Goal: Task Accomplishment & Management: Complete application form

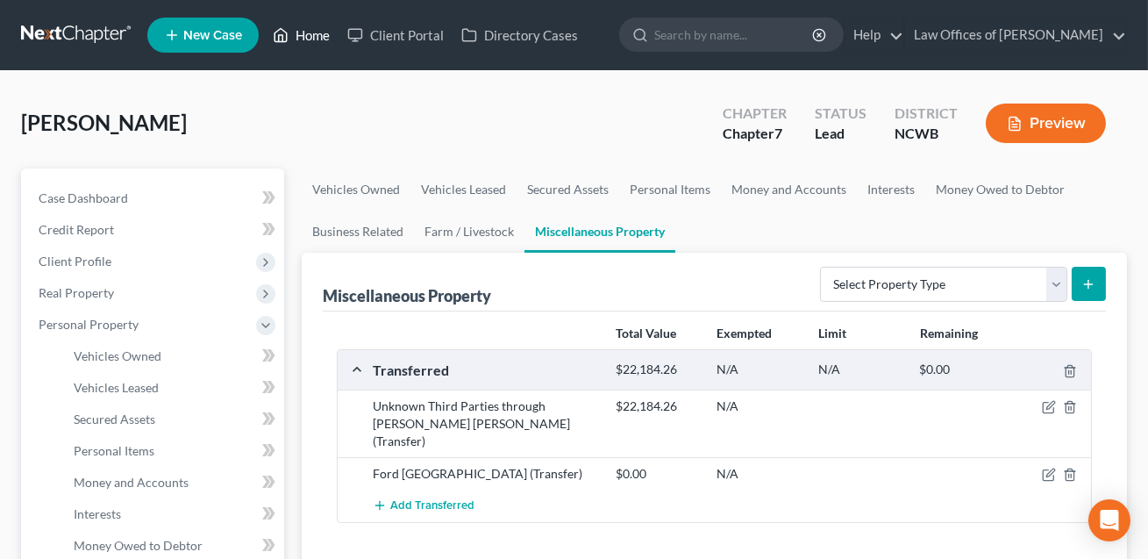
click at [312, 34] on link "Home" at bounding box center [301, 35] width 75 height 32
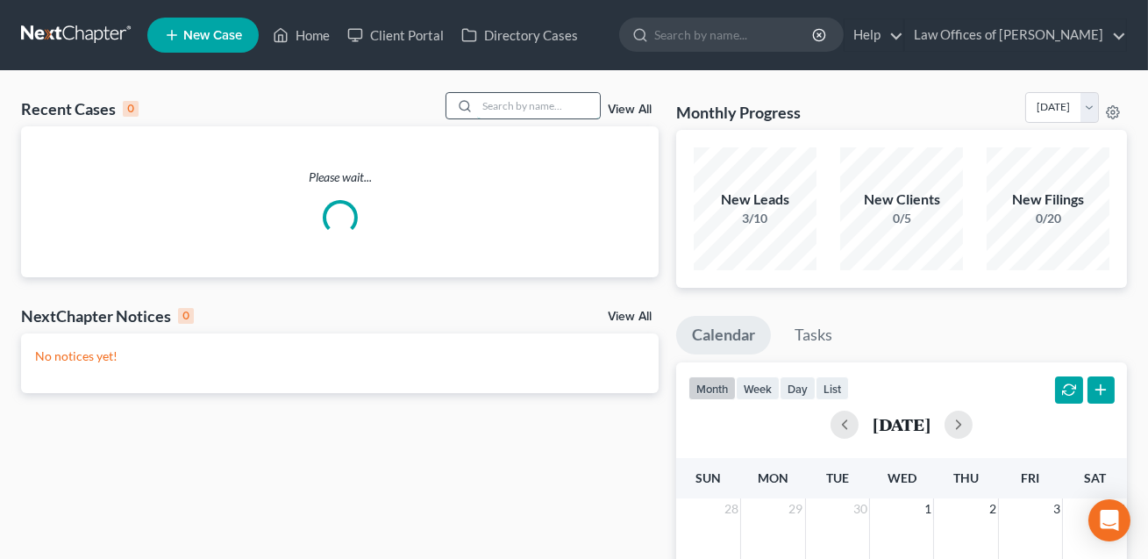
click at [485, 109] on input "search" at bounding box center [538, 105] width 123 height 25
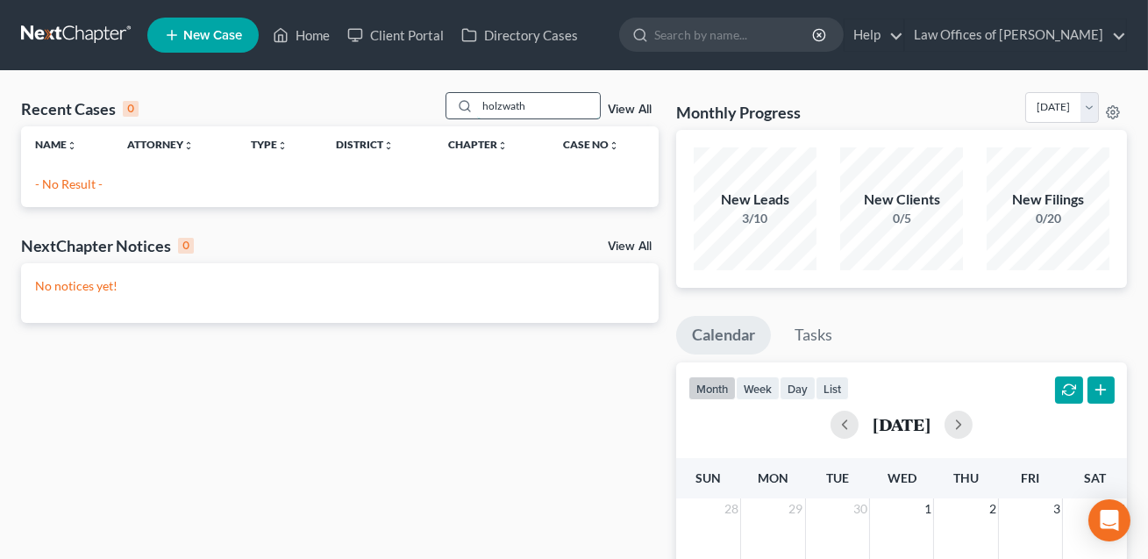
click at [516, 107] on input "holzwath" at bounding box center [538, 105] width 123 height 25
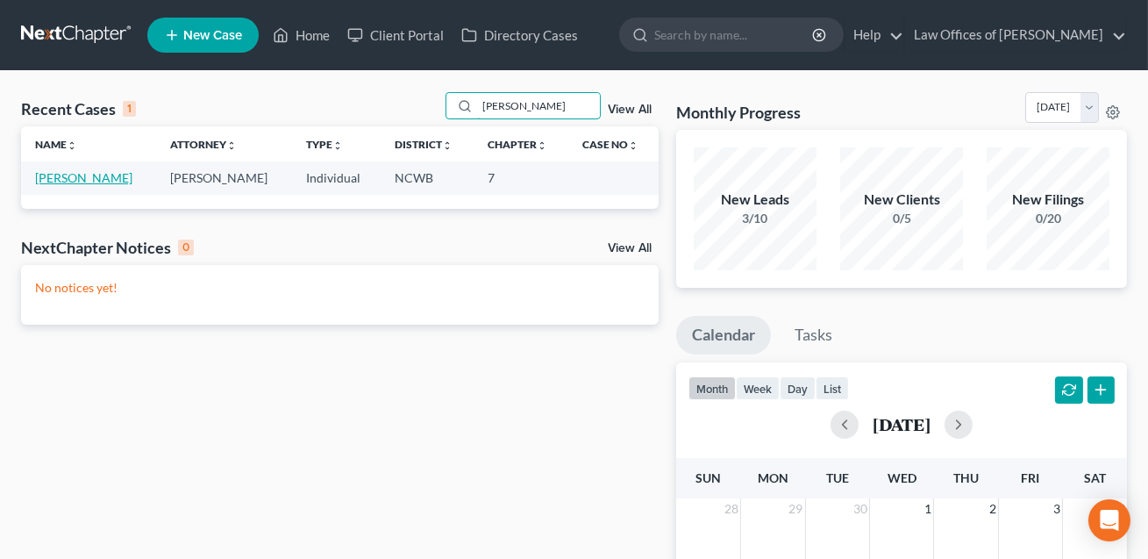
type input "[PERSON_NAME]"
click at [93, 183] on link "[PERSON_NAME]" at bounding box center [83, 177] width 97 height 15
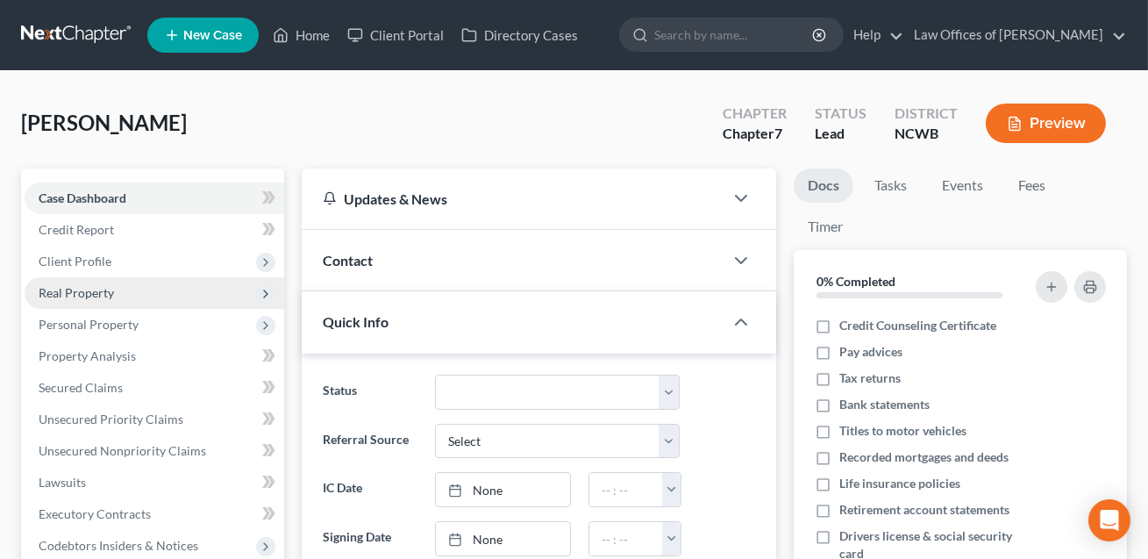
click at [67, 290] on span "Real Property" at bounding box center [76, 292] width 75 height 15
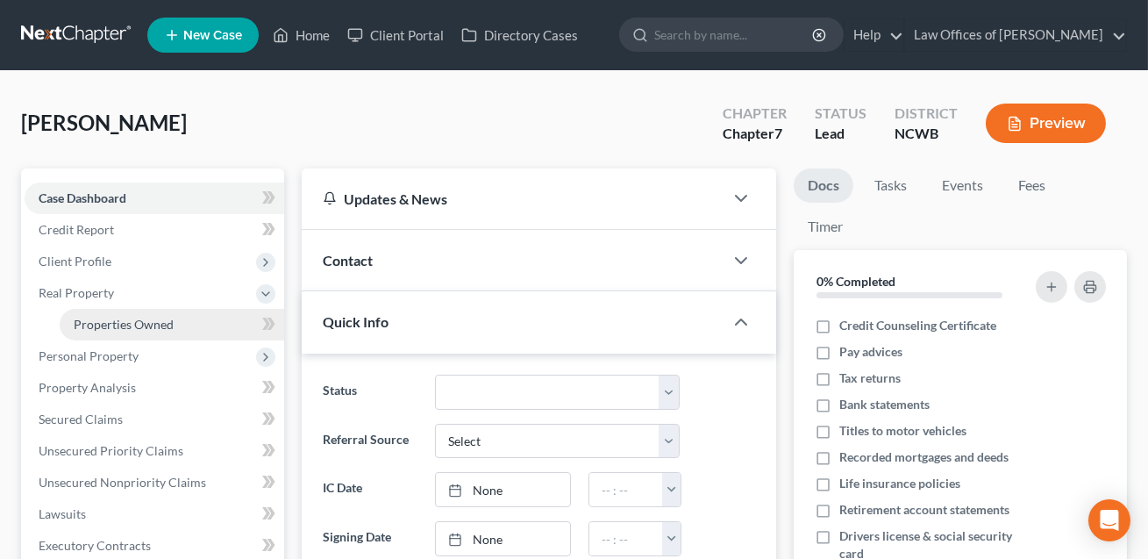
click at [109, 326] on span "Properties Owned" at bounding box center [124, 324] width 100 height 15
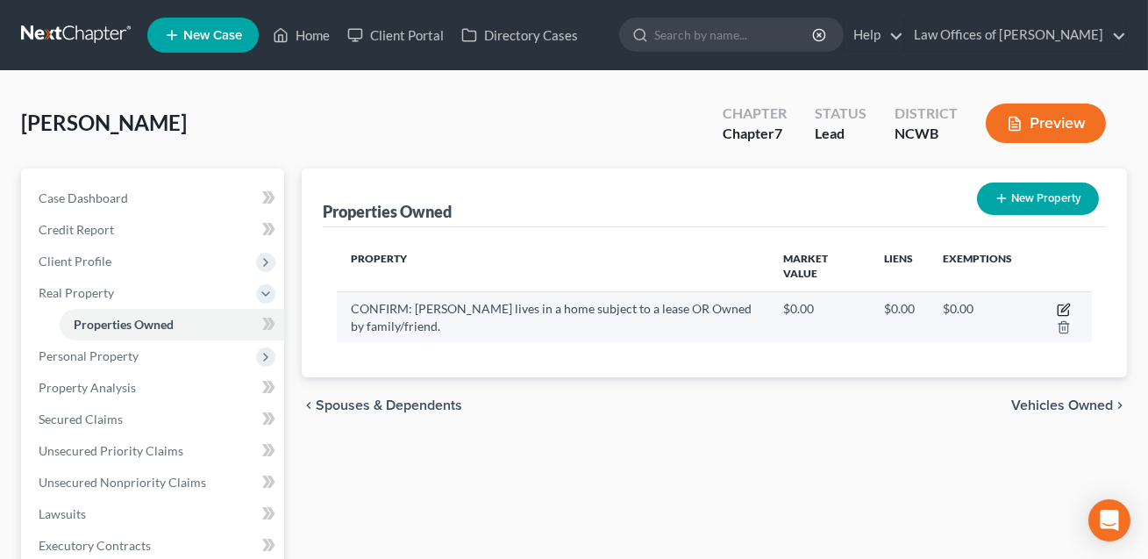
click at [1065, 308] on icon "button" at bounding box center [1066, 308] width 8 height 8
select select "28"
select select "0"
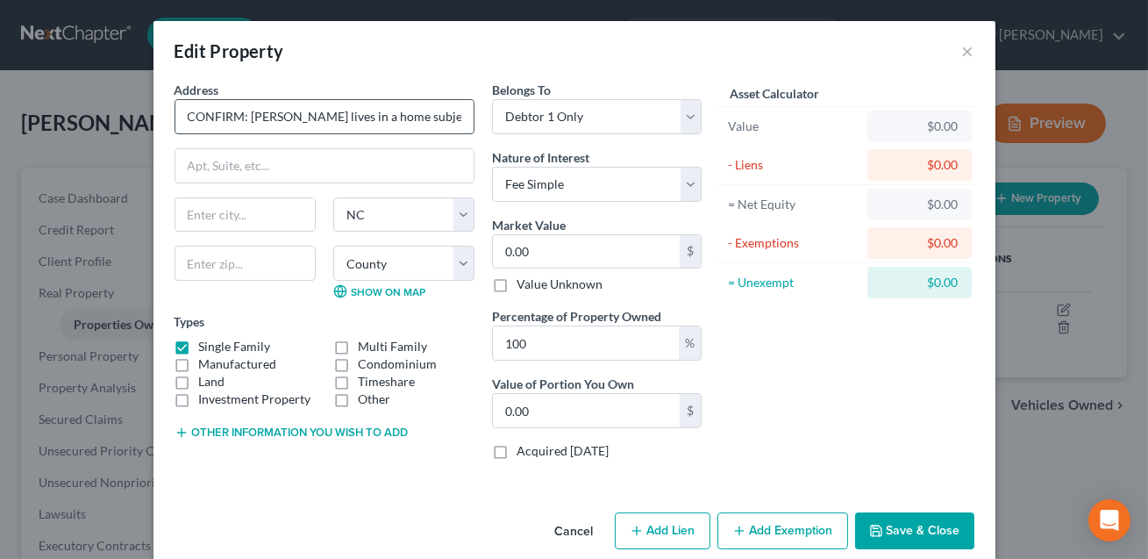
click at [435, 116] on input "CONFIRM: [PERSON_NAME] lives in a home subject to a lease OR Owned by family/fr…" at bounding box center [324, 116] width 298 height 33
click at [377, 115] on input "CONFIRM: [PERSON_NAME] lives in a home subject to a Month-to-month lease OR Own…" at bounding box center [324, 116] width 298 height 33
drag, startPoint x: 354, startPoint y: 117, endPoint x: 490, endPoint y: 124, distance: 135.3
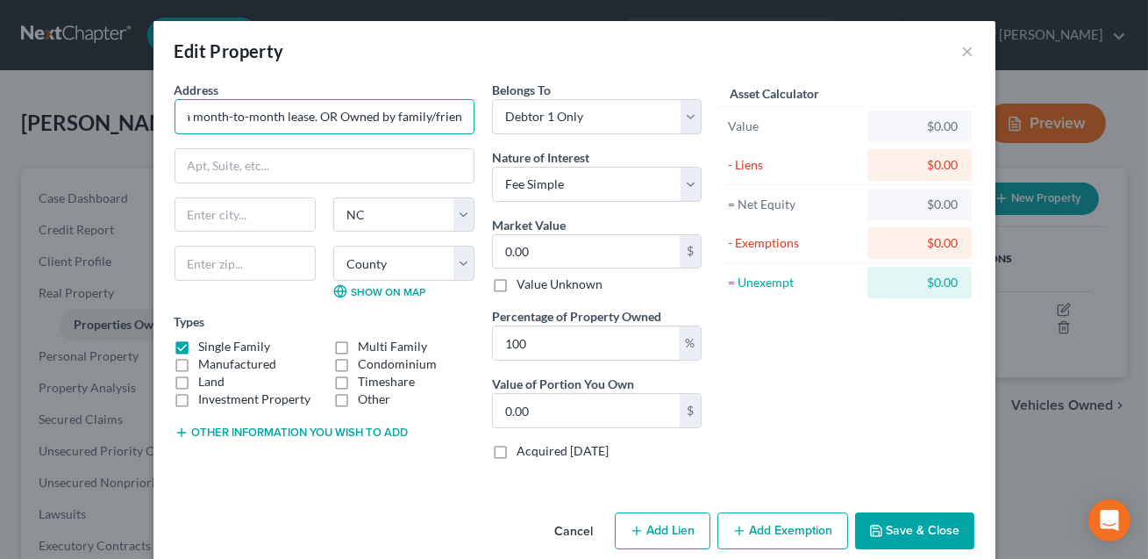
click at [490, 124] on div "Address * CONFIRM: Debtor lives in a home subject to a month-to-month lease. OR…" at bounding box center [438, 277] width 545 height 393
drag, startPoint x: 462, startPoint y: 114, endPoint x: 135, endPoint y: 120, distance: 327.3
click at [135, 120] on div "Edit Property × Address * CONFIRM: Debtor lives in a home subject to a month-to…" at bounding box center [574, 279] width 1148 height 559
click at [263, 126] on input "CONFIRM: Debtor lives in a home subject to a month-to-month lease." at bounding box center [324, 116] width 298 height 33
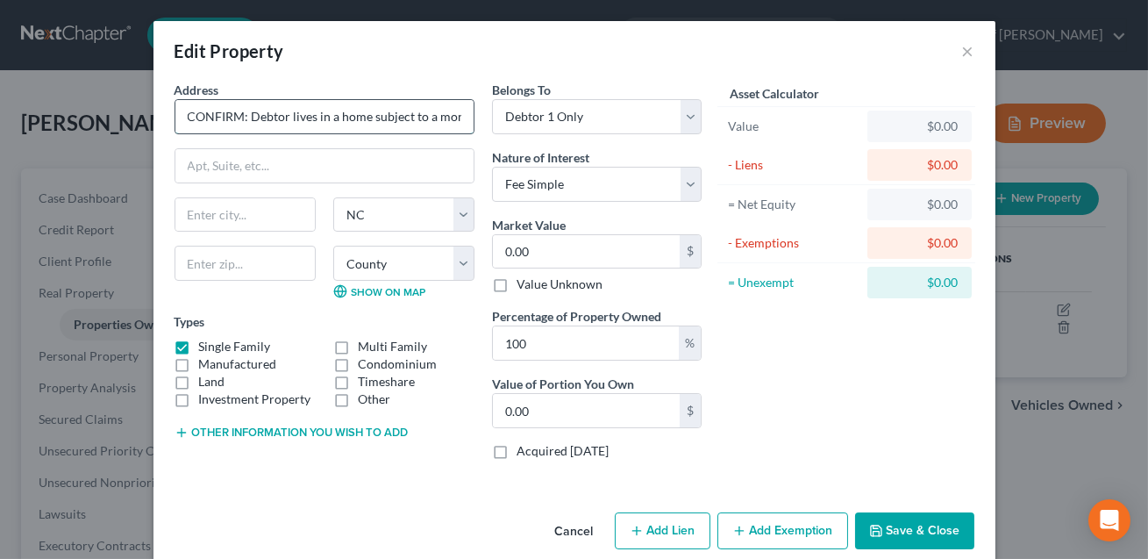
click at [250, 117] on input "CONFIRM: Debtor lives in a home subject to a month-to-month lease." at bounding box center [324, 116] width 298 height 33
click at [189, 117] on input "Debtor lives in a home subject to a month-to-month lease." at bounding box center [324, 116] width 298 height 33
drag, startPoint x: 185, startPoint y: 117, endPoint x: 535, endPoint y: 126, distance: 350.2
click at [535, 126] on div "Address * Debtor lives in a home subject to a month-to-month lease. State [US_S…" at bounding box center [438, 277] width 545 height 393
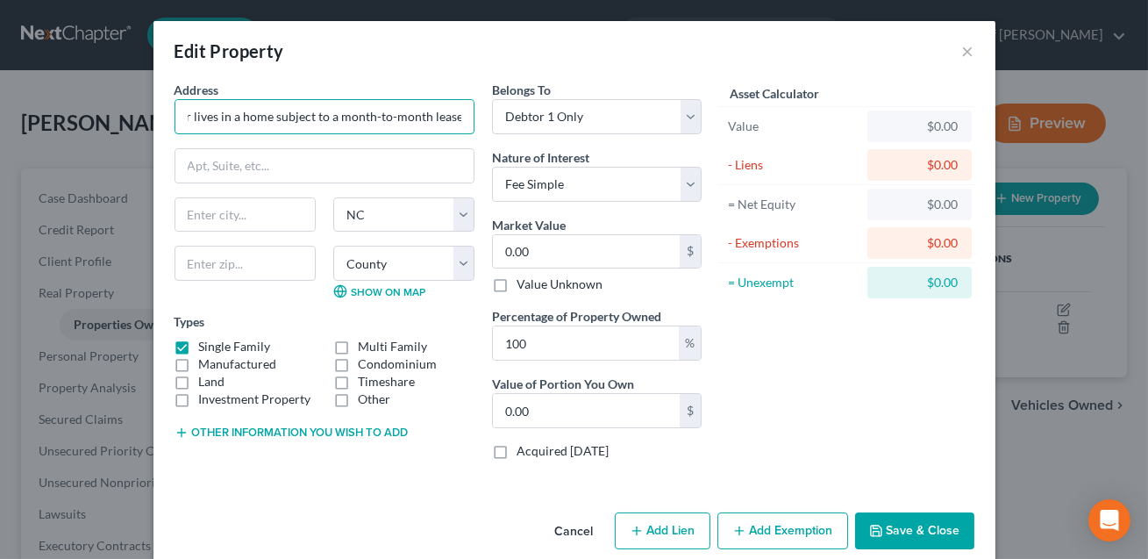
type input "Debtor lives in a home subject to a month-to-month lease."
click at [900, 532] on button "Save & Close" at bounding box center [914, 530] width 119 height 37
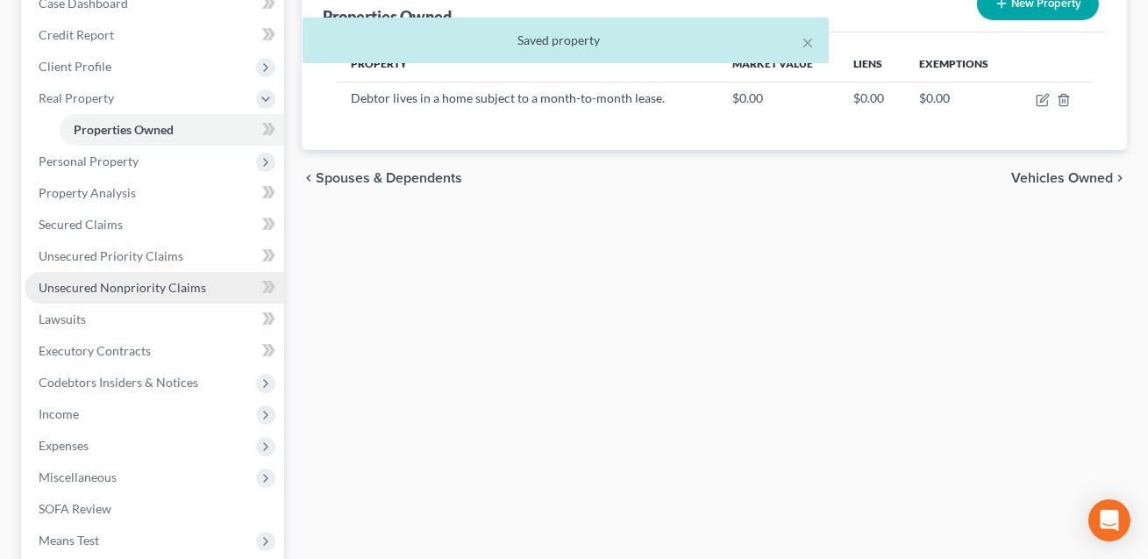
scroll to position [211, 0]
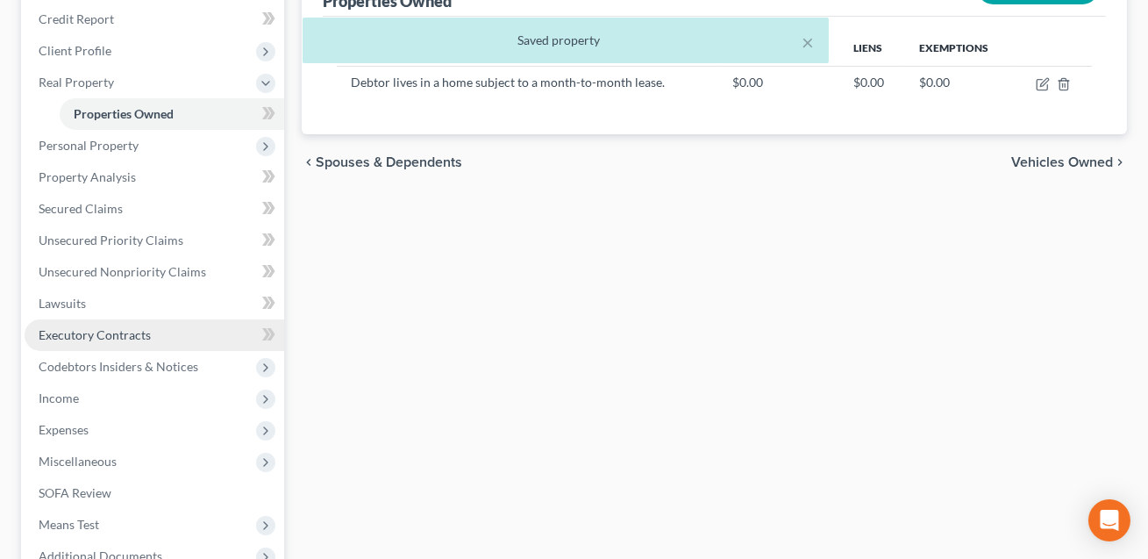
click at [116, 338] on span "Executory Contracts" at bounding box center [95, 334] width 112 height 15
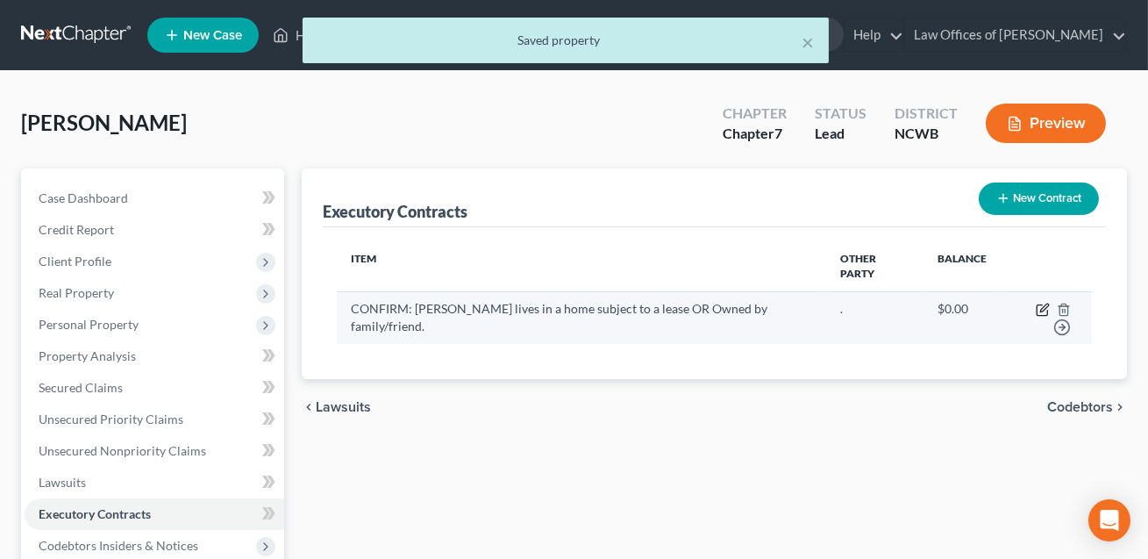
click at [1040, 304] on icon "button" at bounding box center [1044, 308] width 8 height 8
select select "0"
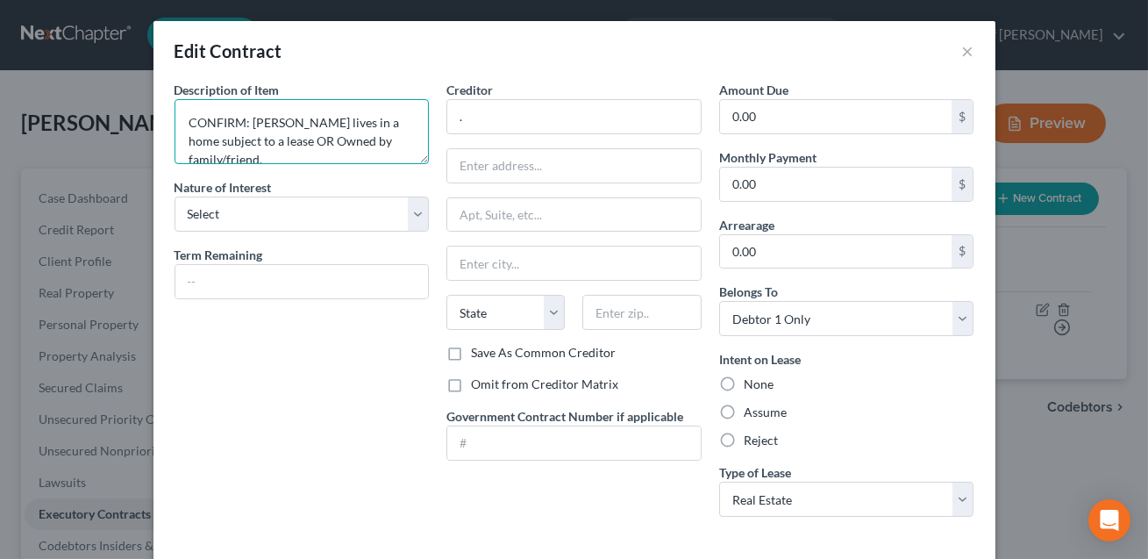
drag, startPoint x: 390, startPoint y: 140, endPoint x: 183, endPoint y: 118, distance: 207.4
click at [183, 118] on textarea "CONFIRM: [PERSON_NAME] lives in a home subject to a lease OR Owned by family/fr…" at bounding box center [302, 131] width 255 height 65
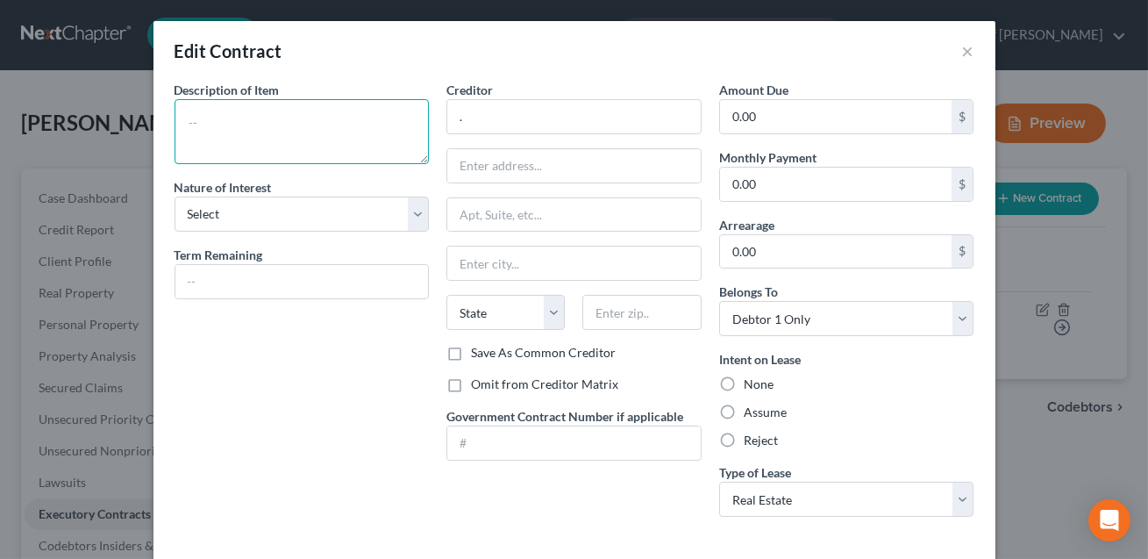
paste textarea "Debtor lives in a home subject to a month-to-month lease."
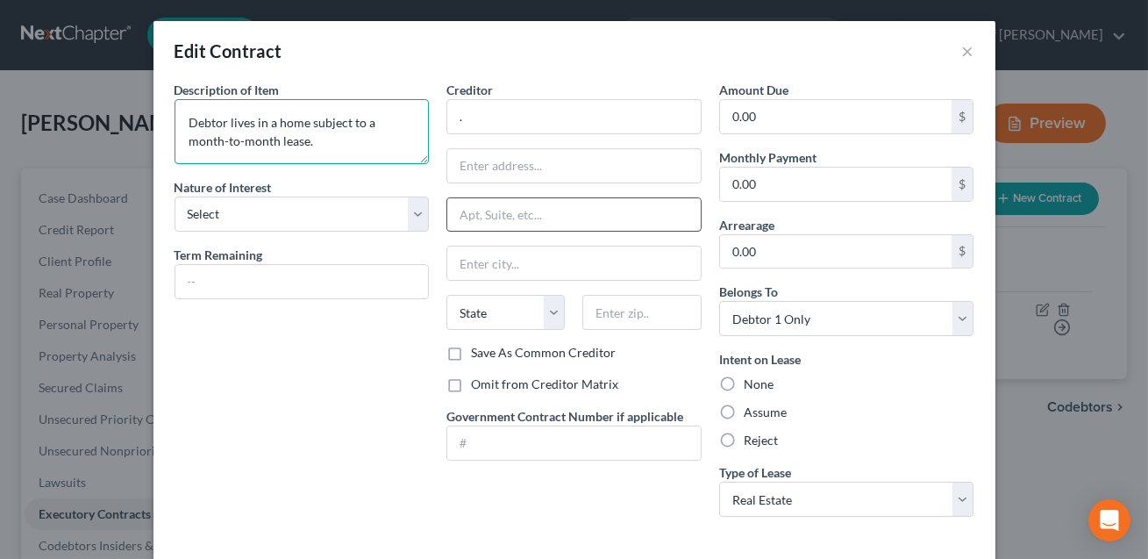
scroll to position [81, 0]
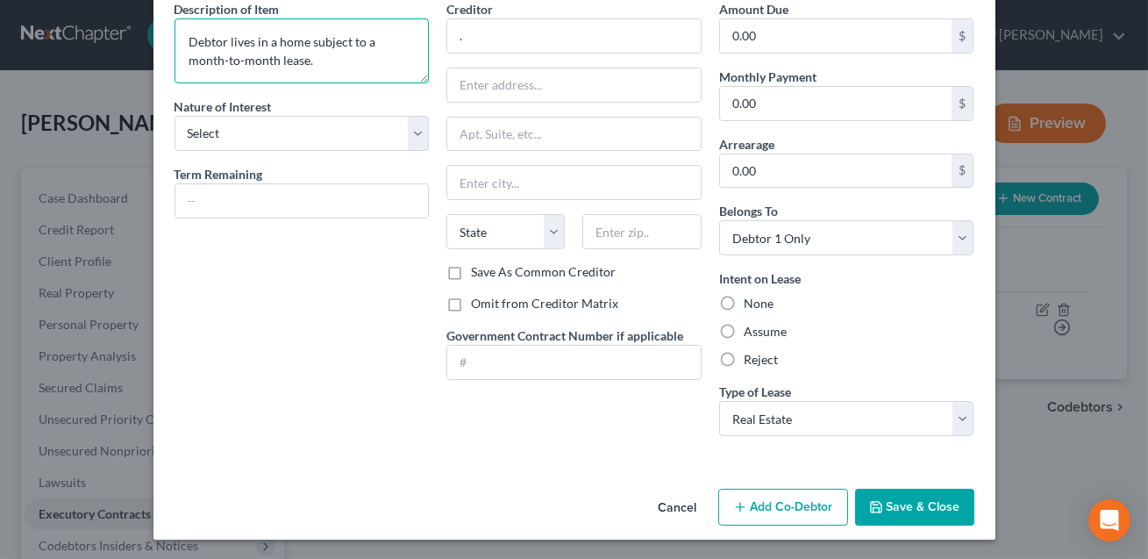
type textarea "Debtor lives in a home subject to a month-to-month lease."
click at [902, 504] on button "Save & Close" at bounding box center [914, 507] width 119 height 37
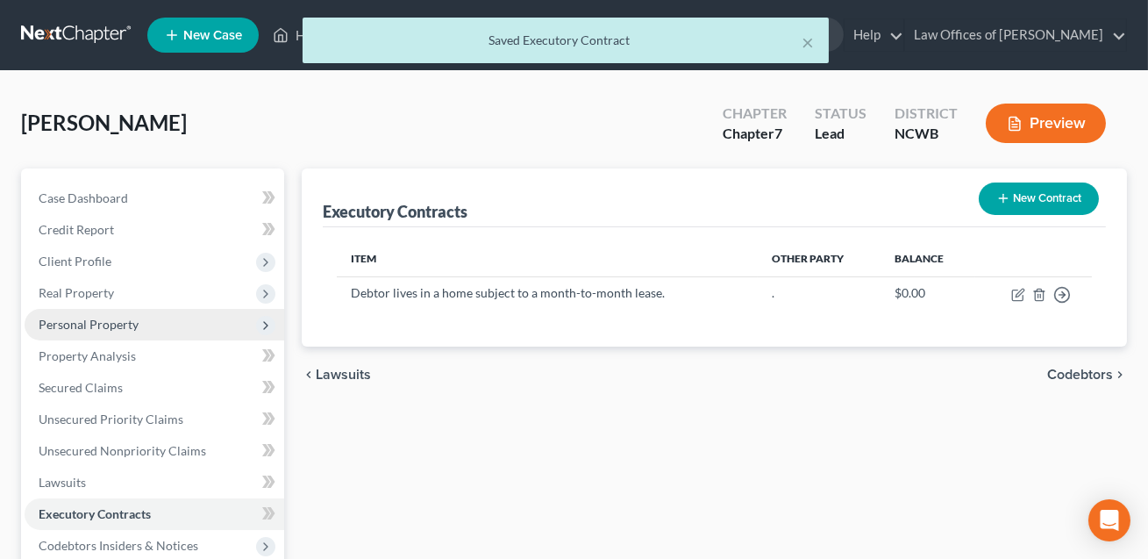
click at [104, 322] on span "Personal Property" at bounding box center [89, 324] width 100 height 15
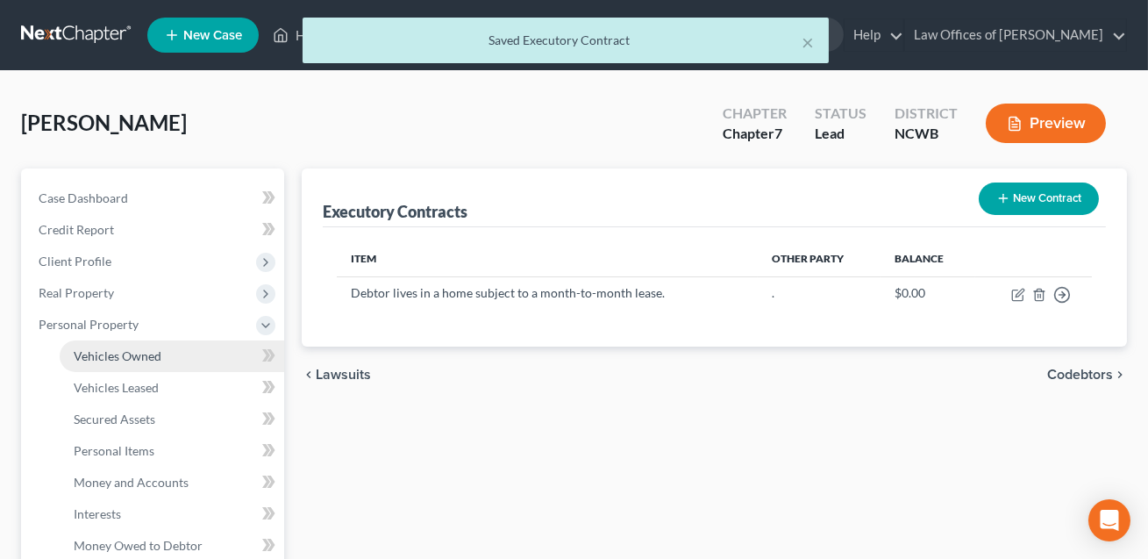
click at [146, 355] on span "Vehicles Owned" at bounding box center [118, 355] width 88 height 15
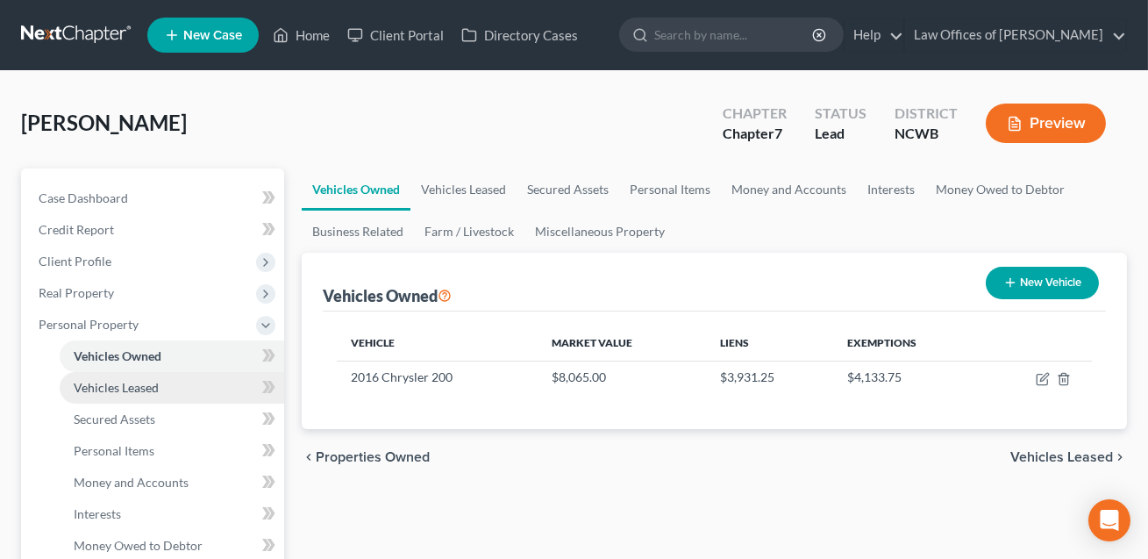
click at [134, 384] on span "Vehicles Leased" at bounding box center [116, 387] width 85 height 15
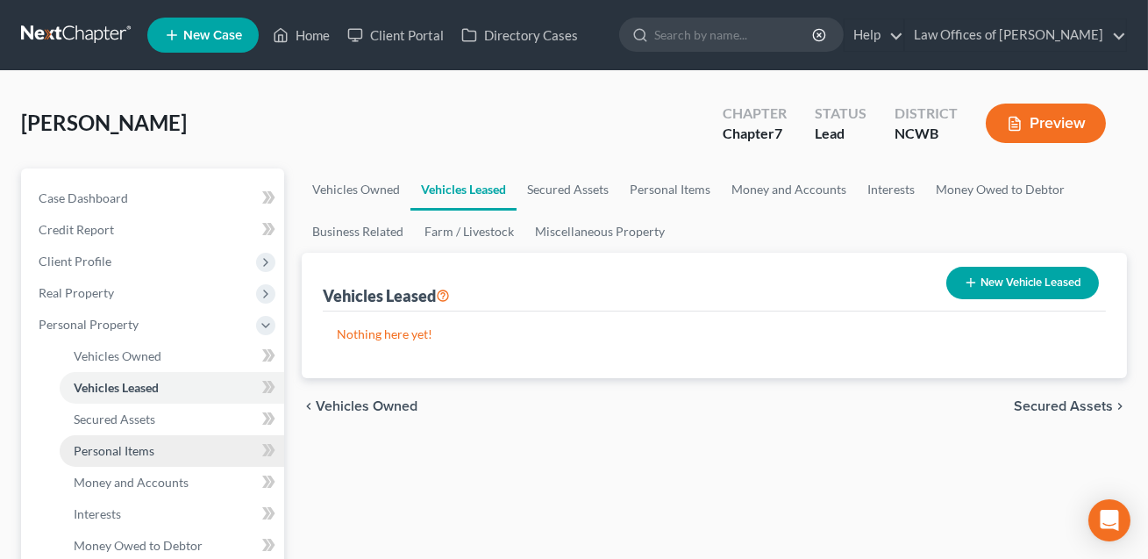
click at [122, 450] on span "Personal Items" at bounding box center [114, 450] width 81 height 15
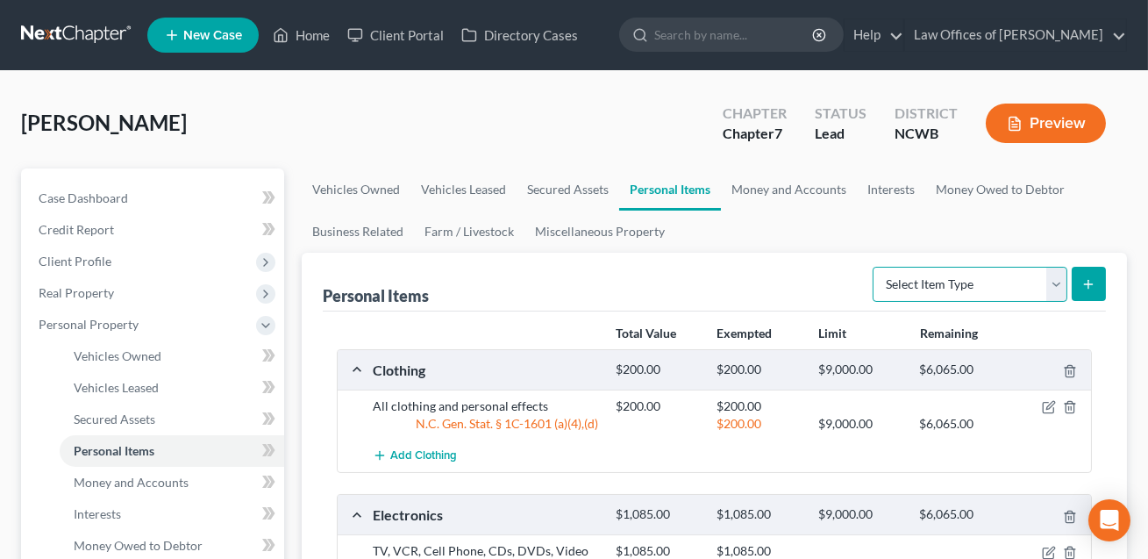
click at [919, 290] on select "Select Item Type Clothing Collectibles Of Value Electronics Firearms Household …" at bounding box center [970, 284] width 195 height 35
select select "collectibles_of_value"
click at [1085, 285] on icon "submit" at bounding box center [1089, 284] width 14 height 14
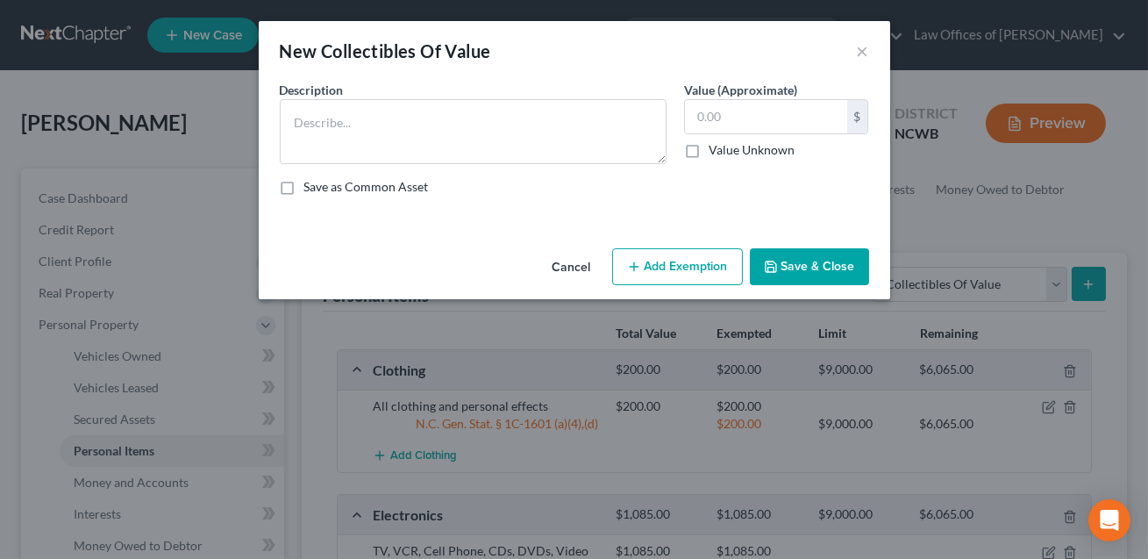
click at [475, 89] on div "Description *" at bounding box center [473, 122] width 404 height 83
click at [423, 111] on textarea at bounding box center [473, 131] width 387 height 65
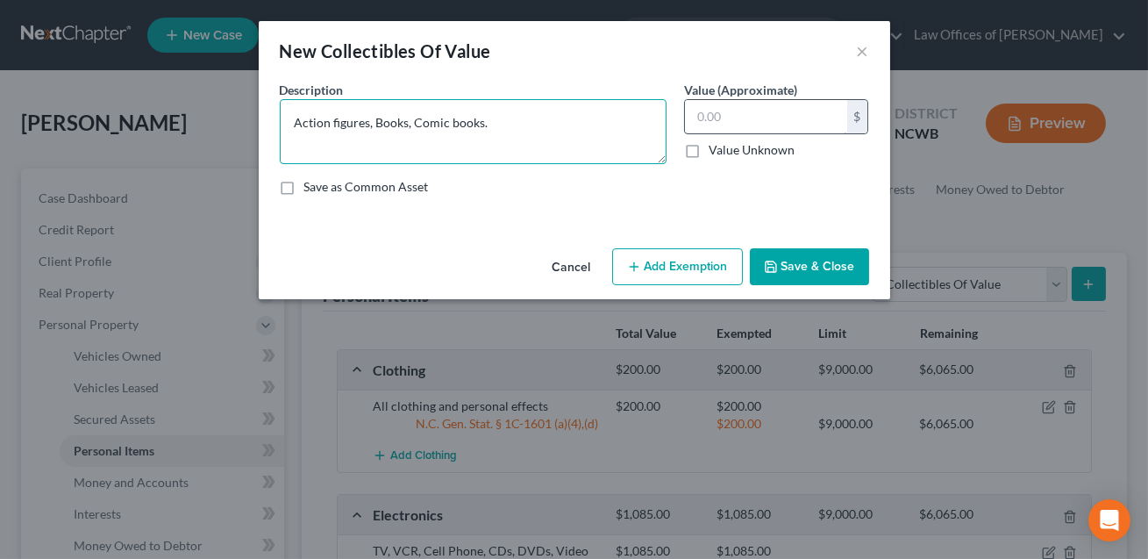
type textarea "Action figures, Books, Comic books."
click at [704, 121] on input "text" at bounding box center [766, 116] width 162 height 33
type input "420.00"
click at [646, 265] on button "Add Exemption" at bounding box center [677, 266] width 131 height 37
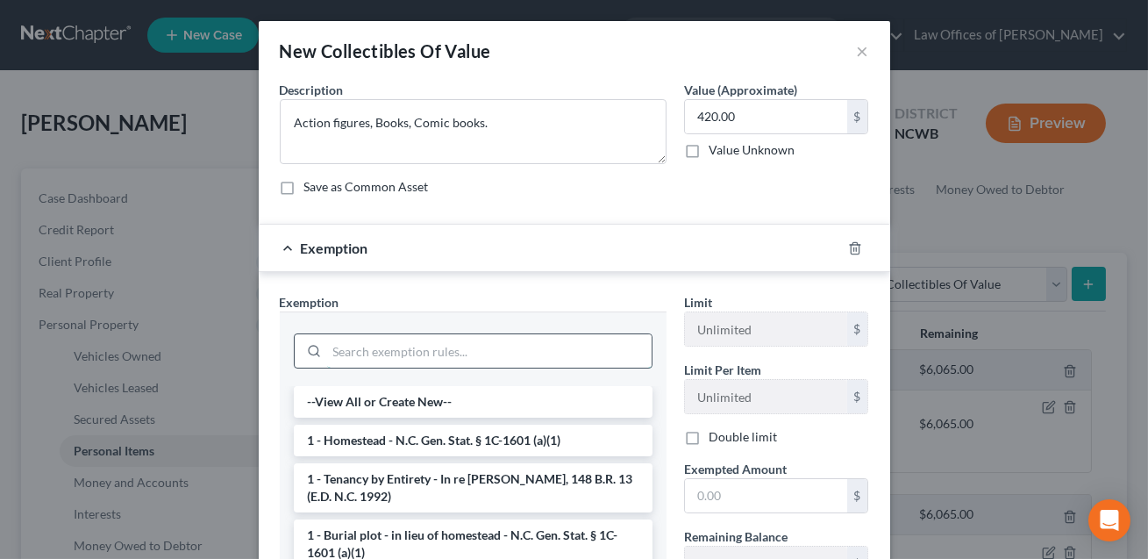
click at [506, 344] on input "search" at bounding box center [489, 350] width 325 height 33
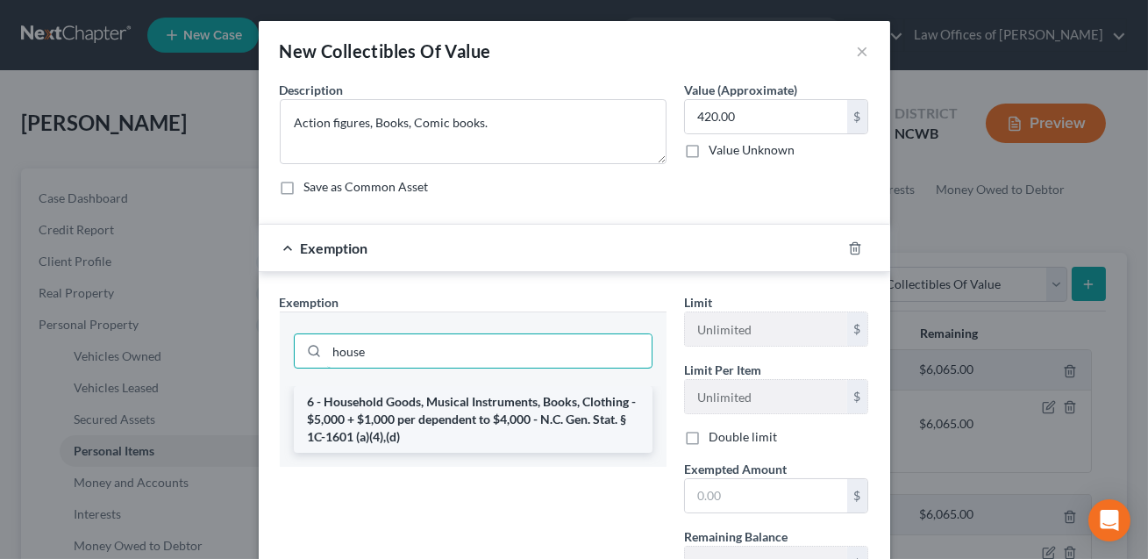
type input "house"
click at [456, 409] on li "6 - Household Goods, Musical Instruments, Books, Clothing - $5,000 + $1,000 per…" at bounding box center [473, 419] width 359 height 67
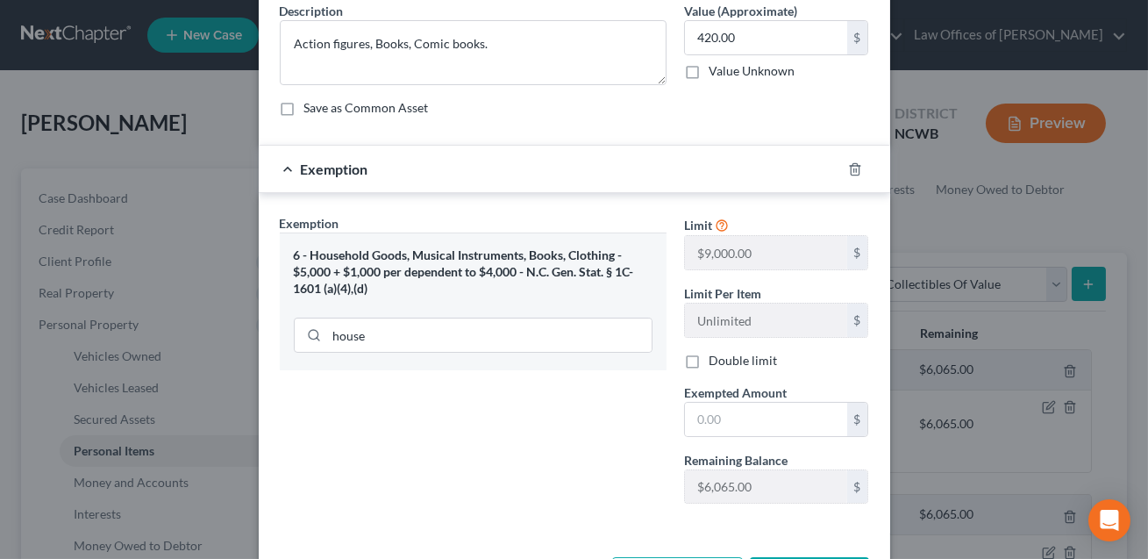
scroll to position [147, 0]
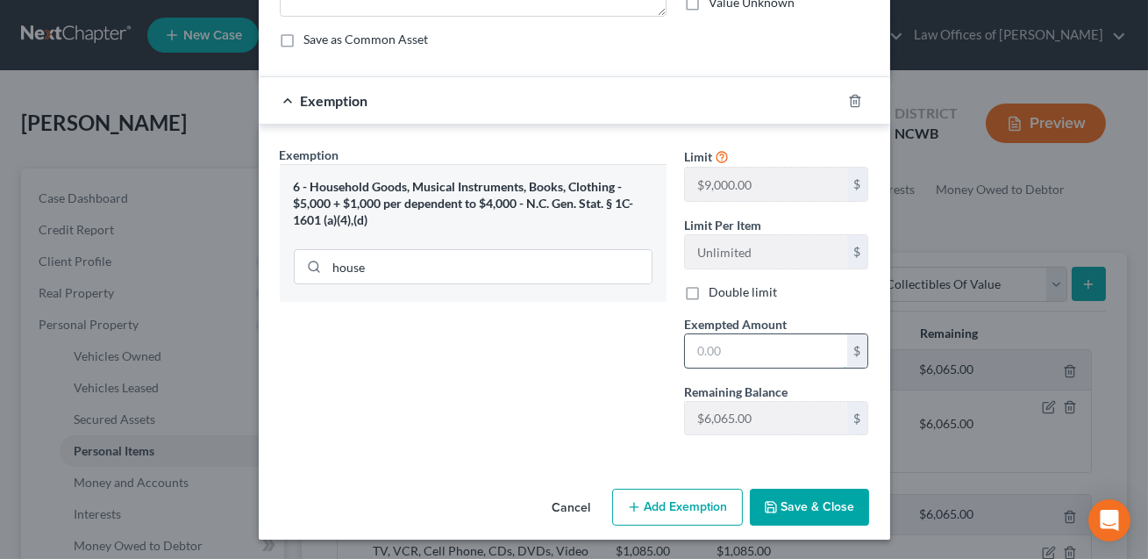
click at [728, 350] on input "text" at bounding box center [766, 350] width 162 height 33
type input "450.00"
click at [804, 502] on button "Save & Close" at bounding box center [809, 507] width 119 height 37
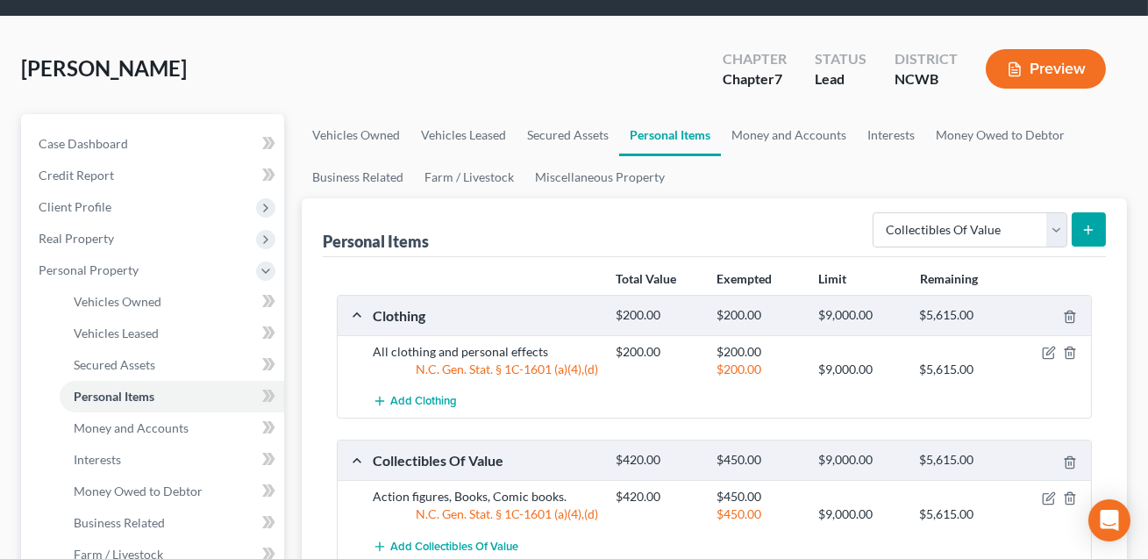
scroll to position [61, 0]
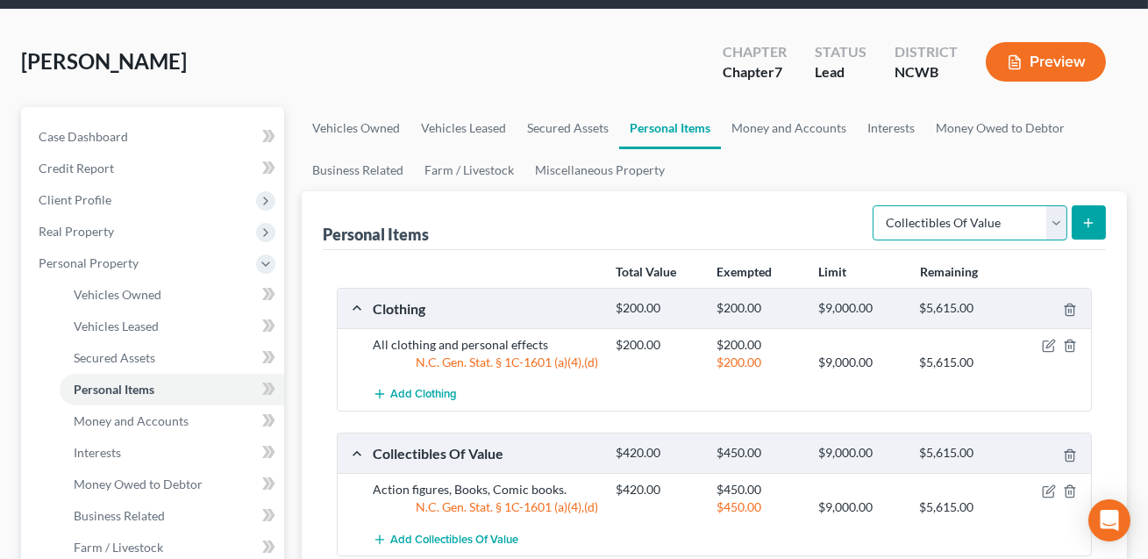
click at [990, 221] on select "Select Item Type Clothing Collectibles Of Value Electronics Firearms Household …" at bounding box center [970, 222] width 195 height 35
select select "pets"
click at [1086, 227] on icon "submit" at bounding box center [1089, 223] width 14 height 14
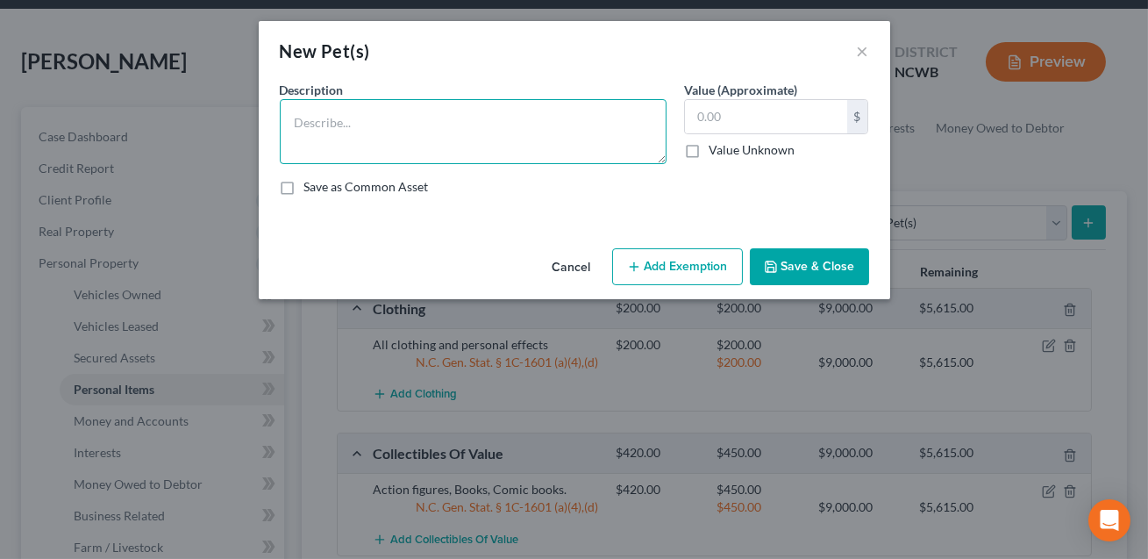
click at [466, 125] on textarea at bounding box center [473, 131] width 387 height 65
type textarea "Dog (no resale value)"
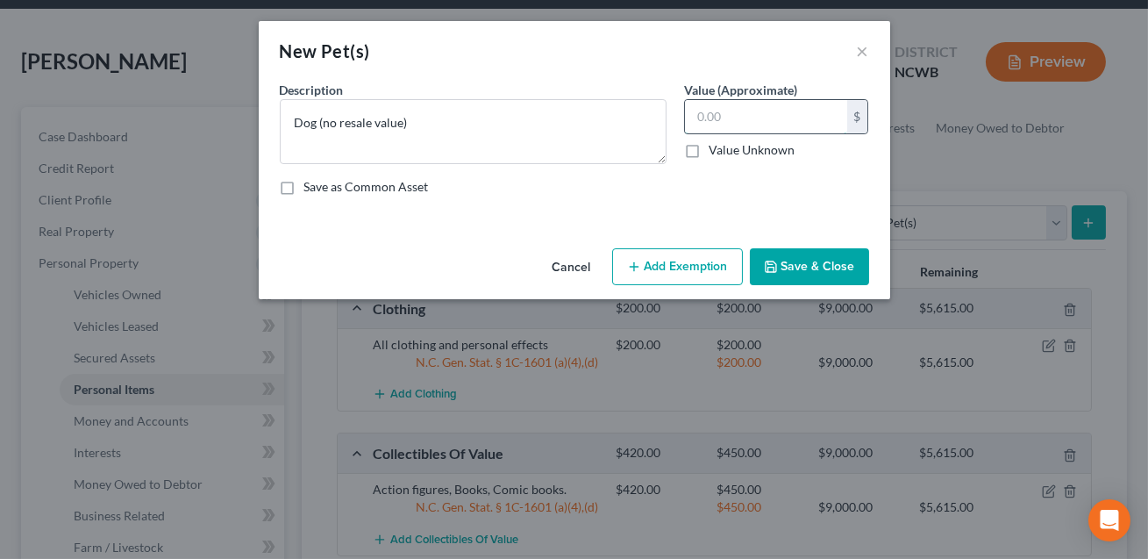
click at [716, 122] on input "text" at bounding box center [766, 116] width 162 height 33
type input "0.00"
click at [805, 270] on button "Save & Close" at bounding box center [809, 266] width 119 height 37
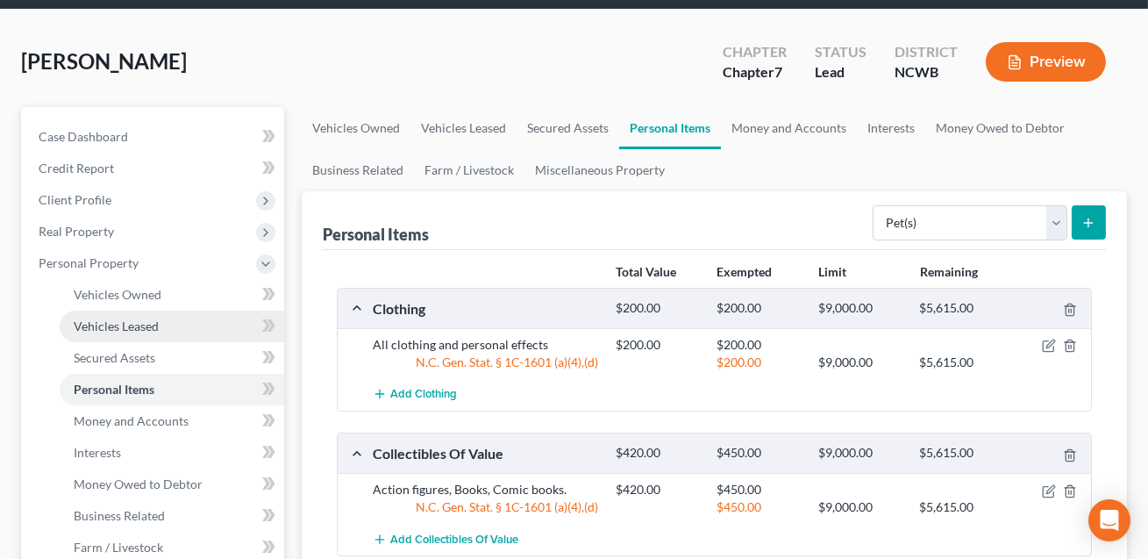
click at [140, 327] on span "Vehicles Leased" at bounding box center [116, 325] width 85 height 15
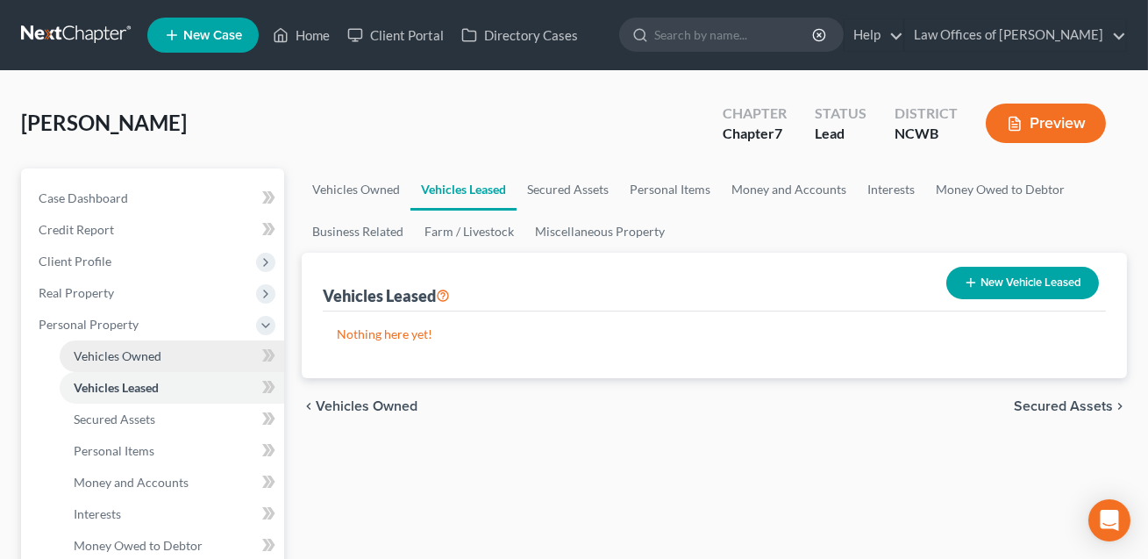
click at [134, 354] on span "Vehicles Owned" at bounding box center [118, 355] width 88 height 15
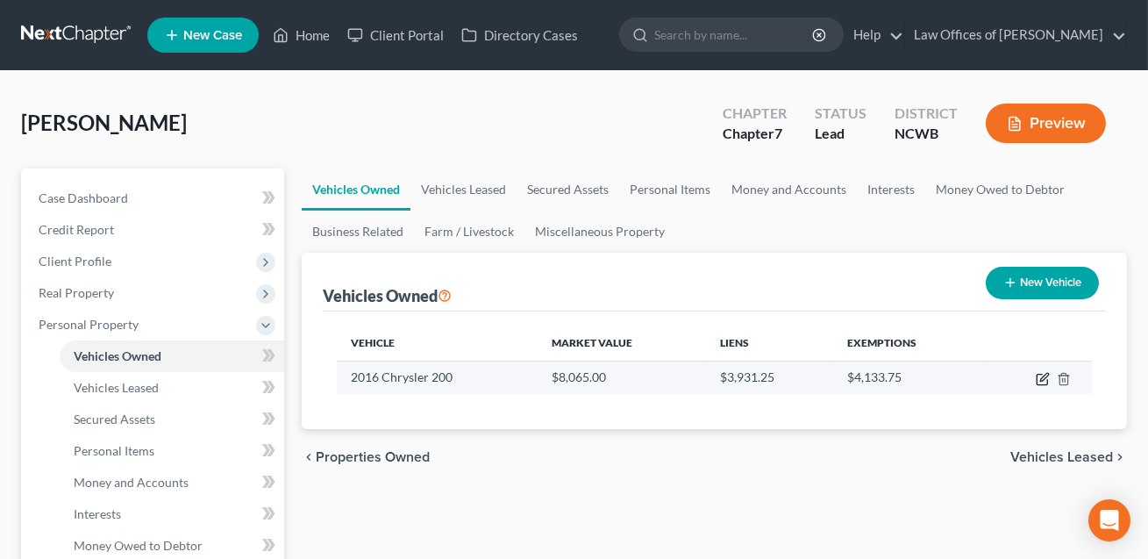
click at [1044, 377] on icon "button" at bounding box center [1043, 379] width 14 height 14
select select "0"
select select "10"
select select "2"
select select "0"
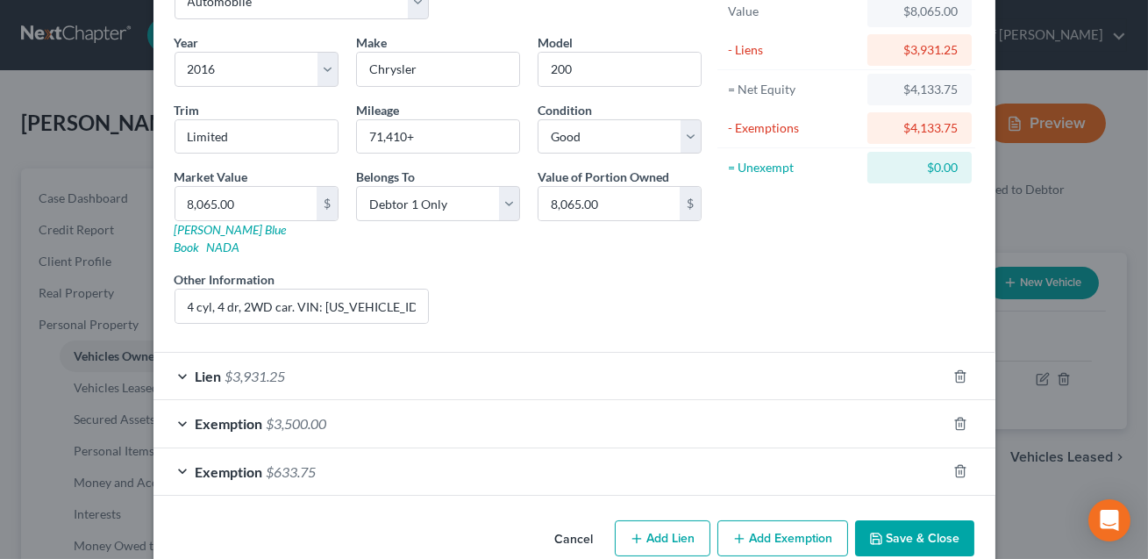
scroll to position [129, 0]
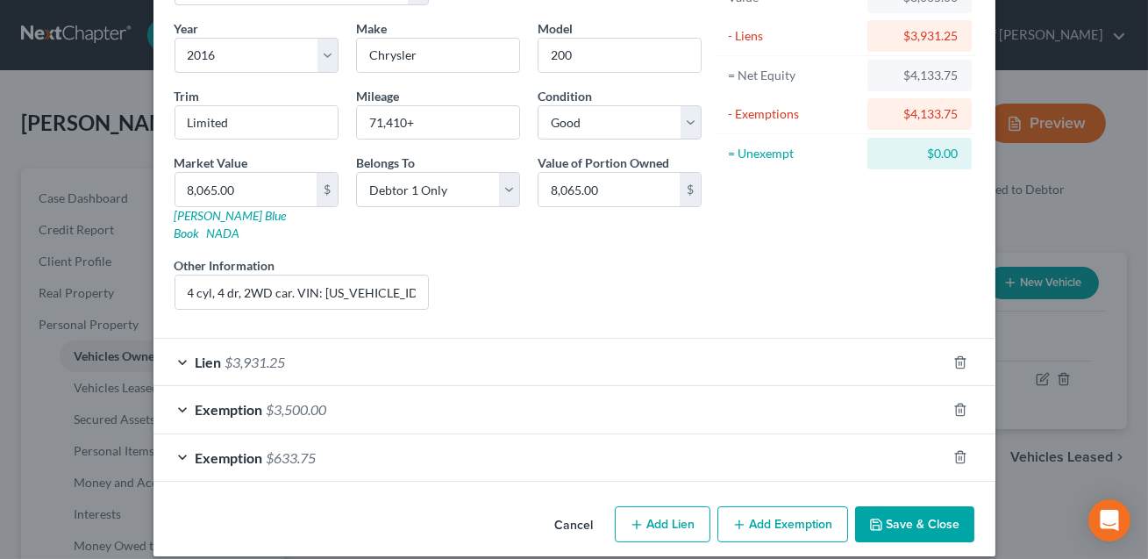
click at [914, 512] on button "Save & Close" at bounding box center [914, 524] width 119 height 37
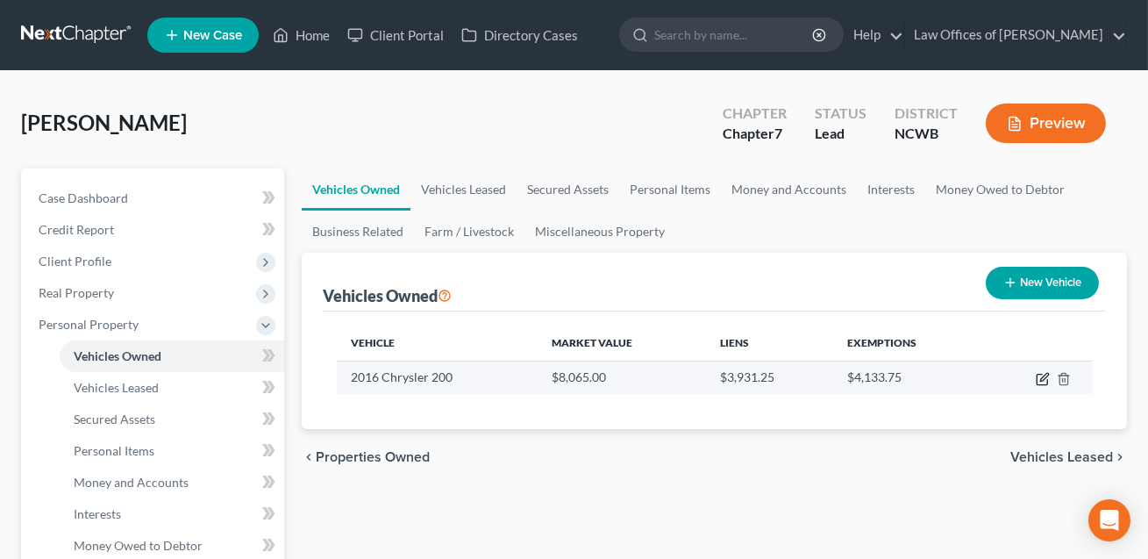
click at [1043, 379] on icon "button" at bounding box center [1044, 377] width 8 height 8
select select "0"
select select "10"
select select "2"
select select "0"
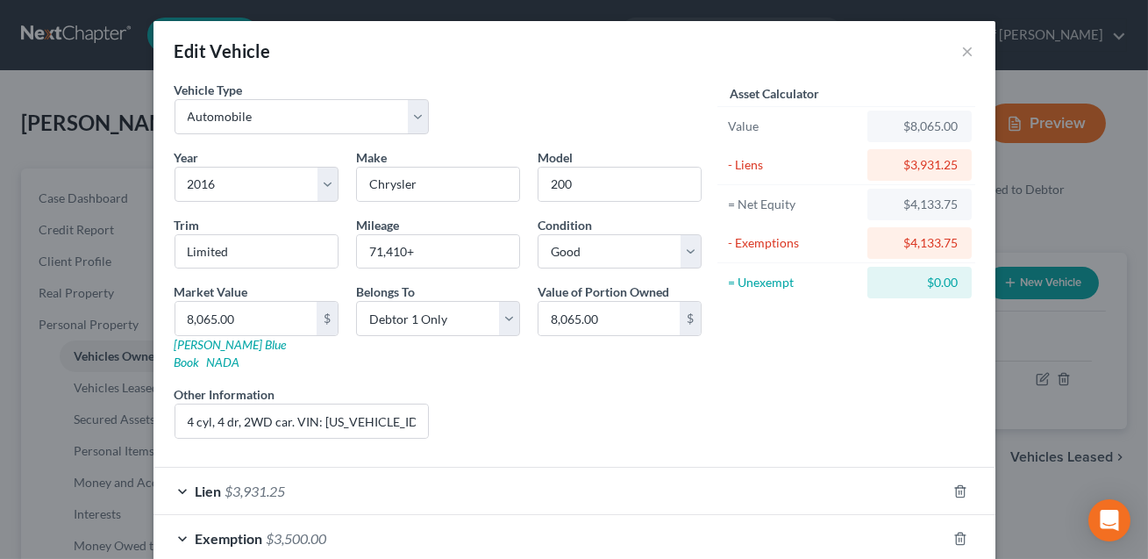
click at [379, 480] on div "Lien $3,931.25" at bounding box center [550, 491] width 793 height 46
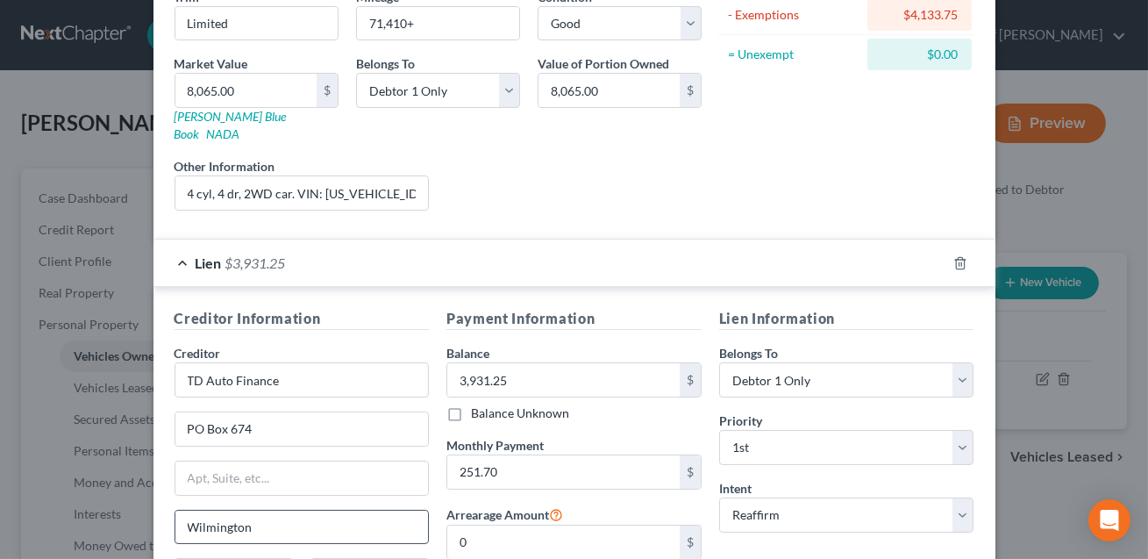
scroll to position [267, 0]
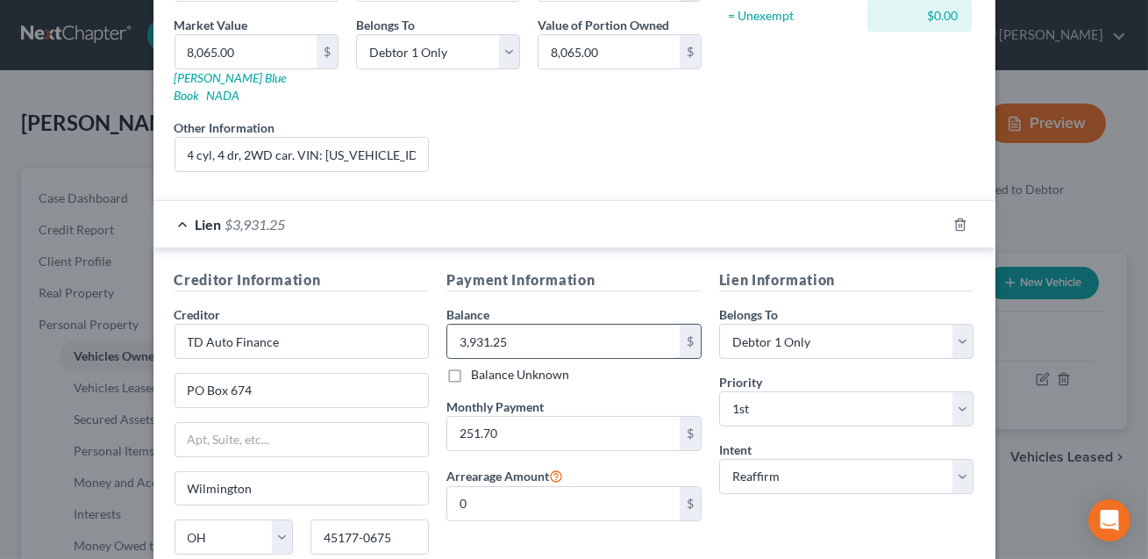
click at [520, 325] on input "3,931.25" at bounding box center [563, 341] width 232 height 33
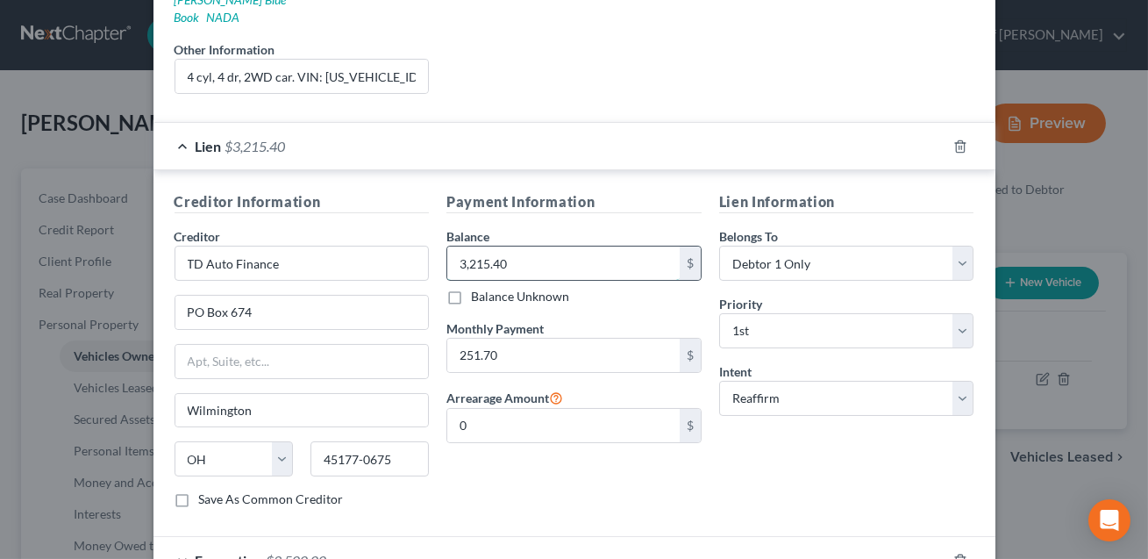
scroll to position [494, 0]
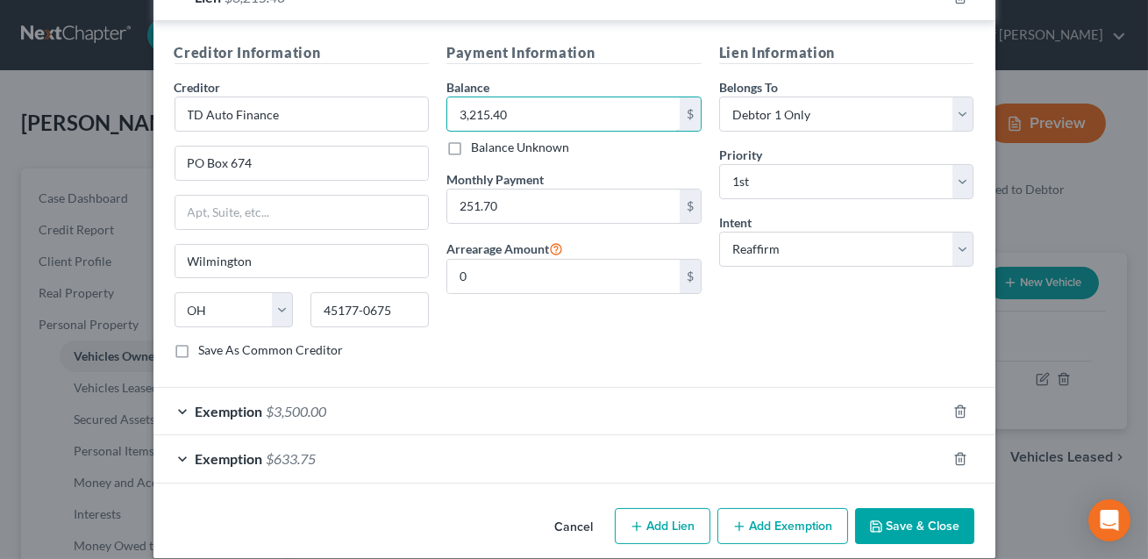
type input "3,215.40"
click at [691, 447] on div "Exemption $633.75" at bounding box center [550, 458] width 793 height 46
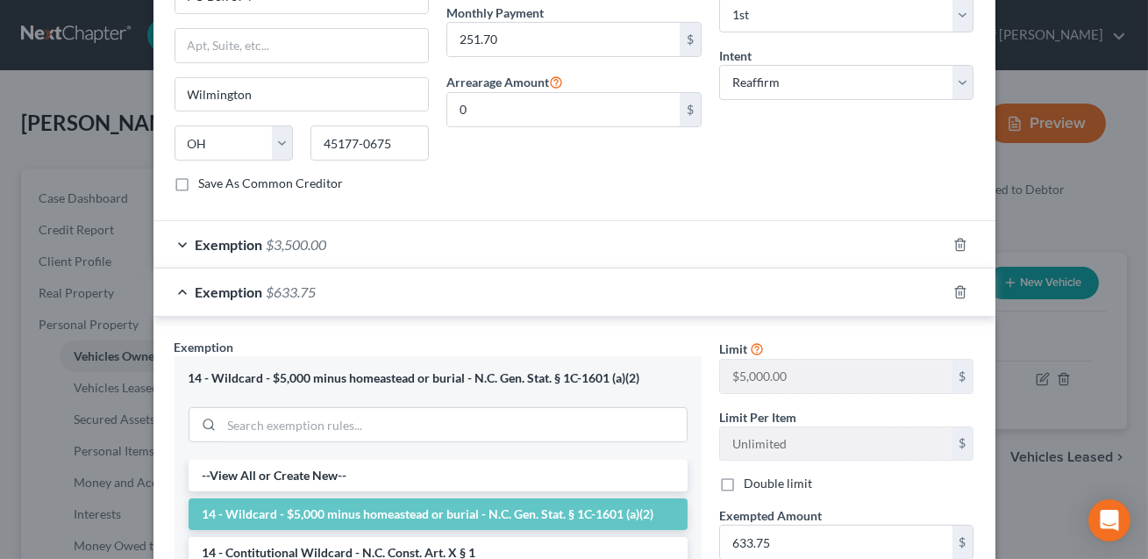
scroll to position [742, 0]
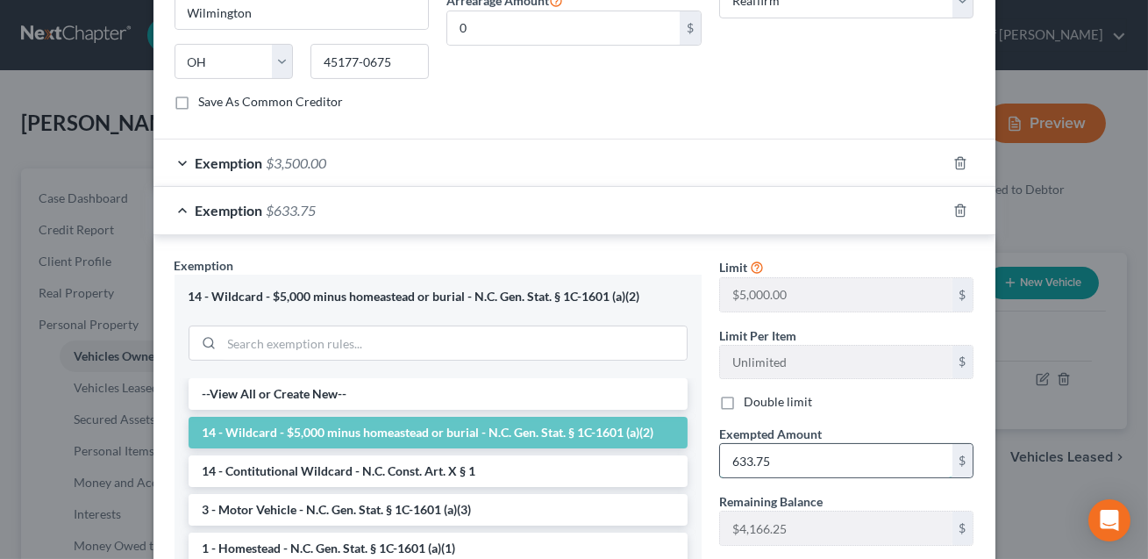
click at [778, 444] on input "633.75" at bounding box center [836, 460] width 232 height 33
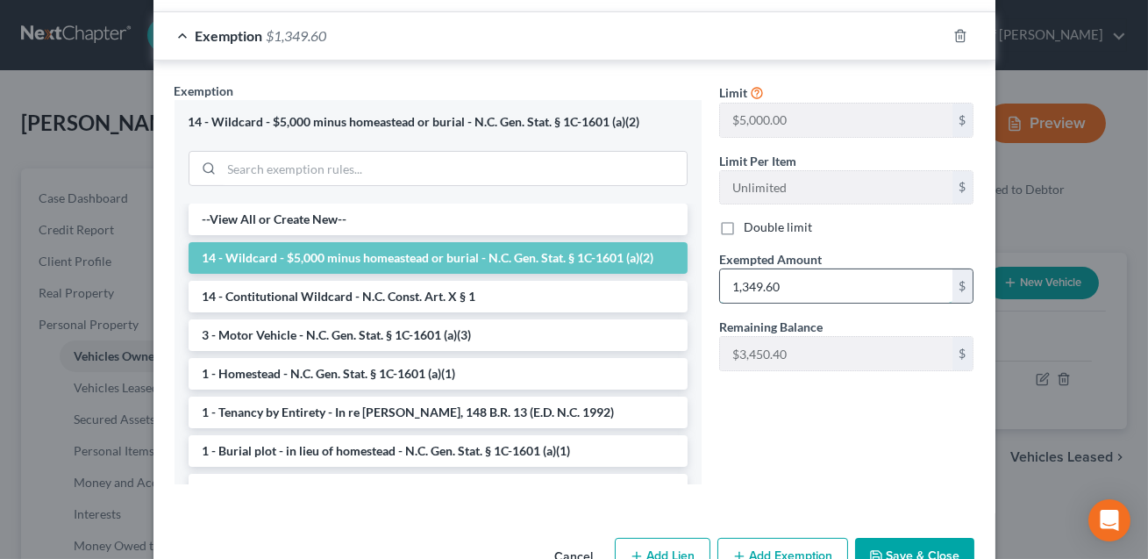
scroll to position [947, 0]
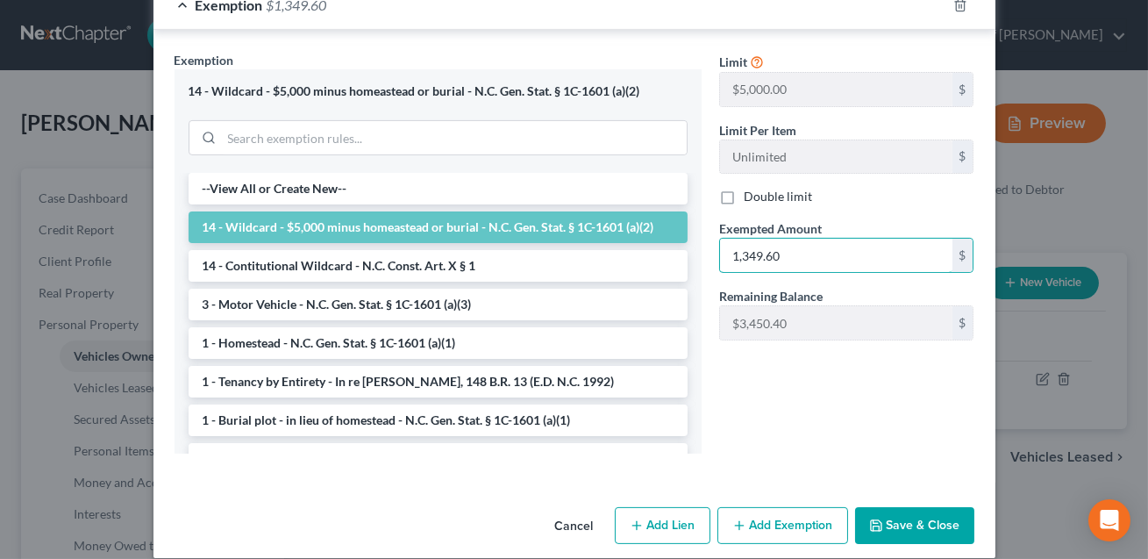
type input "1,349.60"
click at [894, 514] on button "Save & Close" at bounding box center [914, 525] width 119 height 37
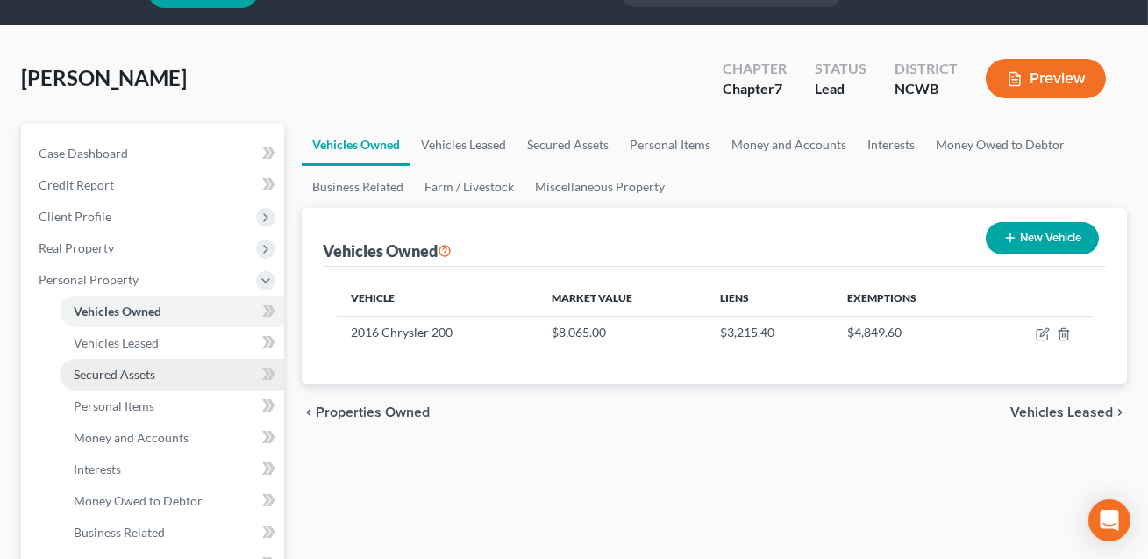
scroll to position [51, 0]
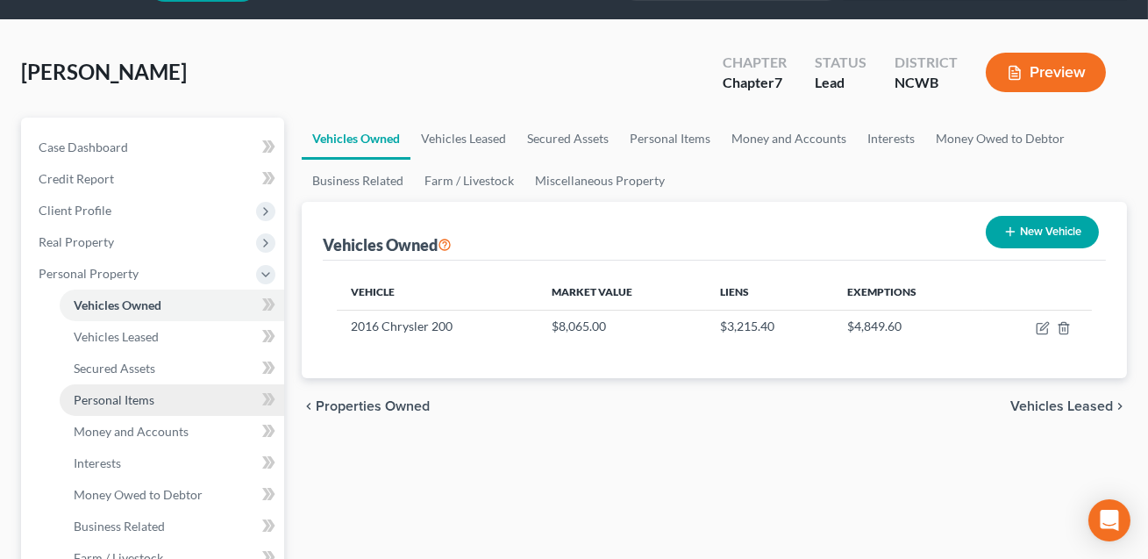
click at [142, 395] on span "Personal Items" at bounding box center [114, 399] width 81 height 15
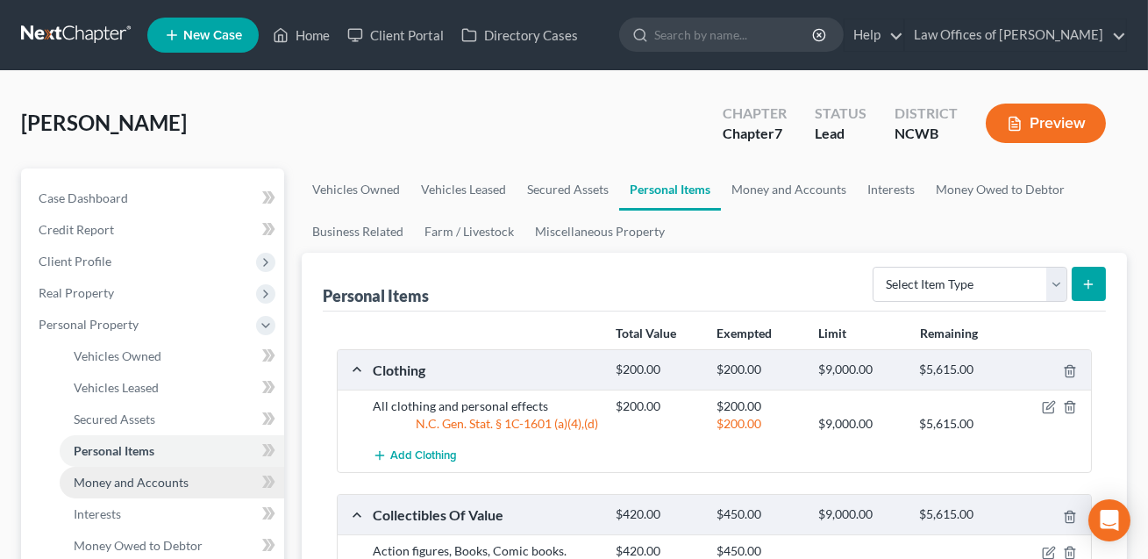
click at [132, 475] on span "Money and Accounts" at bounding box center [131, 482] width 115 height 15
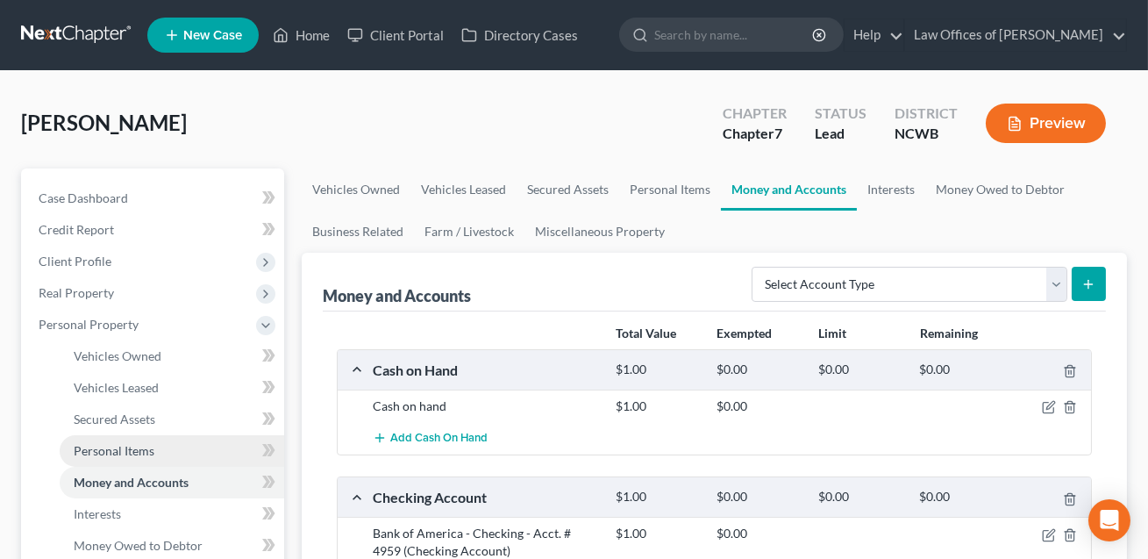
click at [131, 444] on span "Personal Items" at bounding box center [114, 450] width 81 height 15
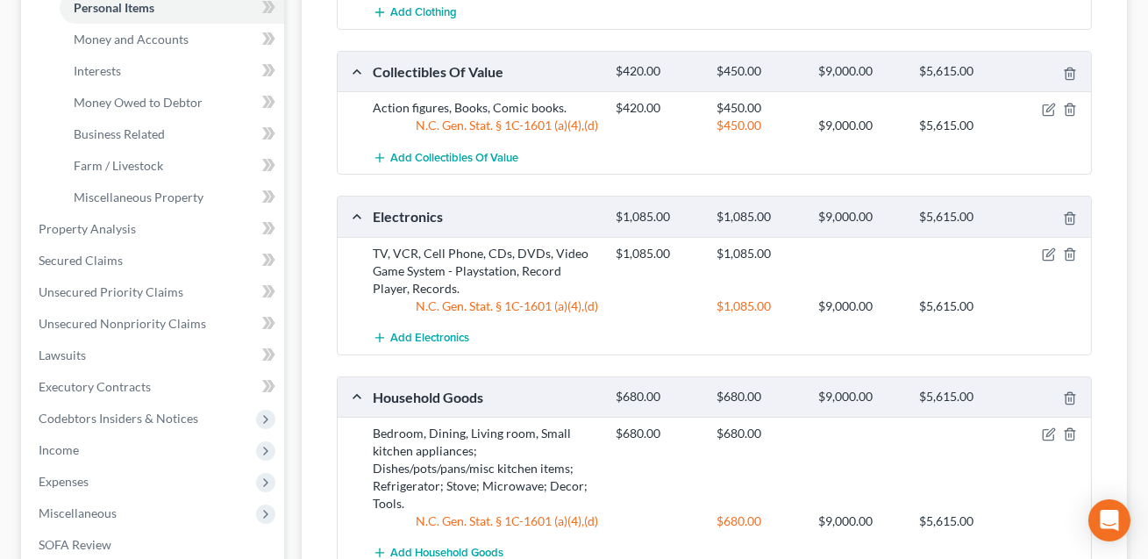
scroll to position [434, 0]
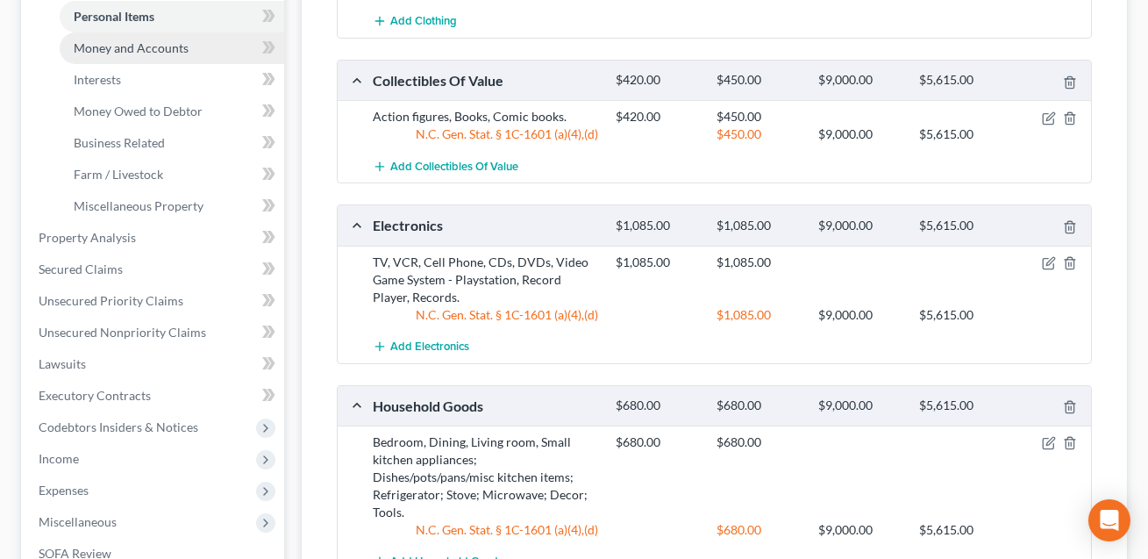
click at [164, 51] on span "Money and Accounts" at bounding box center [131, 47] width 115 height 15
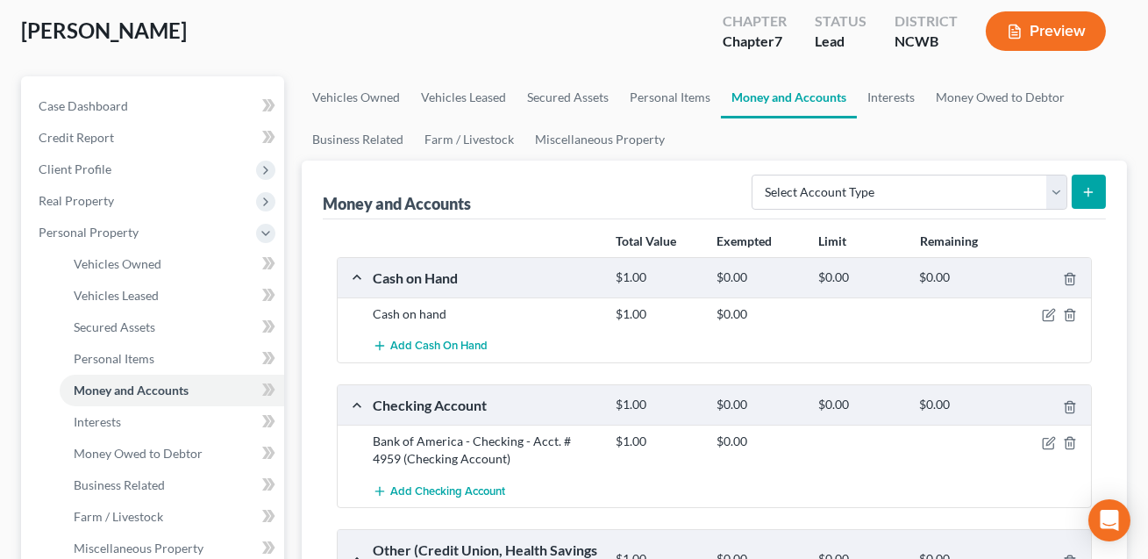
scroll to position [304, 0]
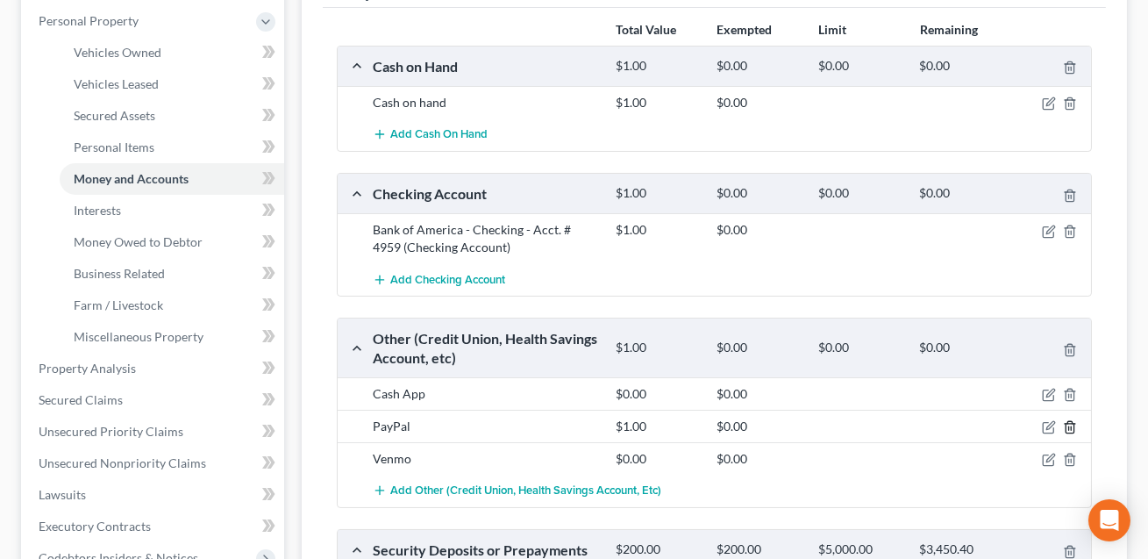
click at [1072, 429] on icon "button" at bounding box center [1070, 427] width 14 height 14
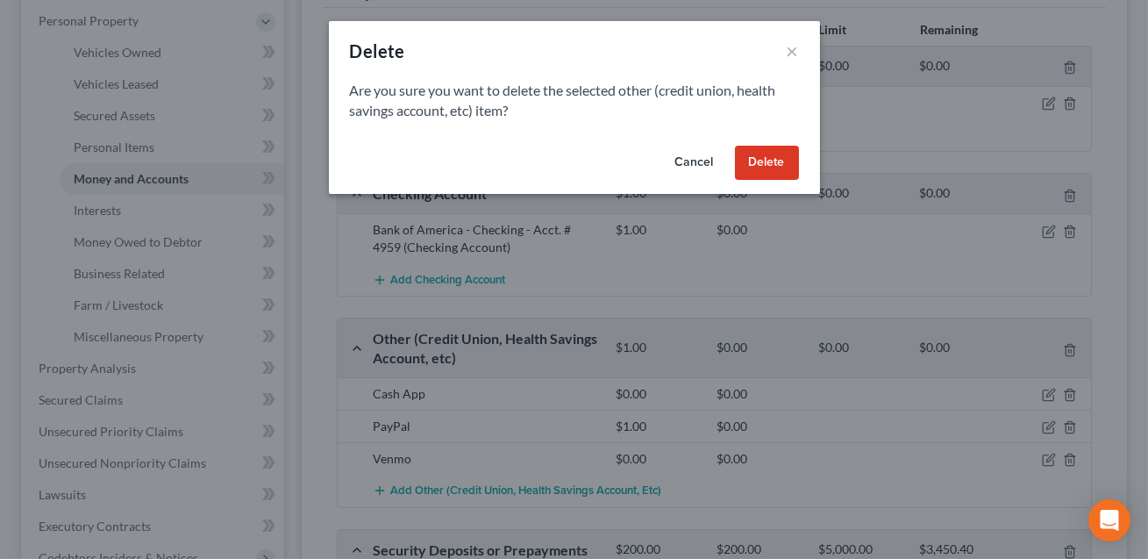
click at [765, 161] on button "Delete" at bounding box center [767, 163] width 64 height 35
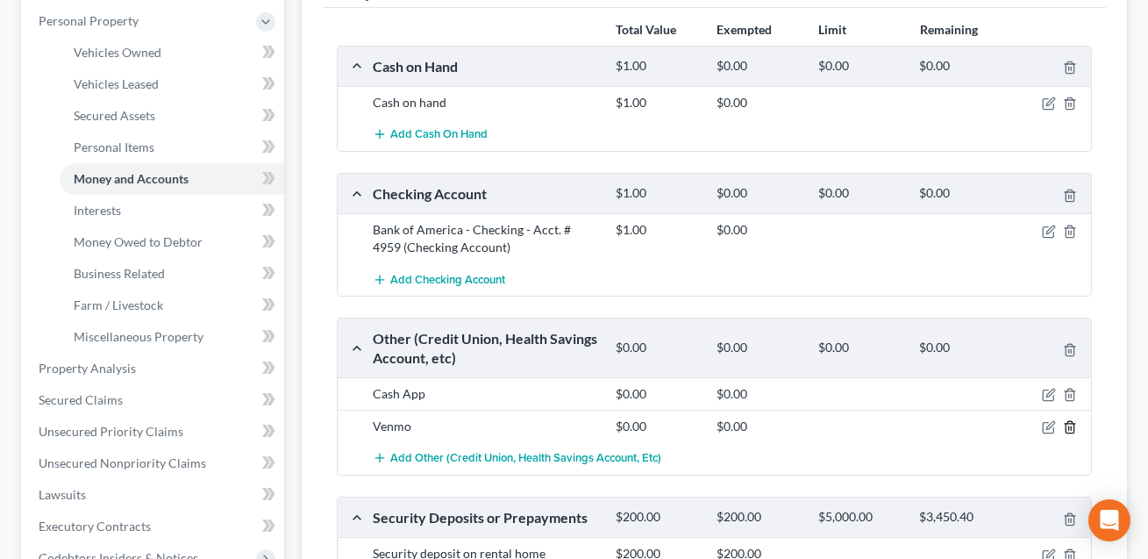
click at [1073, 424] on icon "button" at bounding box center [1070, 427] width 14 height 14
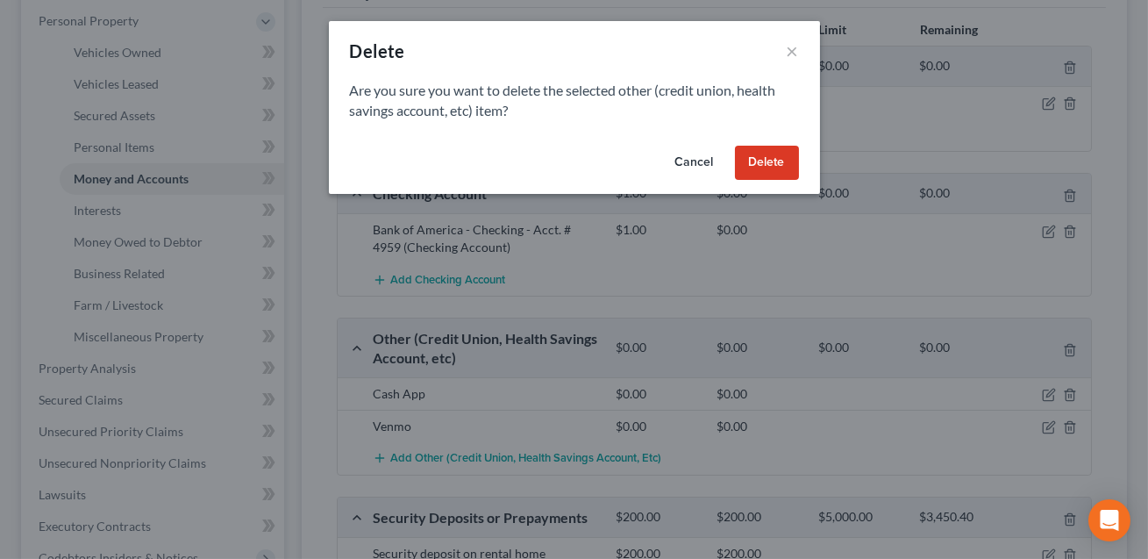
click at [769, 168] on button "Delete" at bounding box center [767, 163] width 64 height 35
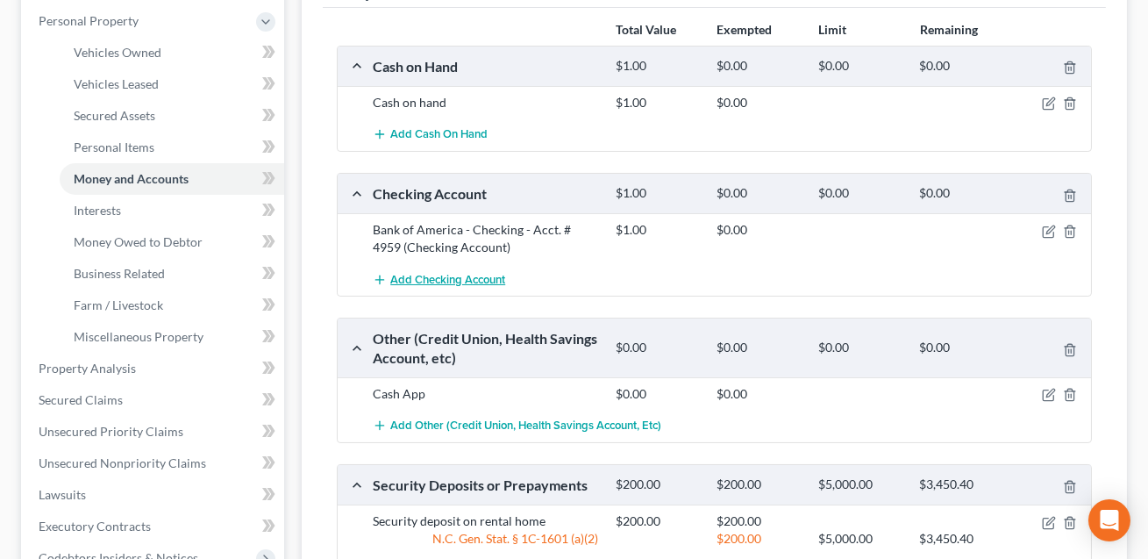
click at [488, 277] on span "Add Checking Account" at bounding box center [447, 280] width 115 height 14
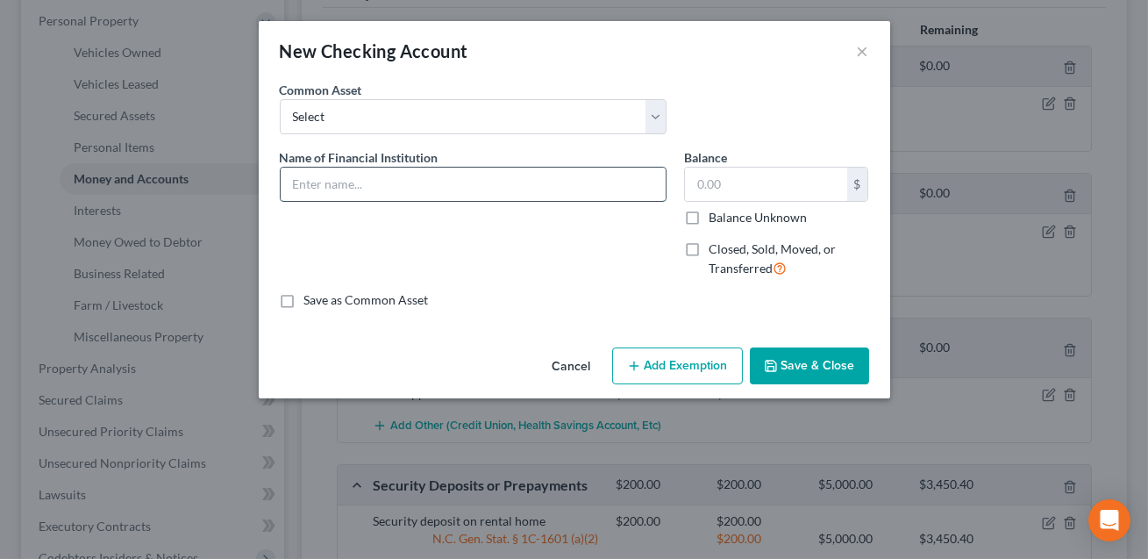
click at [346, 189] on input "text" at bounding box center [473, 184] width 385 height 33
type input "[PERSON_NAME] Fargo Checking #7667."
click at [716, 185] on input "text" at bounding box center [766, 184] width 162 height 33
type input "1.00"
click at [808, 366] on button "Save & Close" at bounding box center [809, 365] width 119 height 37
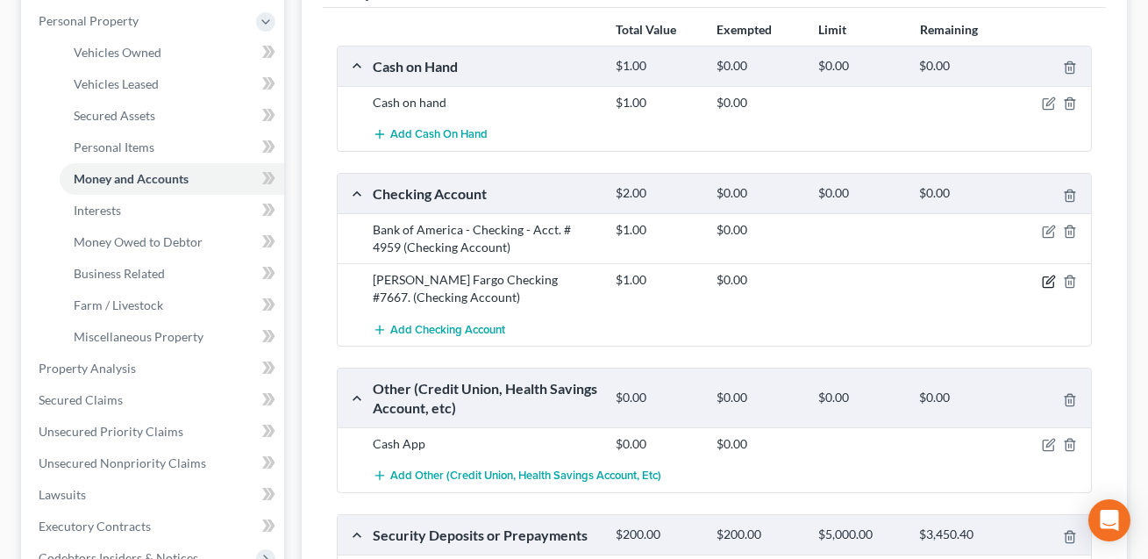
click at [1046, 282] on icon "button" at bounding box center [1049, 282] width 14 height 14
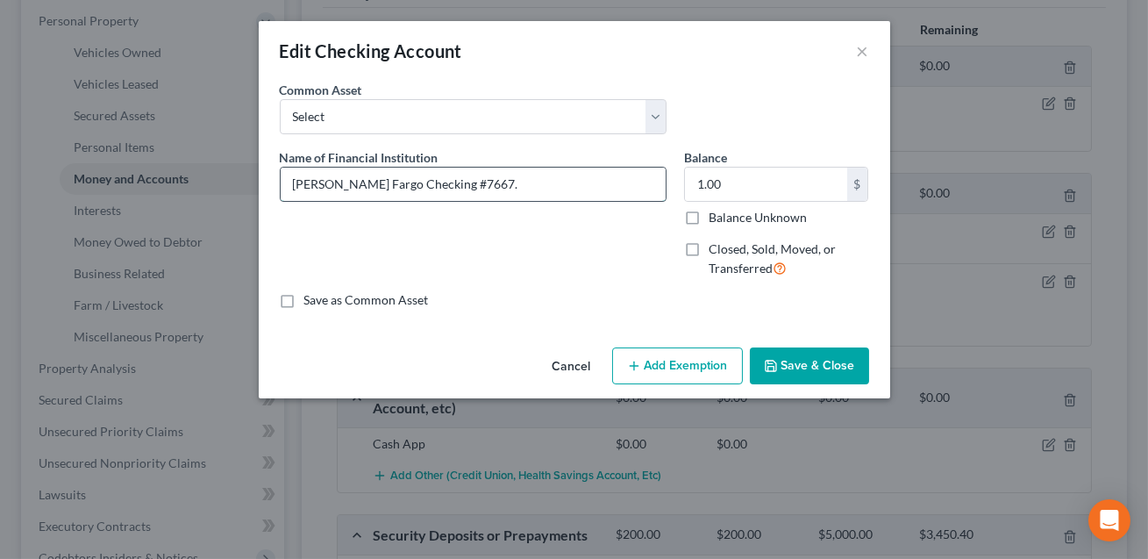
click at [410, 184] on input "[PERSON_NAME] Fargo Checking #7667." at bounding box center [473, 184] width 385 height 33
type input "[PERSON_NAME] Fargo Checking Acct #7667."
click at [806, 368] on button "Save & Close" at bounding box center [809, 365] width 119 height 37
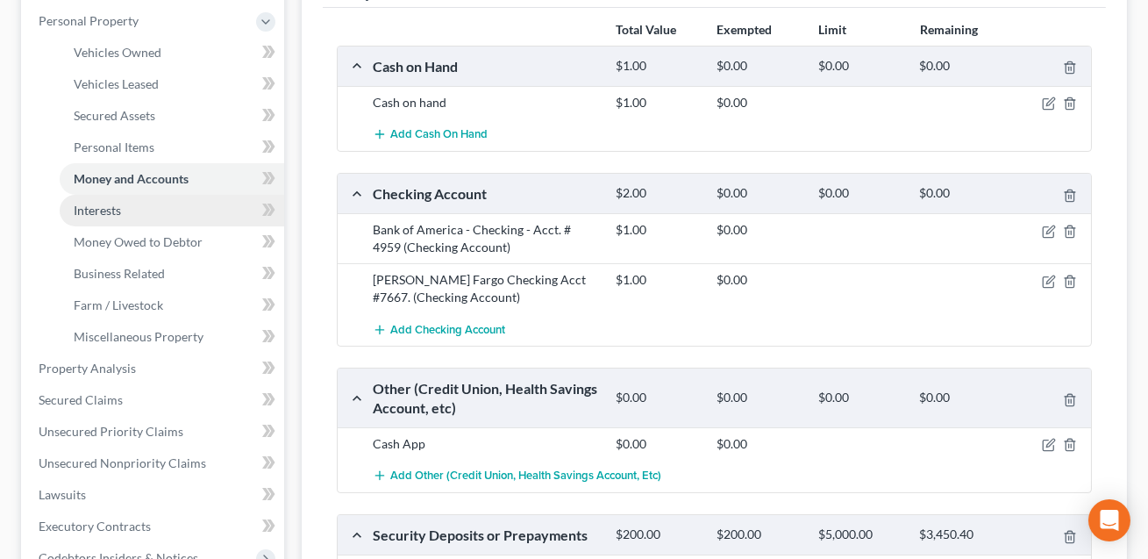
click at [123, 212] on link "Interests" at bounding box center [172, 211] width 225 height 32
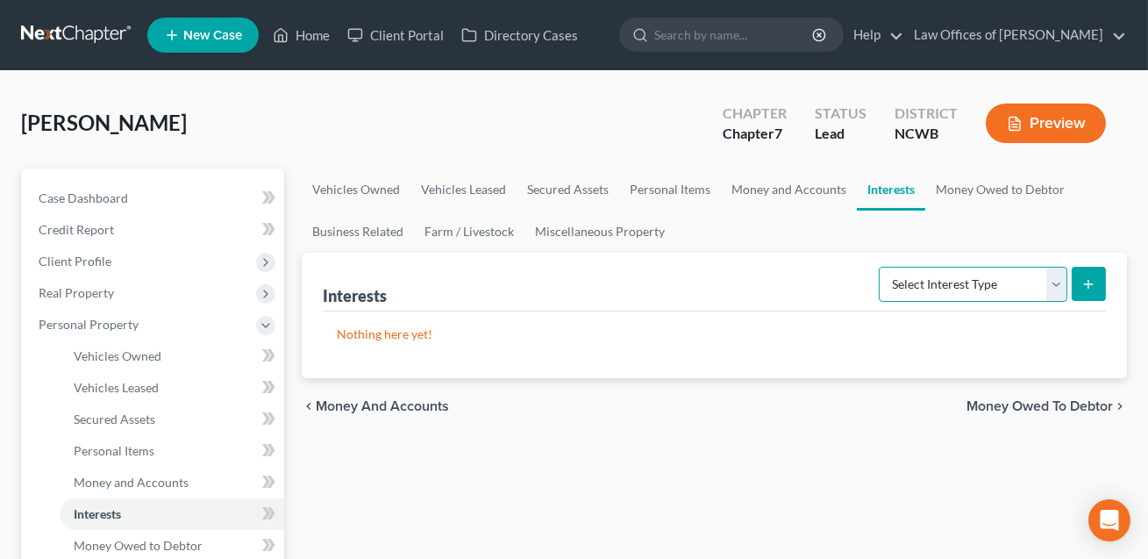
click at [917, 289] on select "Select Interest Type 401K Annuity Bond Education IRA Government Bond Government…" at bounding box center [973, 284] width 189 height 35
select select "401k"
click at [1091, 292] on button "submit" at bounding box center [1089, 284] width 34 height 34
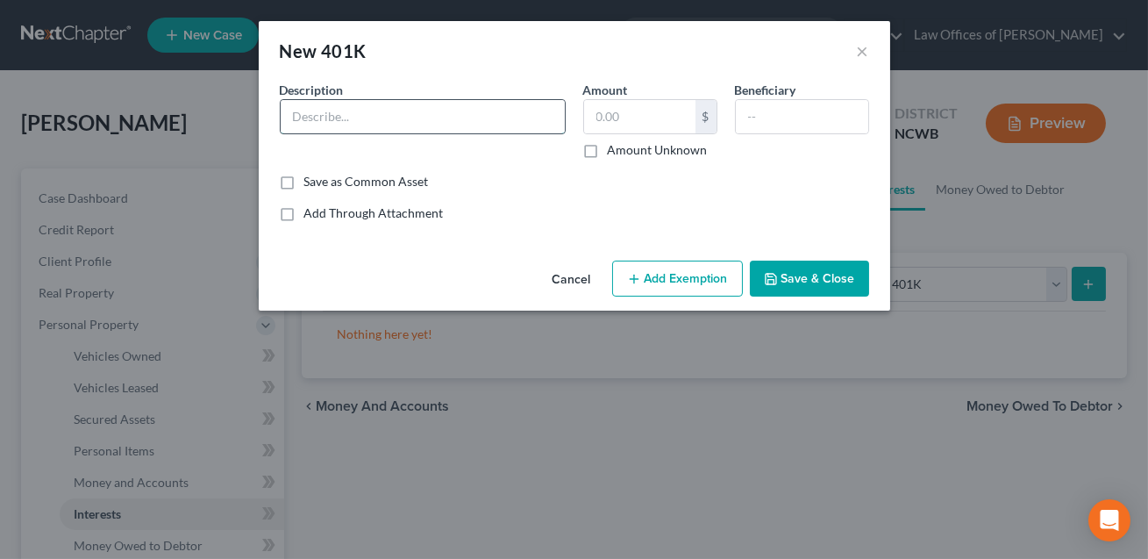
click at [372, 122] on input "text" at bounding box center [423, 116] width 284 height 33
click at [304, 115] on input "T owe Price" at bounding box center [423, 116] width 284 height 33
click at [370, 122] on input "[PERSON_NAME]" at bounding box center [423, 116] width 284 height 33
type input "[PERSON_NAME] [PERSON_NAME] [PERSON_NAME] Retirement & Savings Plan 401k. Curre…"
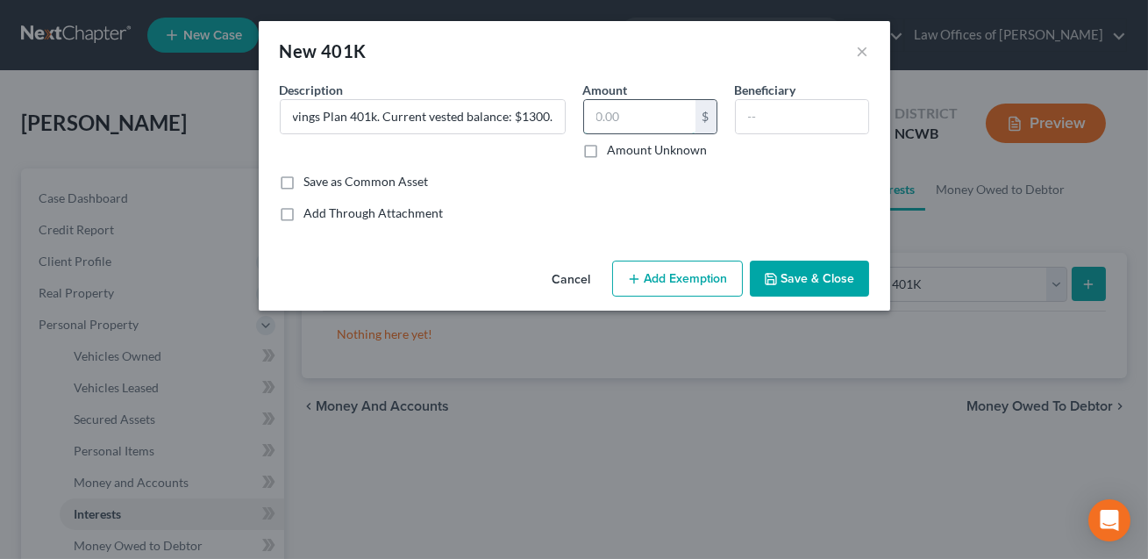
scroll to position [0, 0]
click at [627, 120] on input "text" at bounding box center [639, 116] width 111 height 33
type input "0.00"
click at [827, 288] on button "Save & Close" at bounding box center [809, 279] width 119 height 37
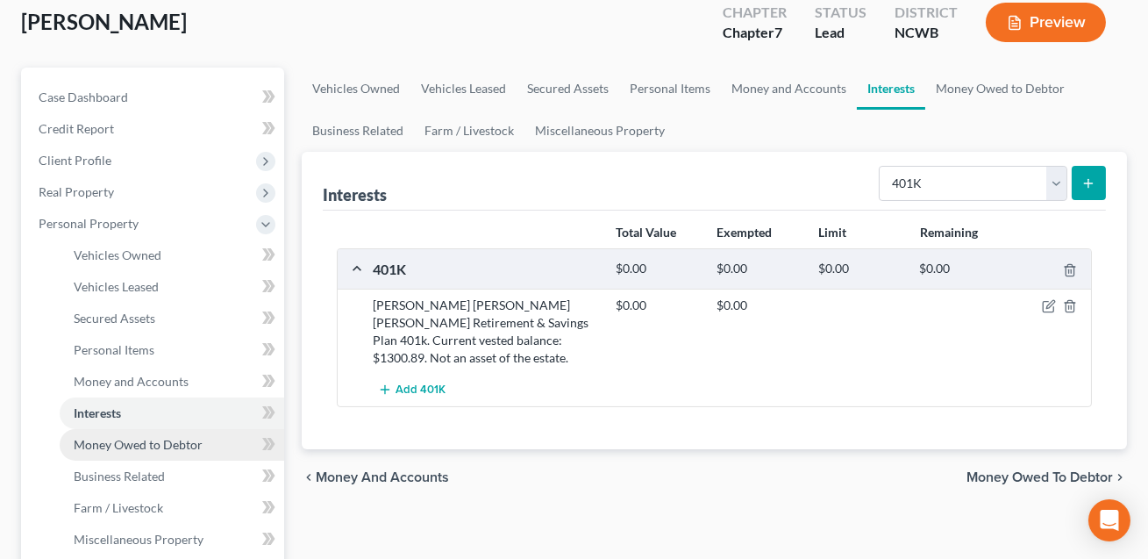
click at [177, 441] on span "Money Owed to Debtor" at bounding box center [138, 444] width 129 height 15
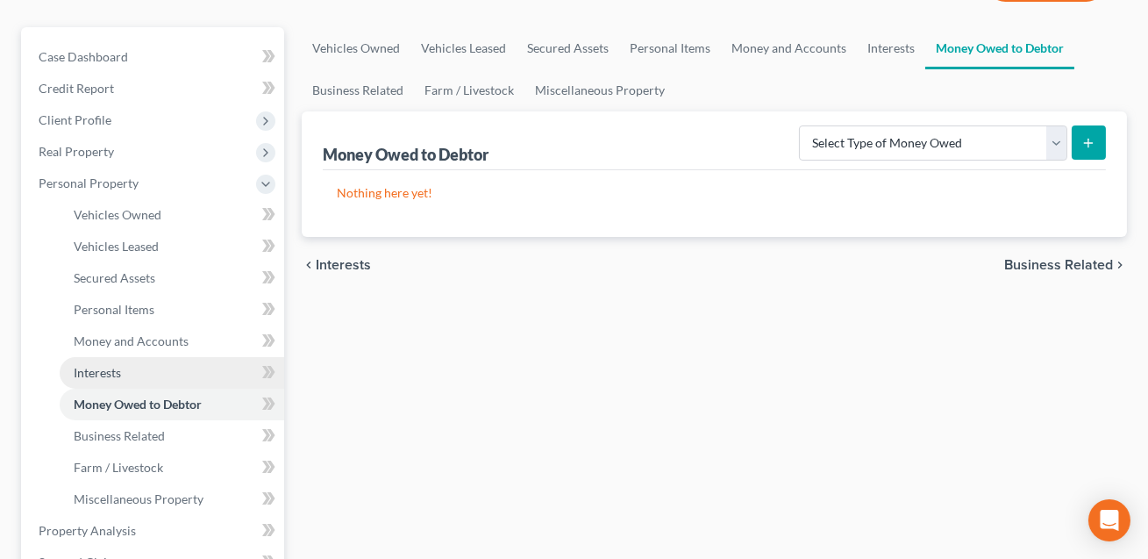
scroll to position [175, 0]
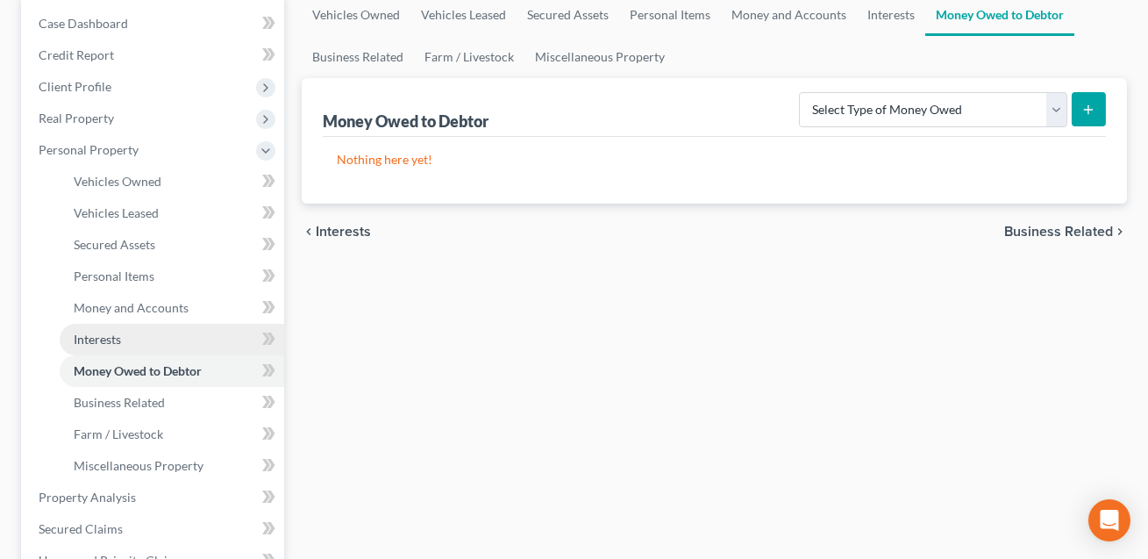
click at [113, 342] on span "Interests" at bounding box center [97, 339] width 47 height 15
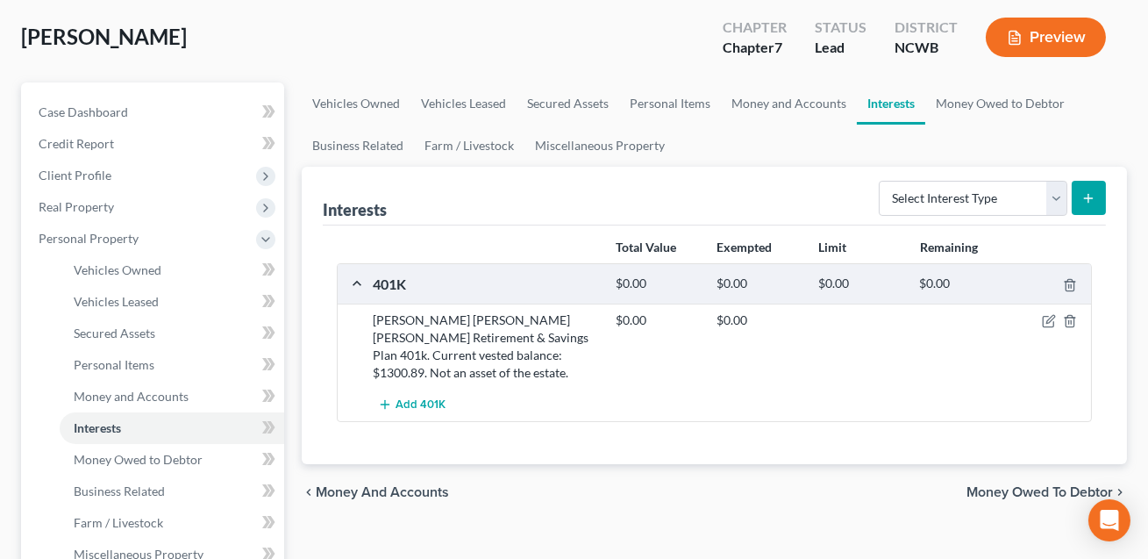
scroll to position [211, 0]
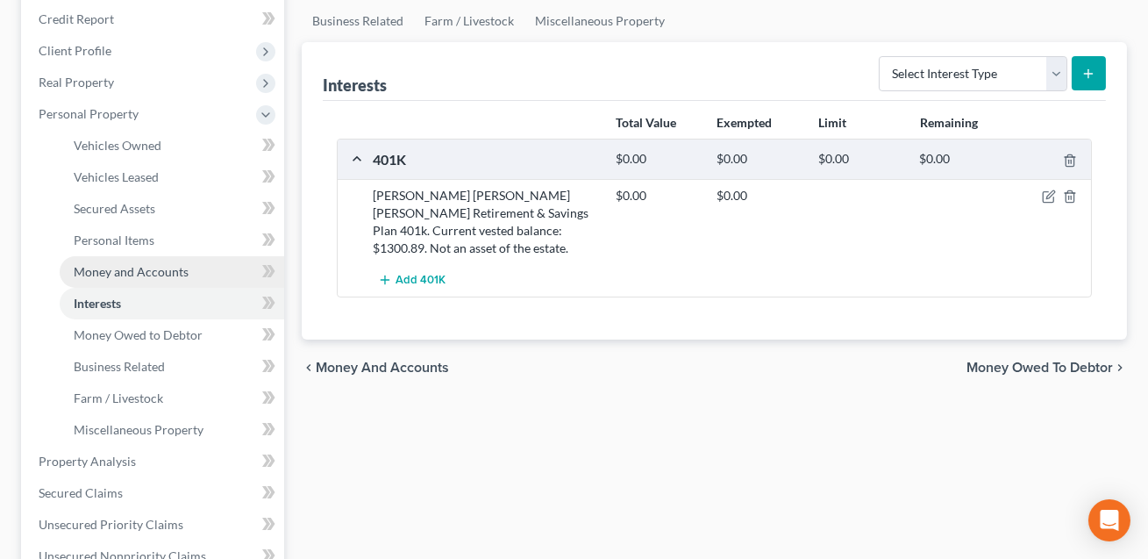
click at [141, 268] on span "Money and Accounts" at bounding box center [131, 271] width 115 height 15
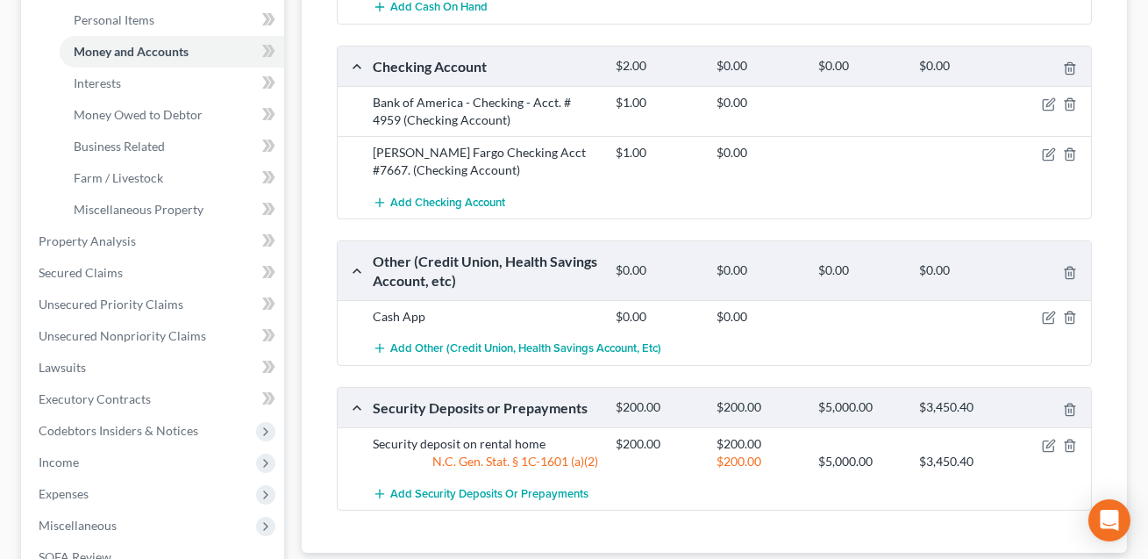
scroll to position [640, 0]
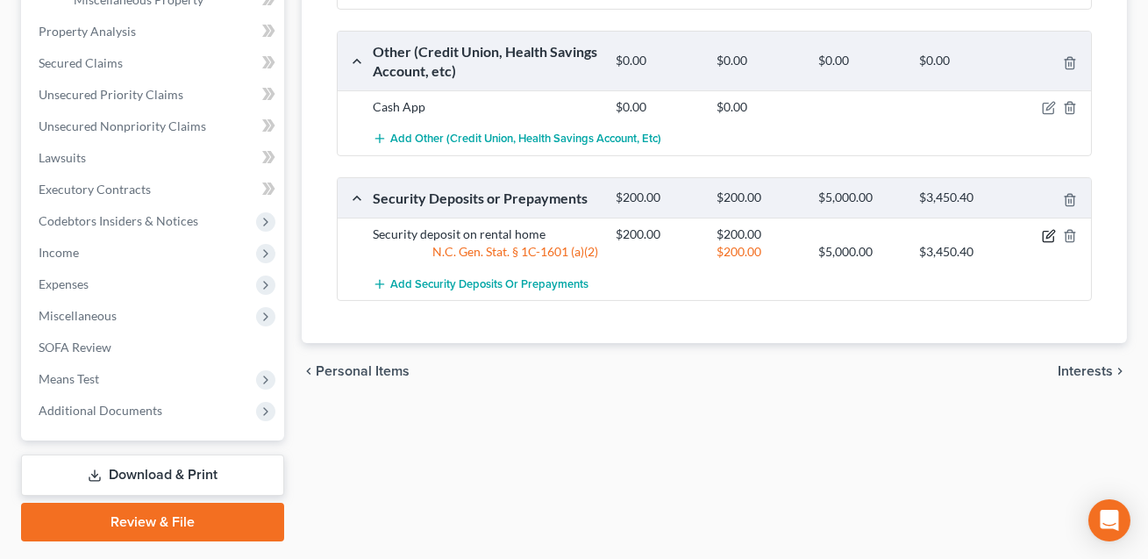
click at [1049, 233] on icon "button" at bounding box center [1049, 236] width 14 height 14
select select "3"
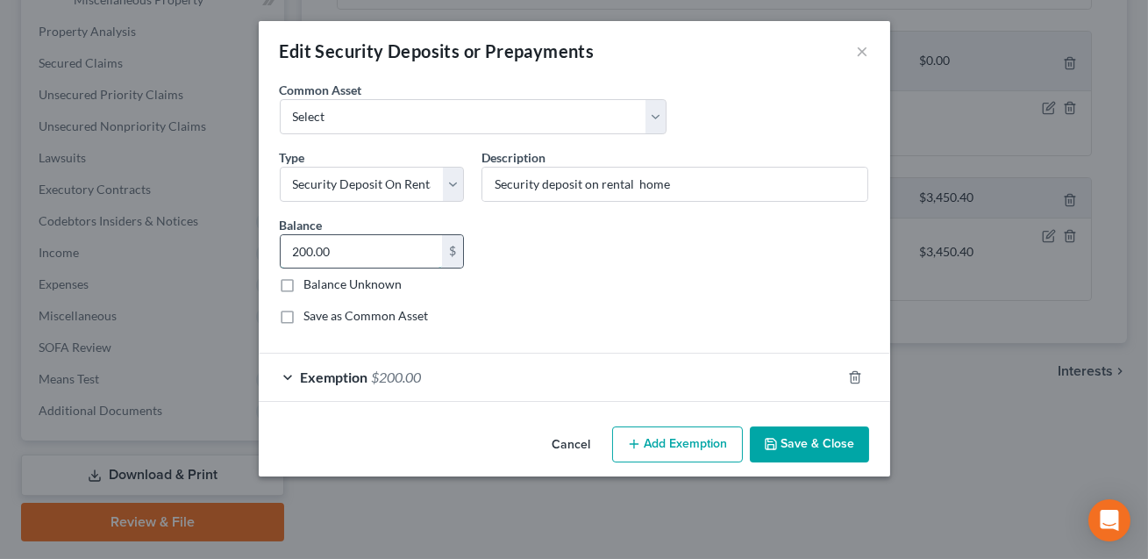
click at [362, 255] on input "200.00" at bounding box center [362, 251] width 162 height 33
type input "450.00"
click at [425, 384] on div "Exemption $200.00" at bounding box center [550, 377] width 583 height 46
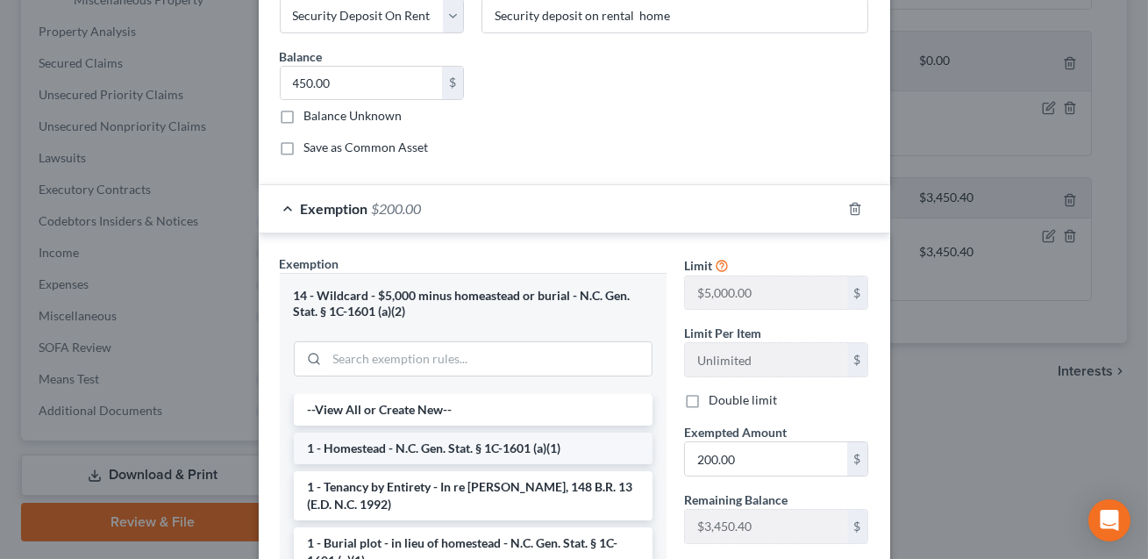
scroll to position [232, 0]
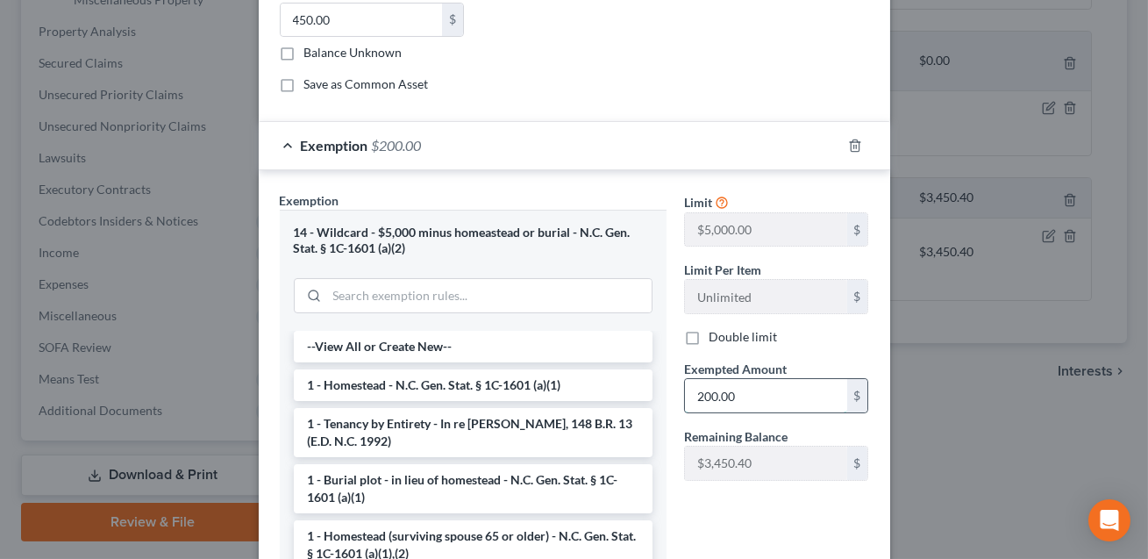
click at [741, 390] on input "200.00" at bounding box center [766, 395] width 162 height 33
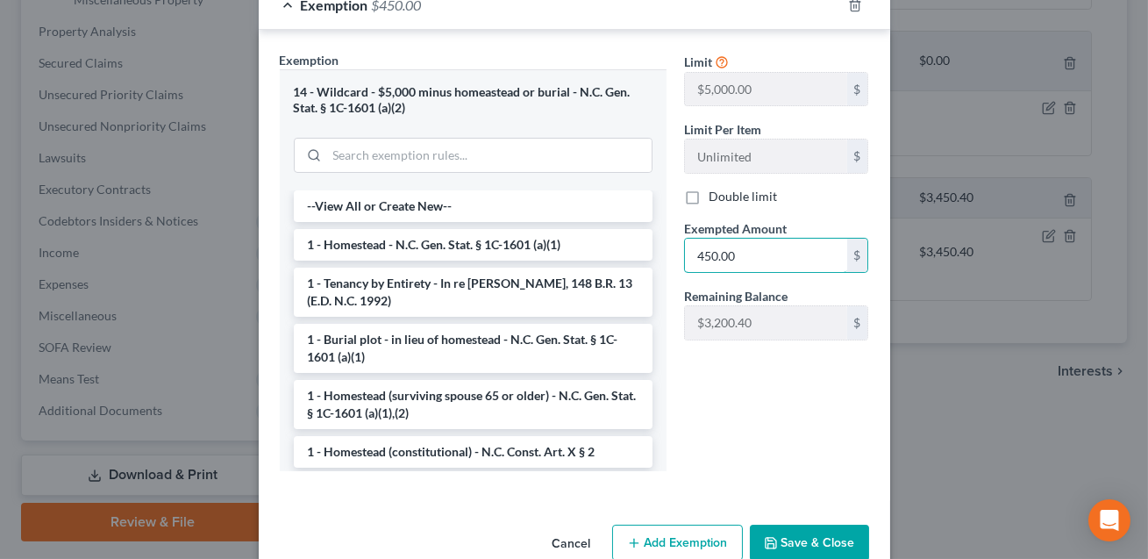
scroll to position [408, 0]
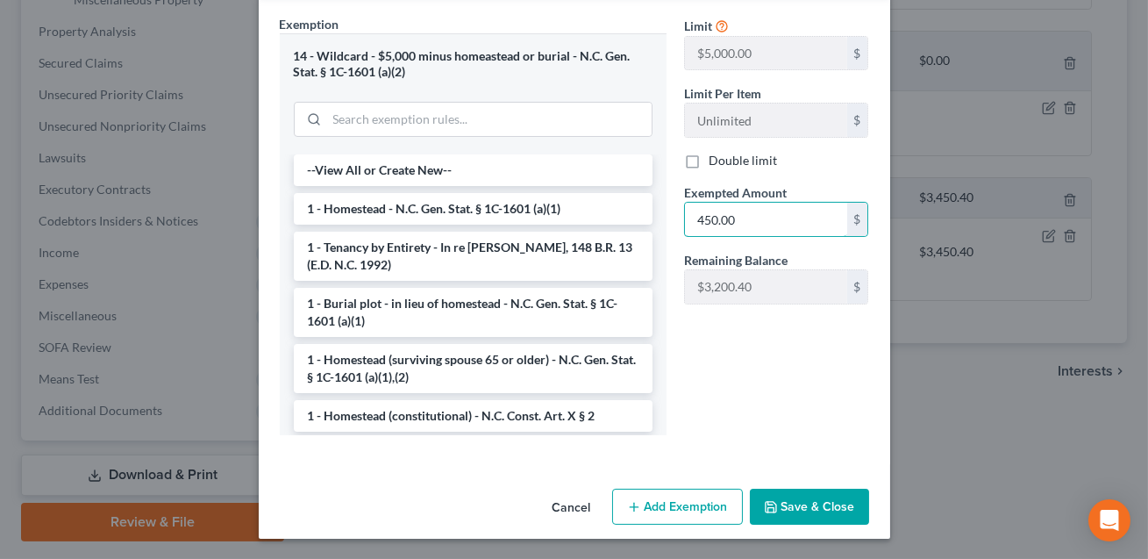
type input "450.00"
click at [835, 508] on button "Save & Close" at bounding box center [809, 507] width 119 height 37
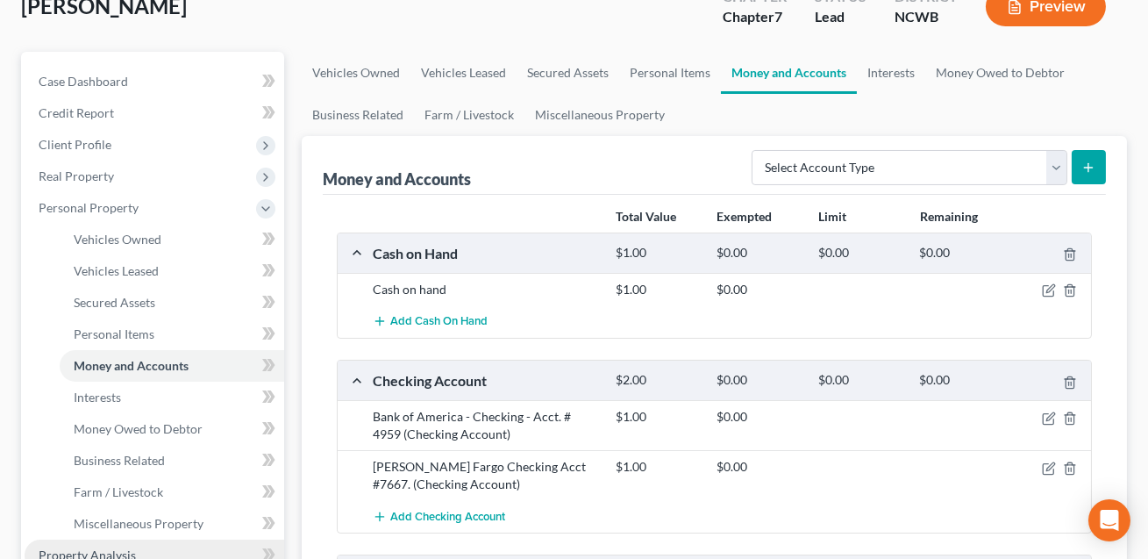
scroll to position [116, 0]
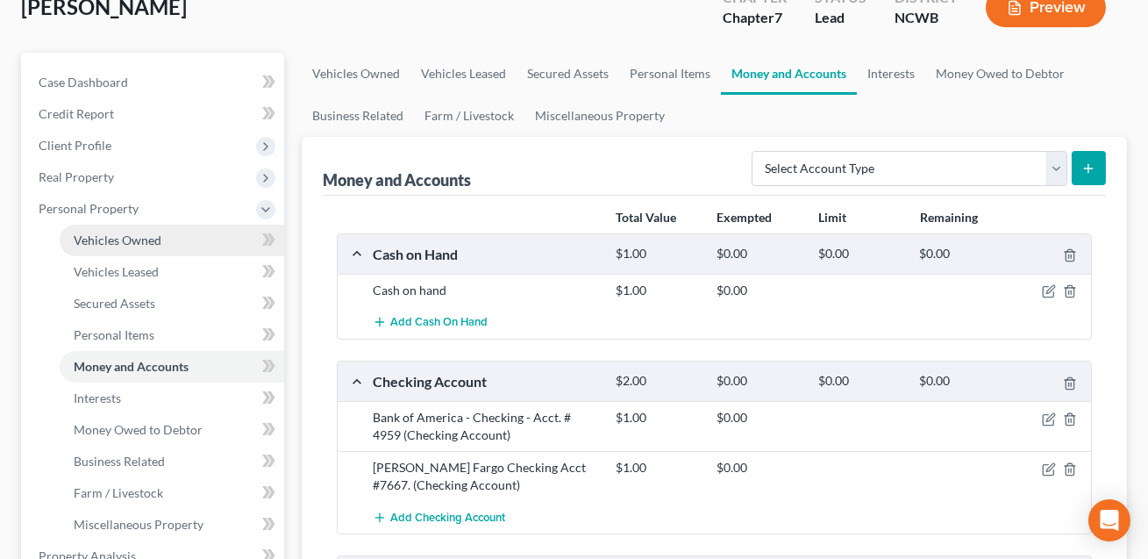
click at [95, 237] on span "Vehicles Owned" at bounding box center [118, 239] width 88 height 15
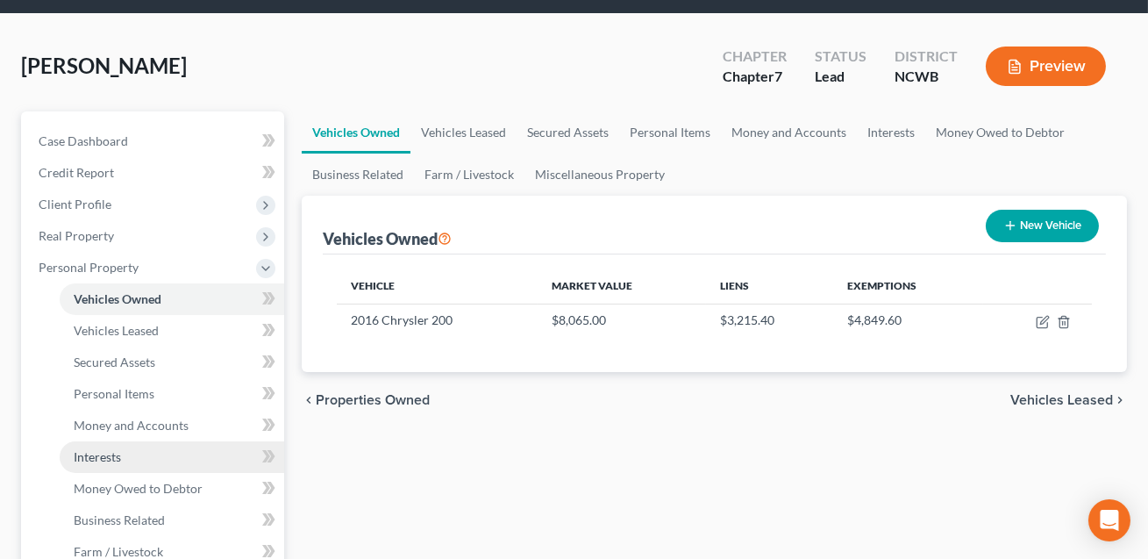
scroll to position [312, 0]
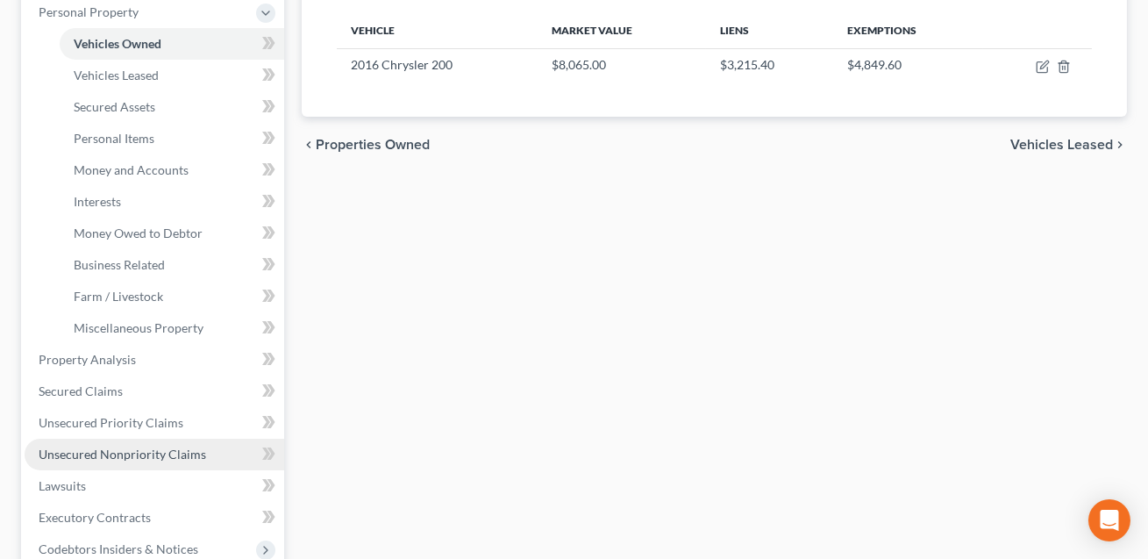
click at [117, 443] on link "Unsecured Nonpriority Claims" at bounding box center [155, 455] width 260 height 32
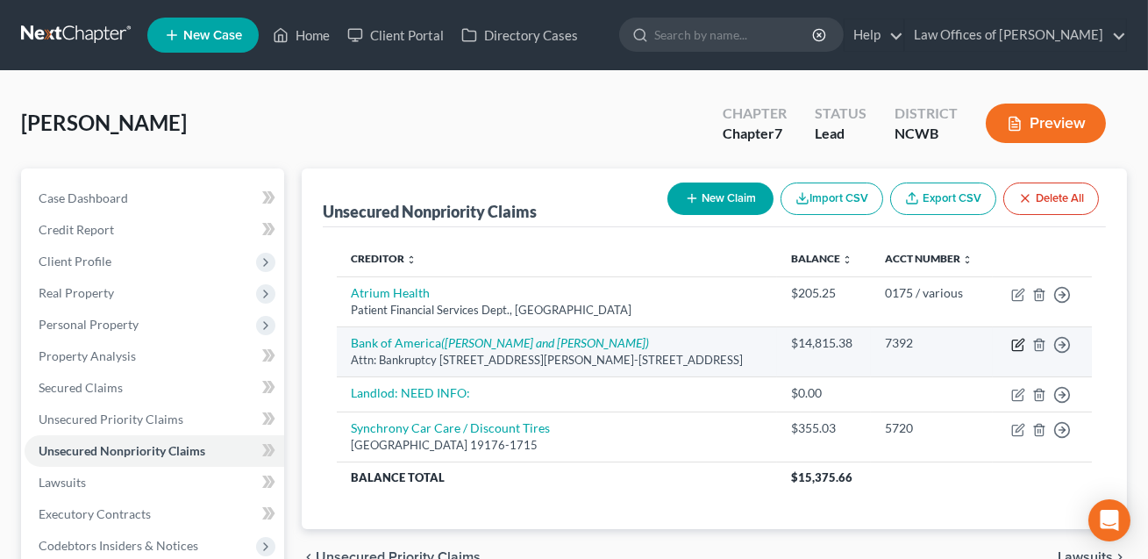
click at [1020, 344] on icon "button" at bounding box center [1019, 345] width 14 height 14
select select "28"
select select "2"
select select "0"
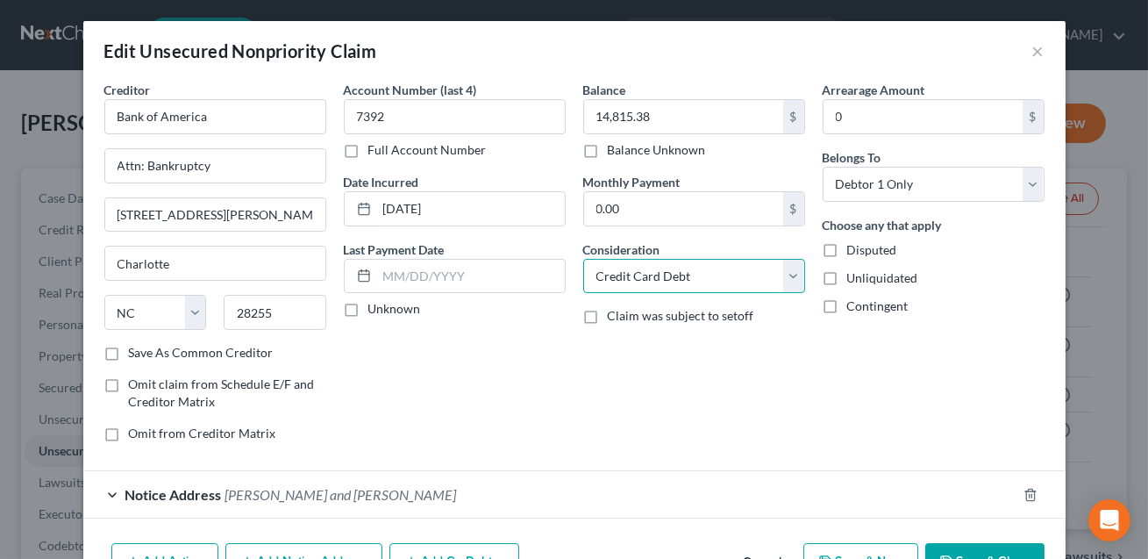
click at [631, 280] on select "Select Cable / Satellite Services Collection Agency Credit Card Debt Debt Couns…" at bounding box center [694, 276] width 222 height 35
select select "14"
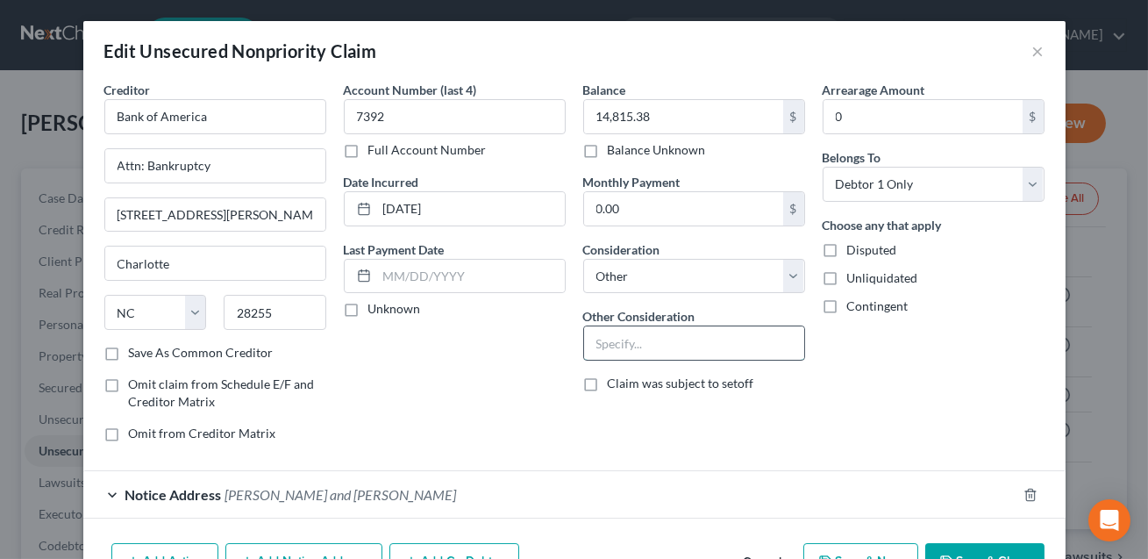
click at [633, 341] on input "text" at bounding box center [694, 342] width 220 height 33
click at [606, 347] on input "Cedit card." at bounding box center [694, 342] width 220 height 33
click at [673, 347] on input "Credit card." at bounding box center [694, 342] width 220 height 33
click at [702, 347] on input "Credit card. Civil Action: Bank of America NA v. [PERSON_NAME]" at bounding box center [694, 342] width 220 height 33
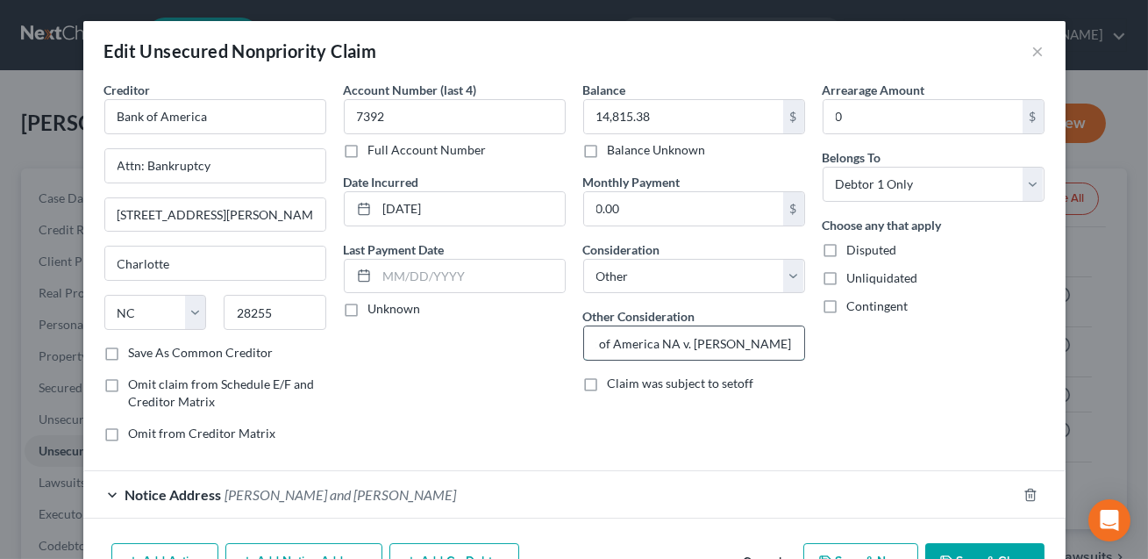
scroll to position [0, 166]
click at [793, 346] on input "Credit card. Civil Action: Bank of America NA v. [PERSON_NAME]" at bounding box center [694, 342] width 220 height 33
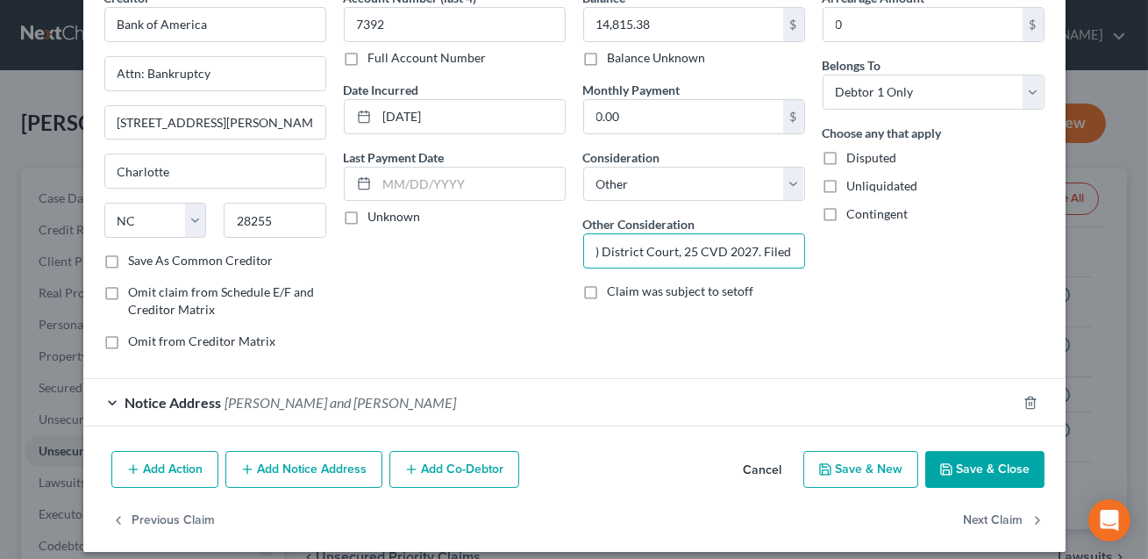
scroll to position [91, 0]
type input "Credit card. Civil Action: Bank of America NA v. [PERSON_NAME], [GEOGRAPHIC_DAT…"
click at [976, 471] on button "Save & Close" at bounding box center [985, 470] width 119 height 37
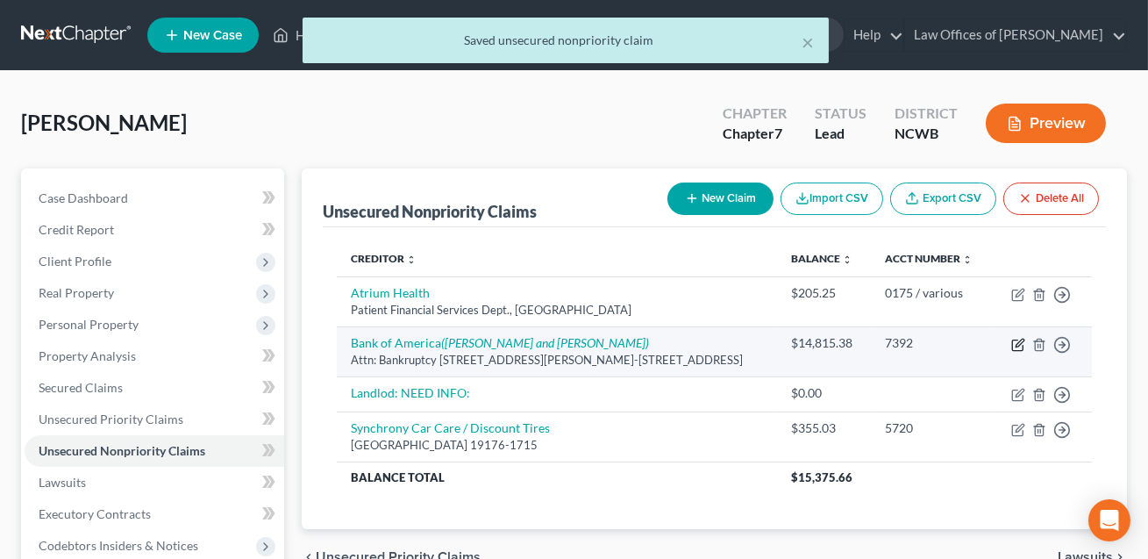
click at [1015, 343] on icon "button" at bounding box center [1019, 345] width 14 height 14
select select "28"
select select "14"
select select "0"
select select "48"
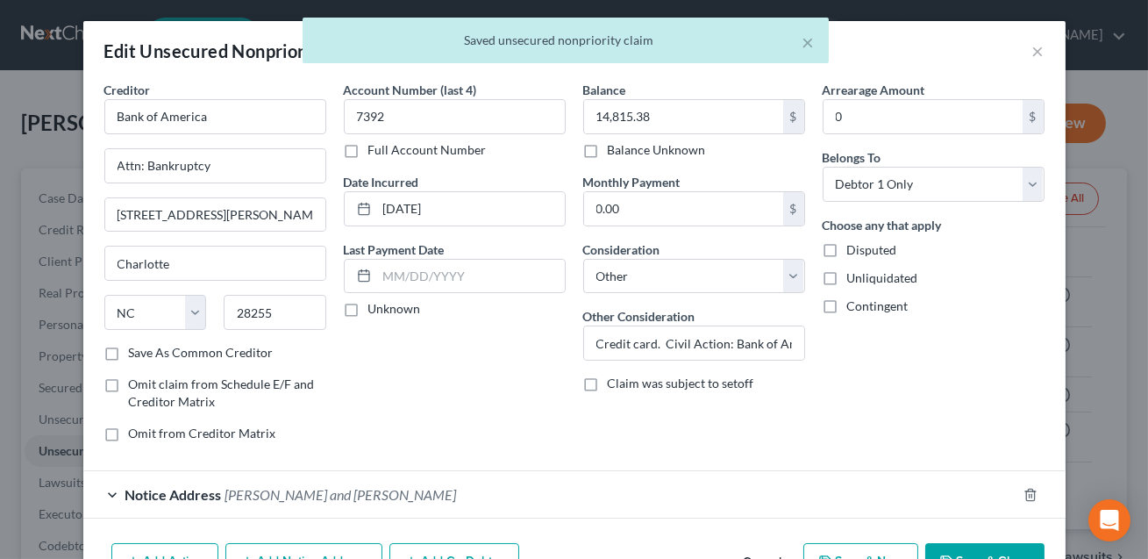
click at [418, 482] on div "Notice Address [PERSON_NAME] and [PERSON_NAME]" at bounding box center [549, 494] width 933 height 46
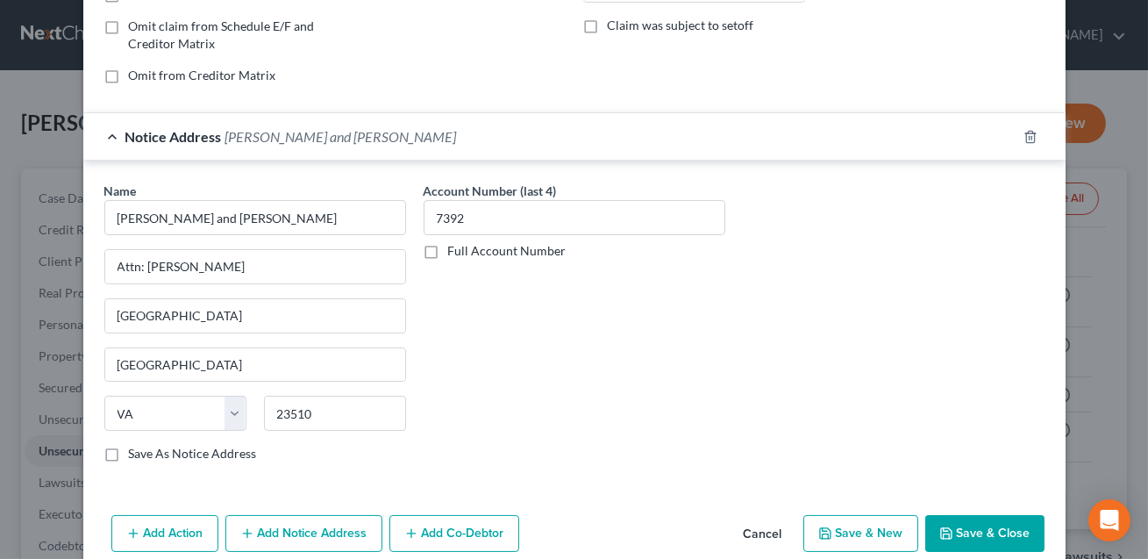
scroll to position [387, 0]
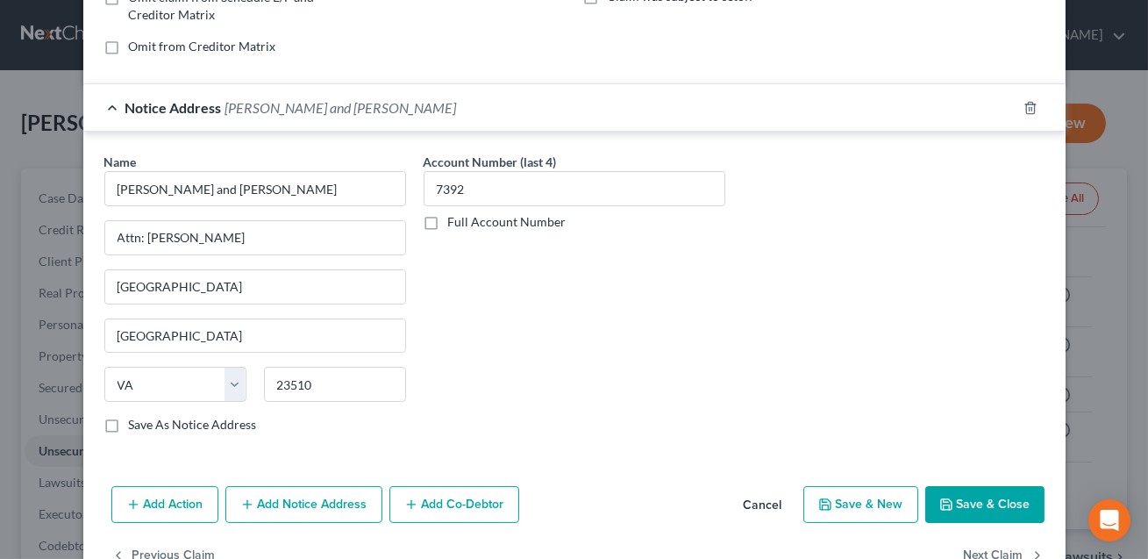
click at [979, 505] on button "Save & Close" at bounding box center [985, 504] width 119 height 37
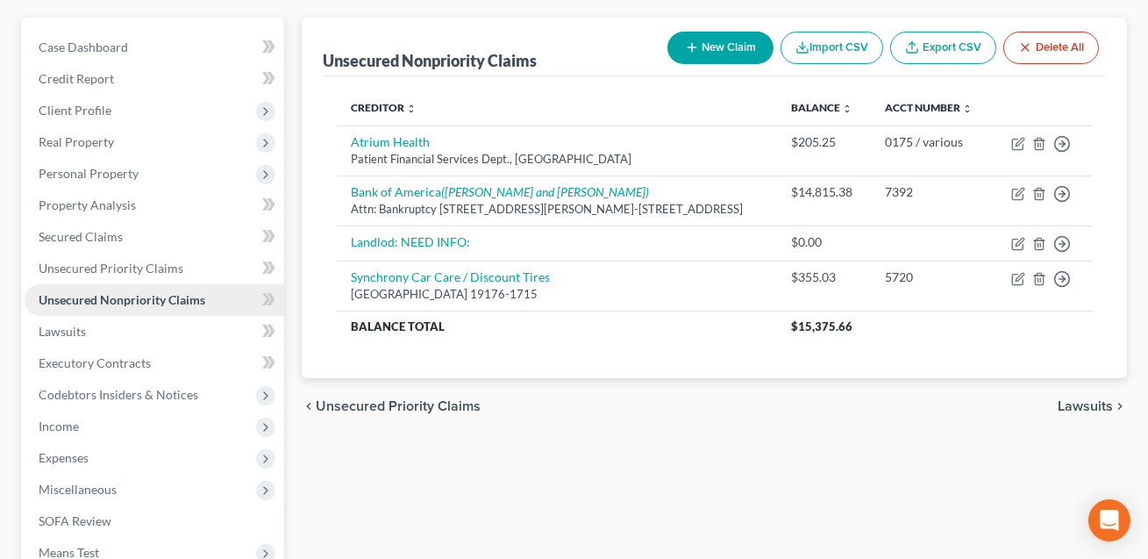
scroll to position [360, 0]
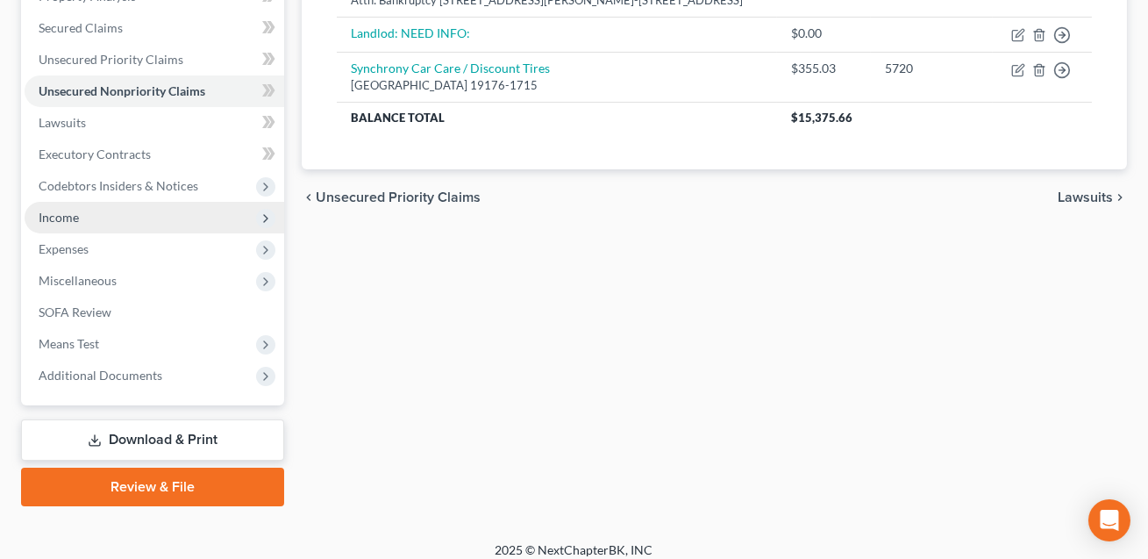
click at [65, 210] on span "Income" at bounding box center [59, 217] width 40 height 15
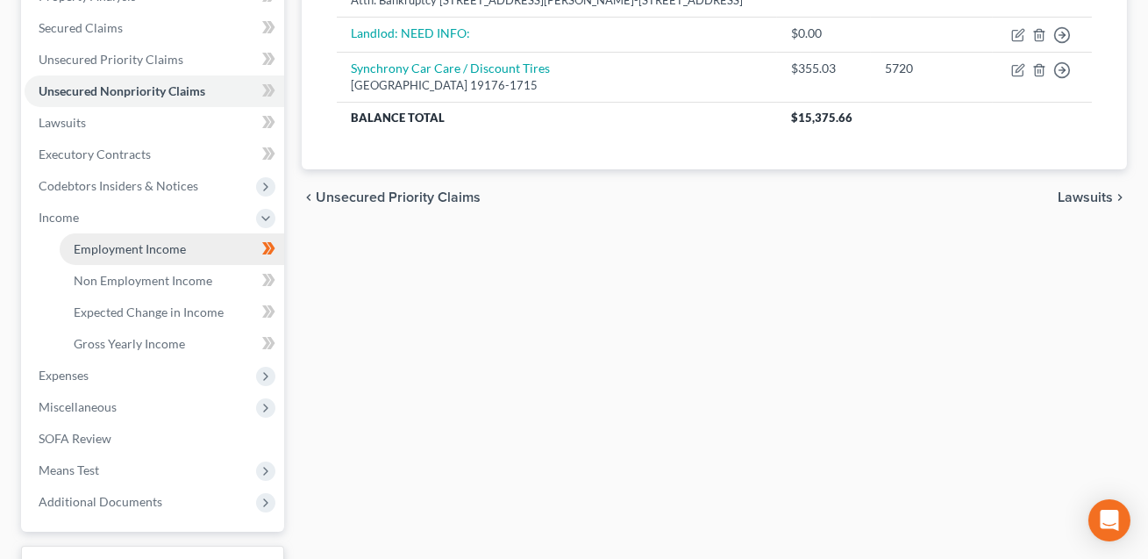
click at [190, 246] on link "Employment Income" at bounding box center [172, 249] width 225 height 32
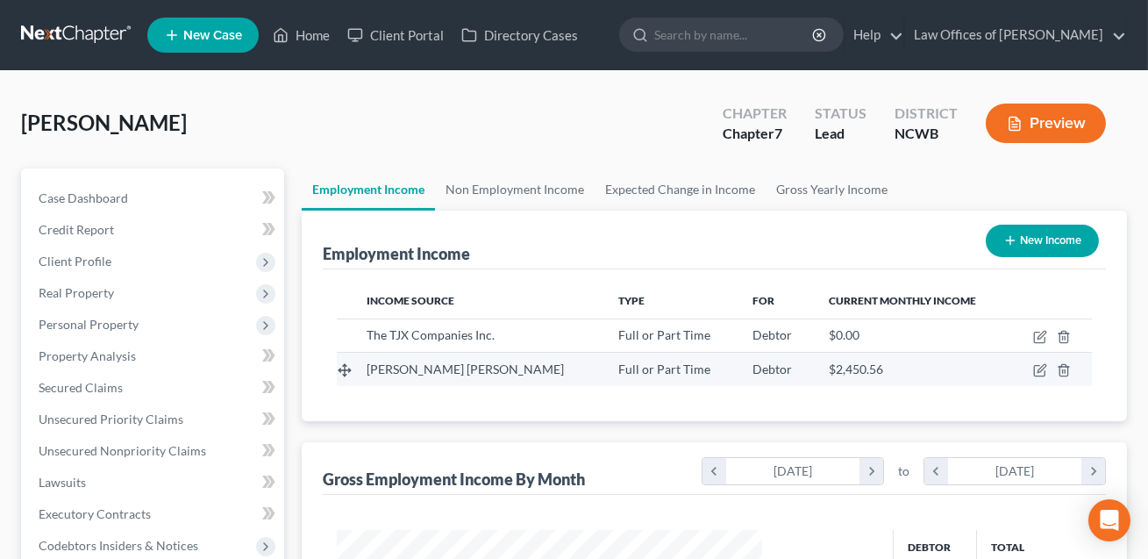
scroll to position [314, 461]
click at [1040, 372] on icon "button" at bounding box center [1040, 370] width 14 height 14
select select "0"
select select "28"
select select "0"
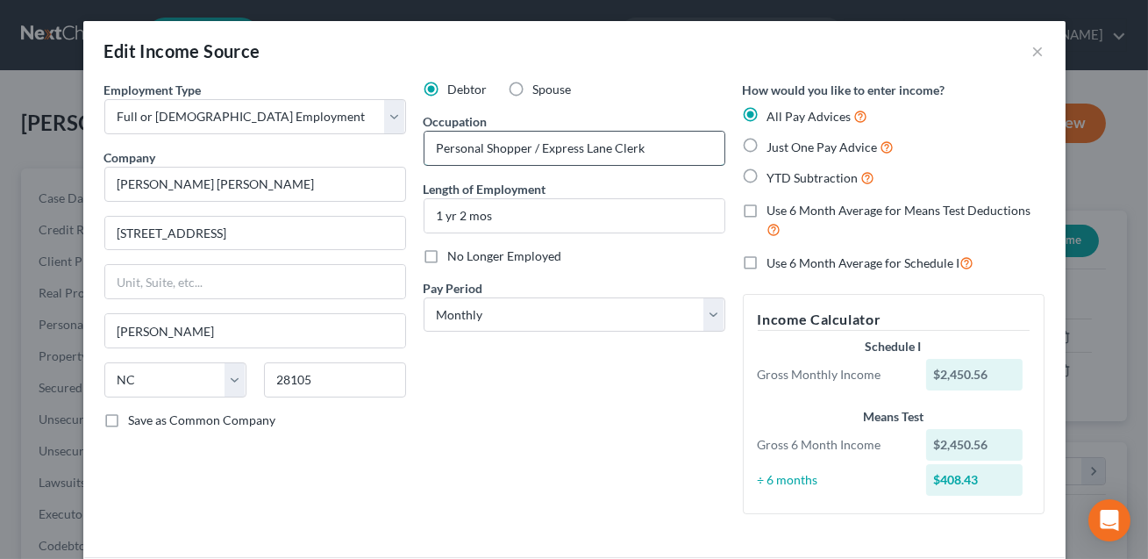
click at [540, 147] on input "Personal Shopper / Express Lane Clerk" at bounding box center [575, 148] width 300 height 33
click at [480, 149] on input "Personal Shopper/Express Lane Clerk" at bounding box center [575, 148] width 300 height 33
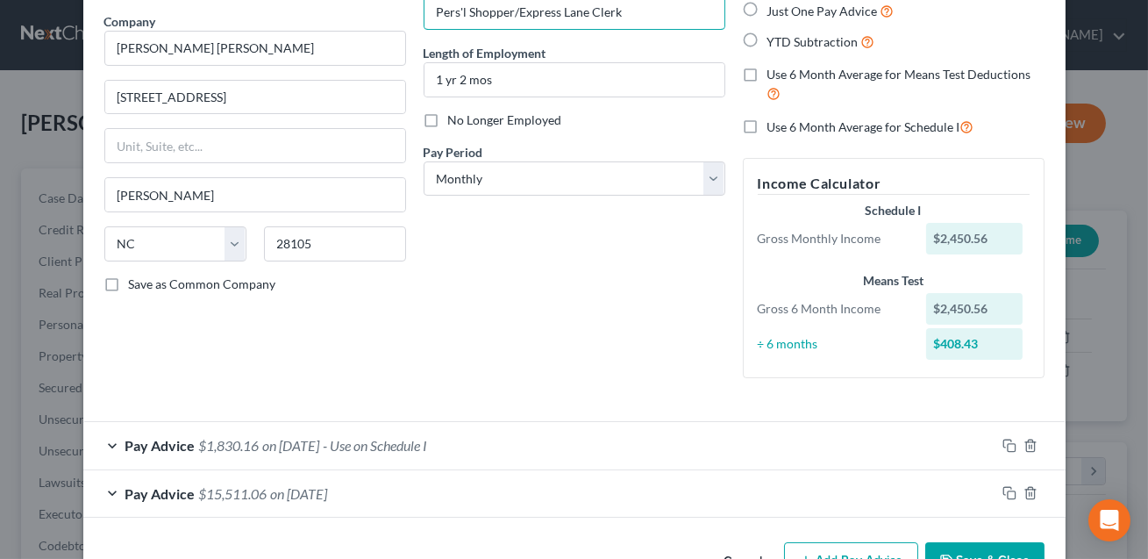
scroll to position [189, 0]
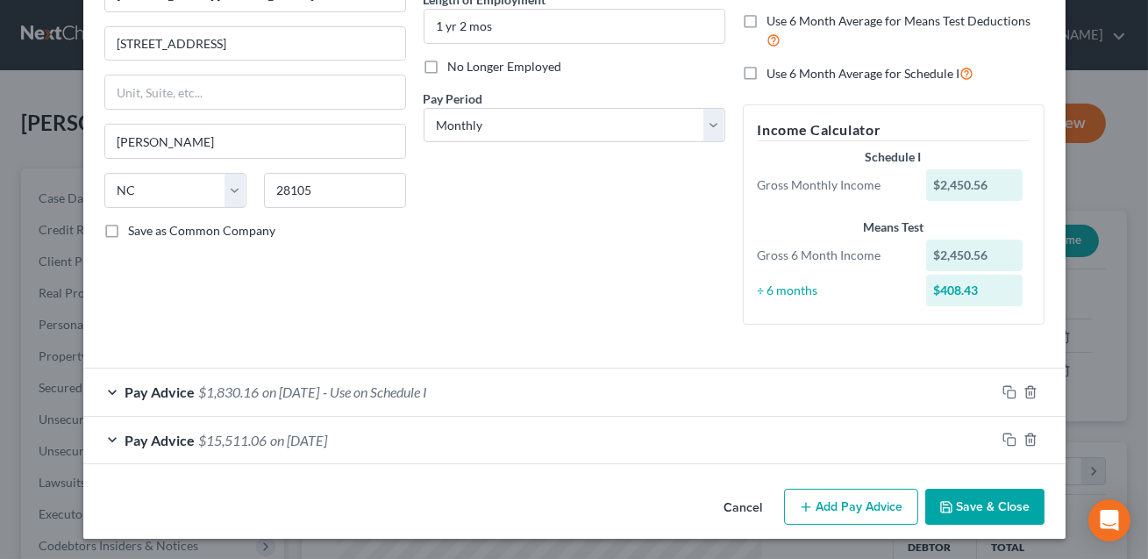
type input "Pers'l Shopper/Express Lane Clerk"
click at [971, 498] on button "Save & Close" at bounding box center [985, 507] width 119 height 37
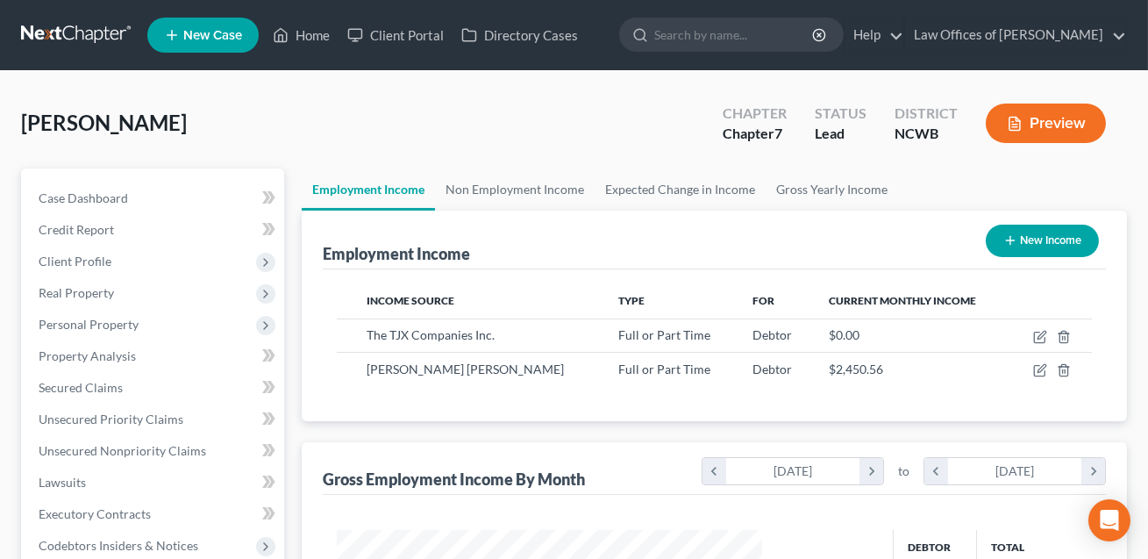
click at [1044, 115] on button "Preview" at bounding box center [1046, 123] width 120 height 39
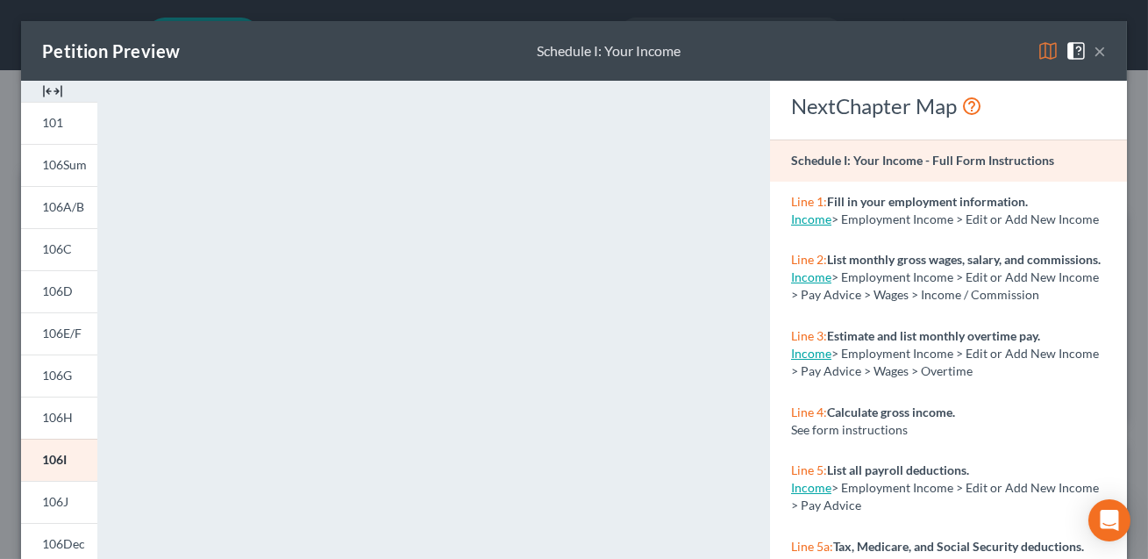
click at [1103, 55] on button "×" at bounding box center [1100, 50] width 12 height 21
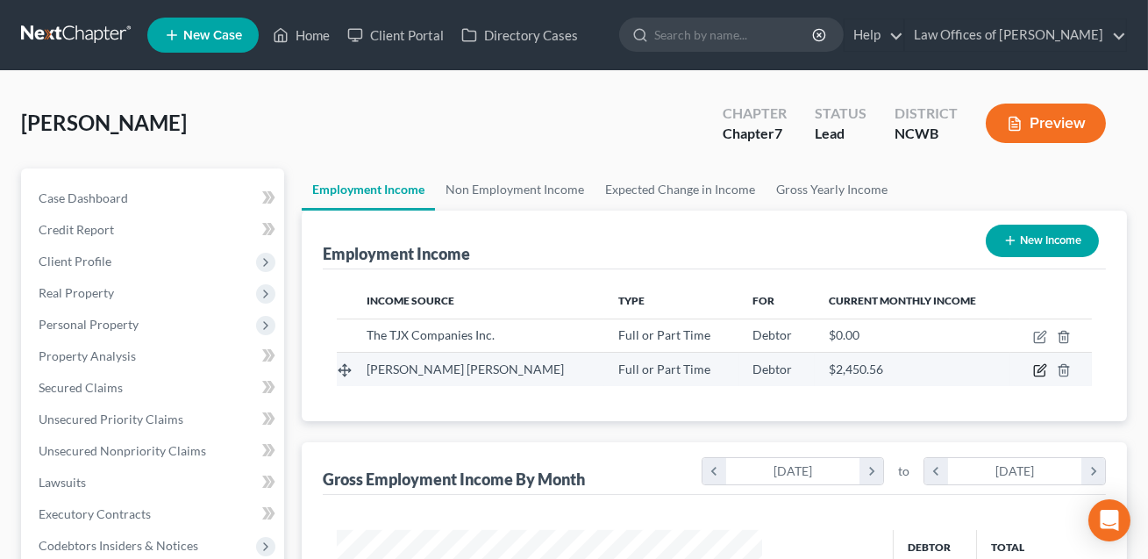
click at [1041, 368] on icon "button" at bounding box center [1040, 370] width 14 height 14
select select "0"
select select "28"
select select "0"
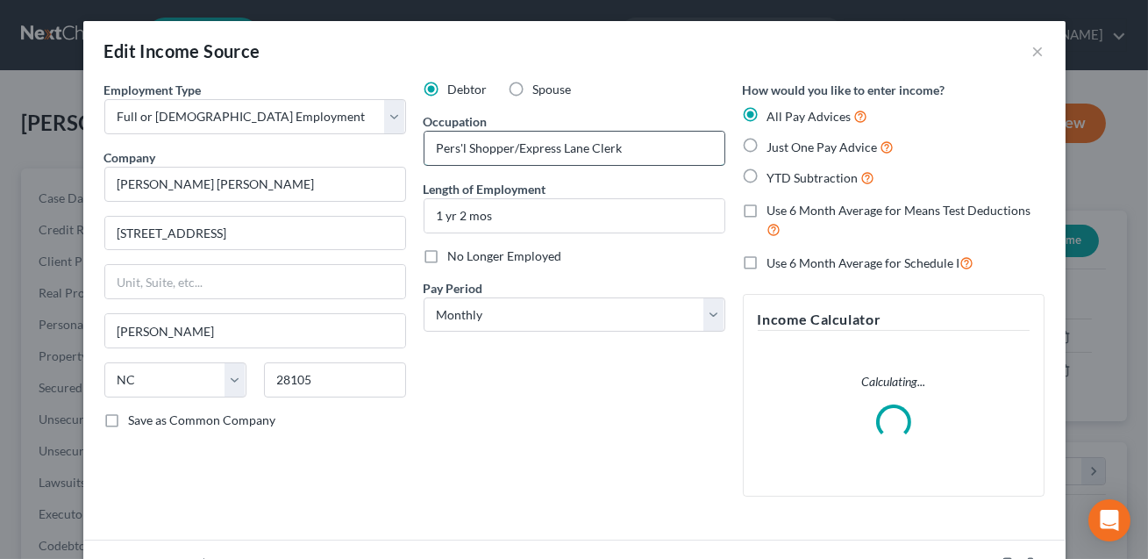
click at [468, 147] on input "Pers'l Shopper/Express Lane Clerk" at bounding box center [575, 148] width 300 height 33
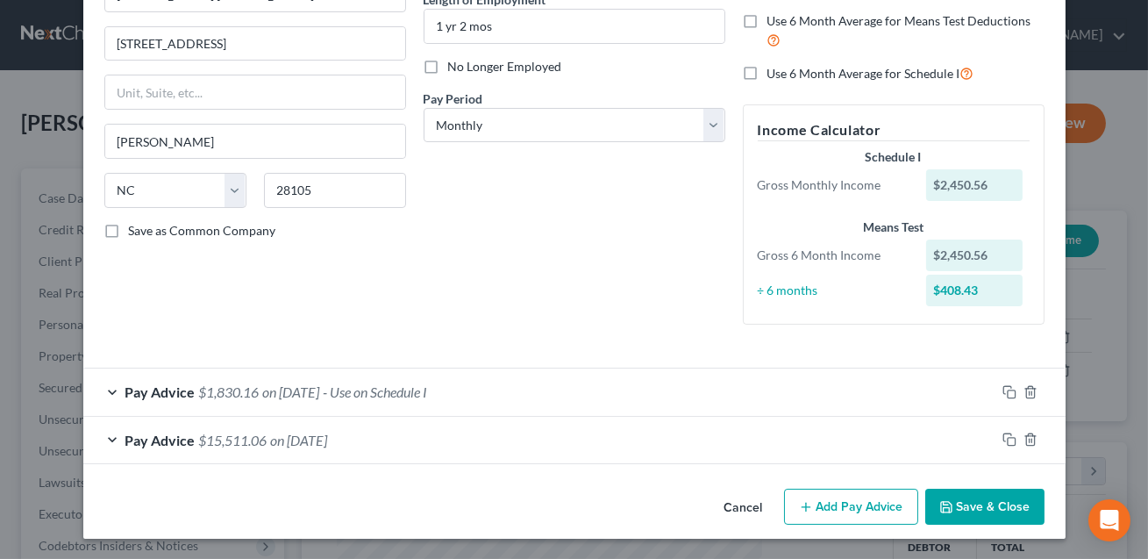
type input "Shopper/Express Lane Clerk"
click at [776, 392] on div "Pay Advice $1,830.16 on [DATE] - Use on Schedule I" at bounding box center [539, 391] width 912 height 46
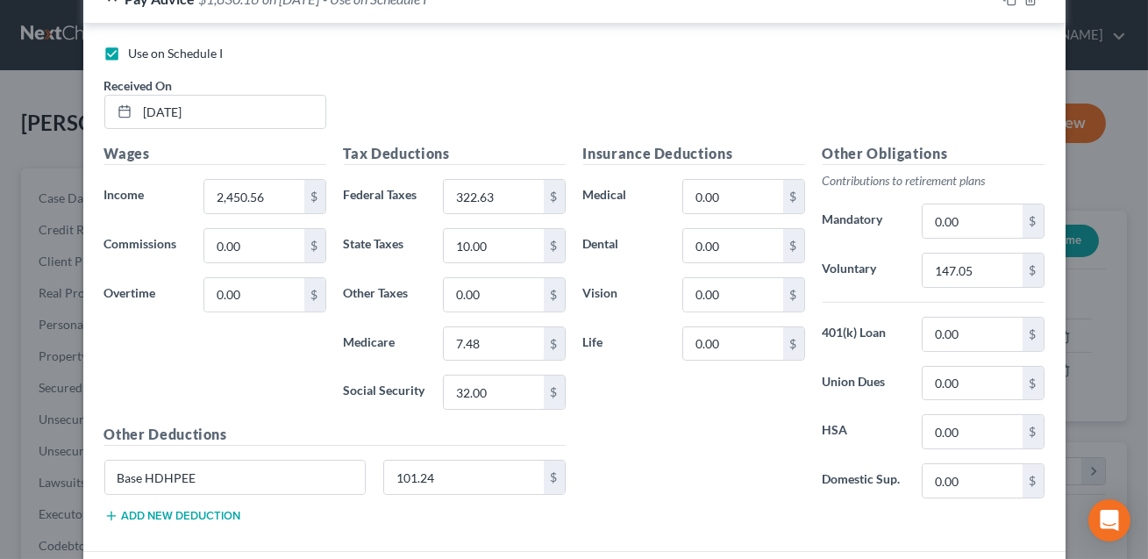
scroll to position [717, 0]
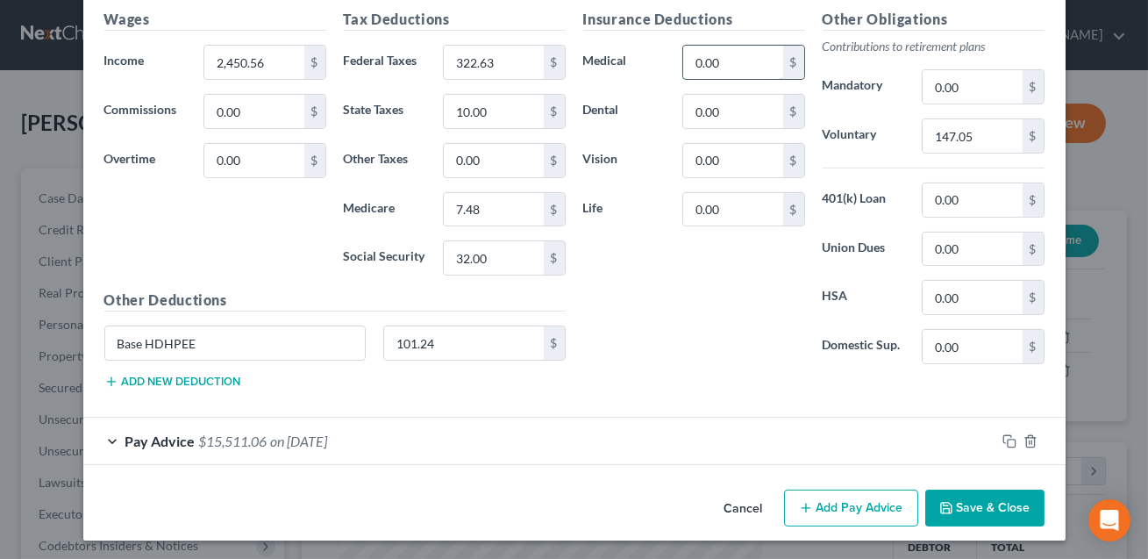
click at [720, 61] on input "0.00" at bounding box center [732, 62] width 99 height 33
type input "101.24"
drag, startPoint x: 461, startPoint y: 344, endPoint x: 447, endPoint y: 341, distance: 15.1
drag, startPoint x: 235, startPoint y: 337, endPoint x: 115, endPoint y: 347, distance: 120.6
click at [115, 347] on input "Base HDHPEE" at bounding box center [235, 342] width 261 height 33
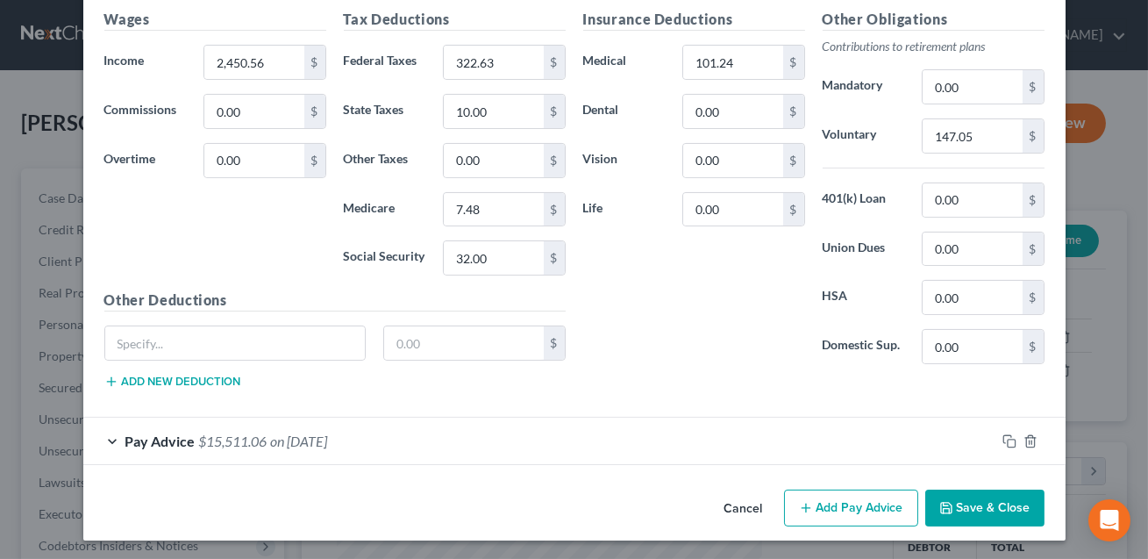
click at [977, 511] on button "Save & Close" at bounding box center [985, 508] width 119 height 37
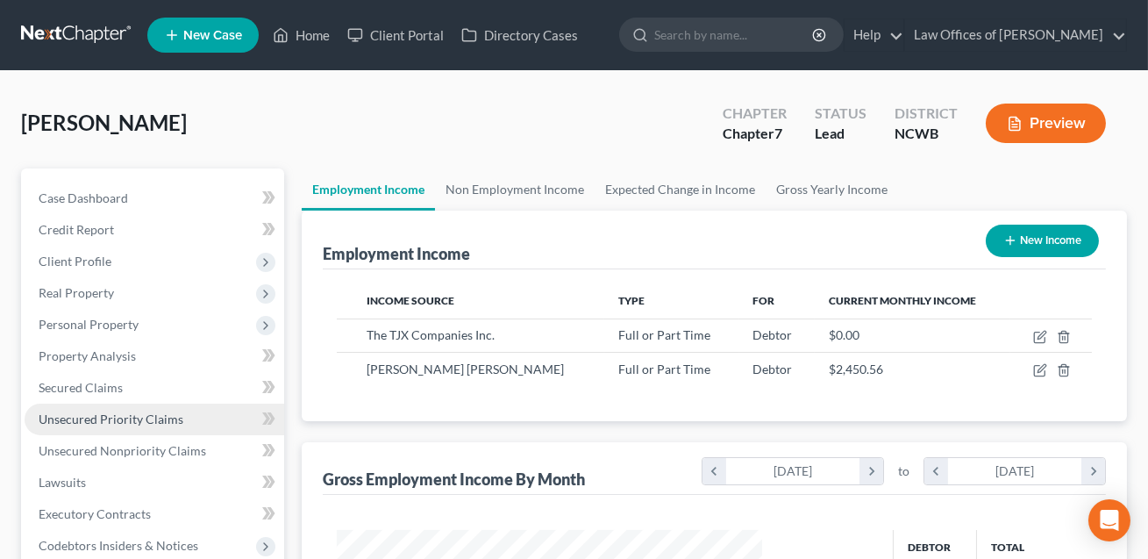
scroll to position [414, 0]
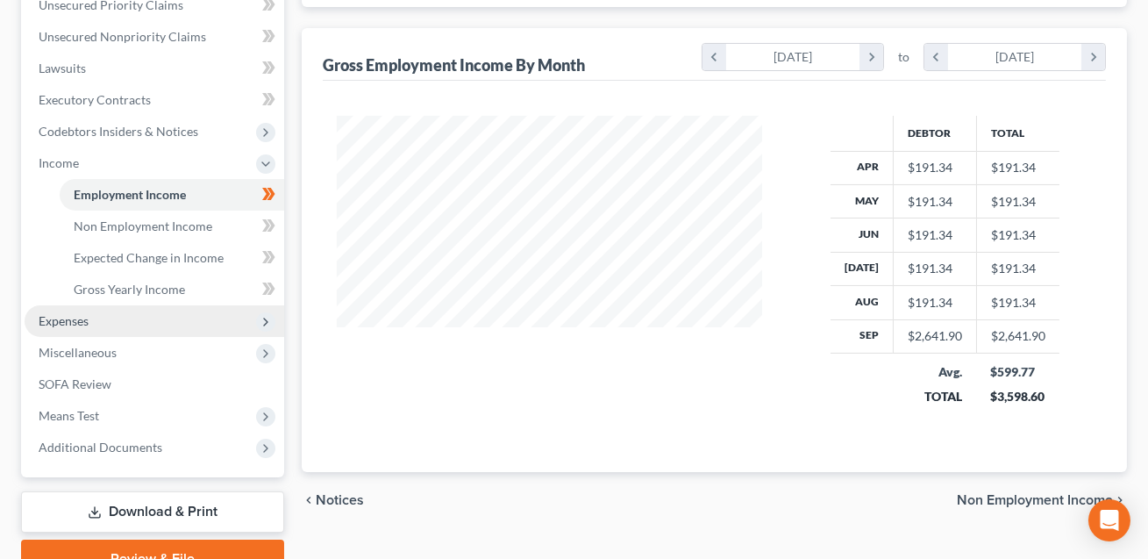
click at [97, 317] on span "Expenses" at bounding box center [155, 321] width 260 height 32
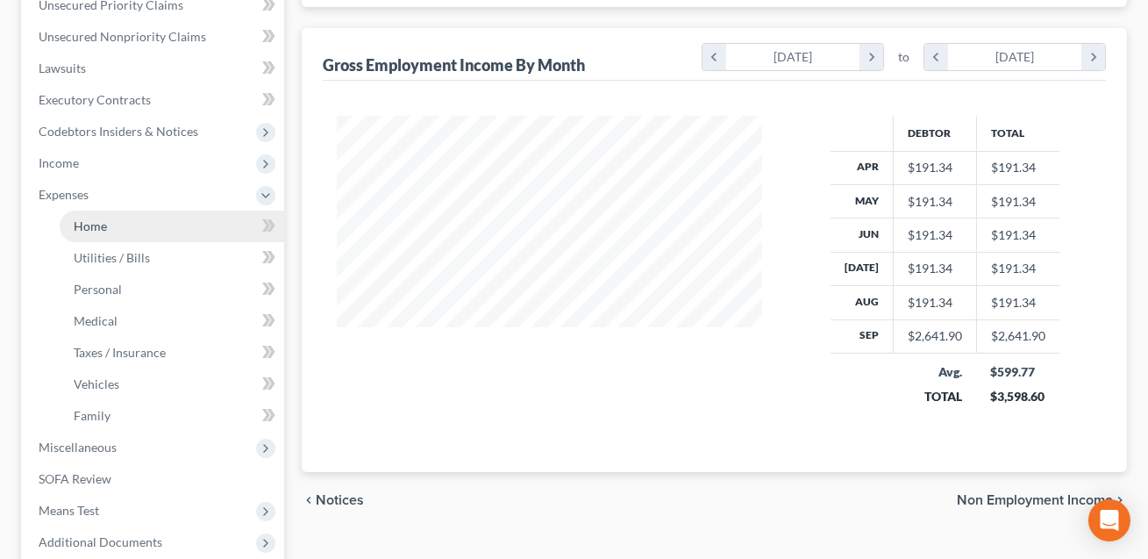
click at [153, 218] on link "Home" at bounding box center [172, 227] width 225 height 32
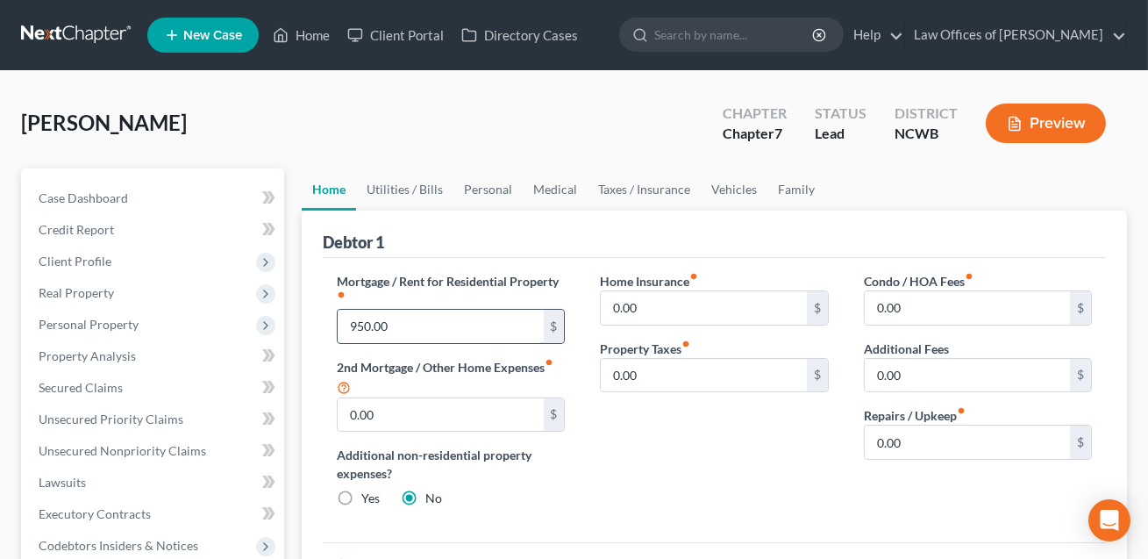
click at [411, 316] on input "950.00" at bounding box center [440, 326] width 205 height 33
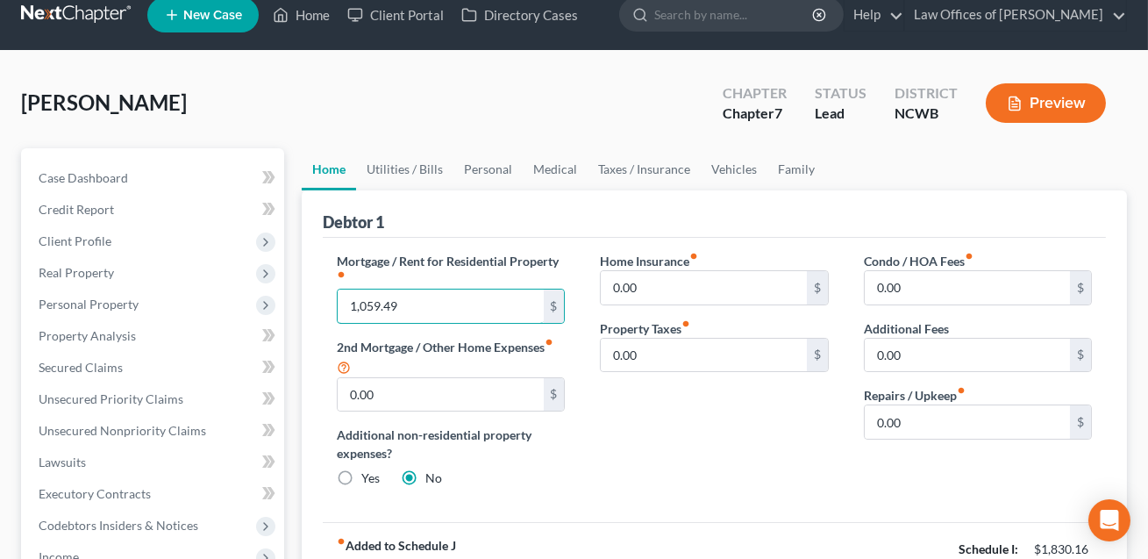
scroll to position [19, 0]
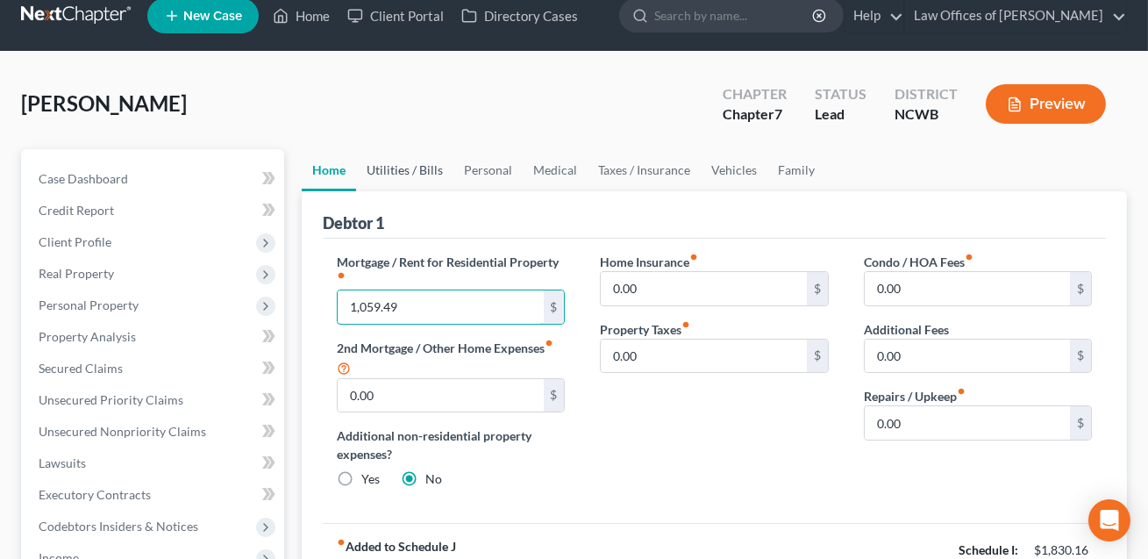
type input "1,059.49"
click at [413, 161] on link "Utilities / Bills" at bounding box center [404, 170] width 97 height 42
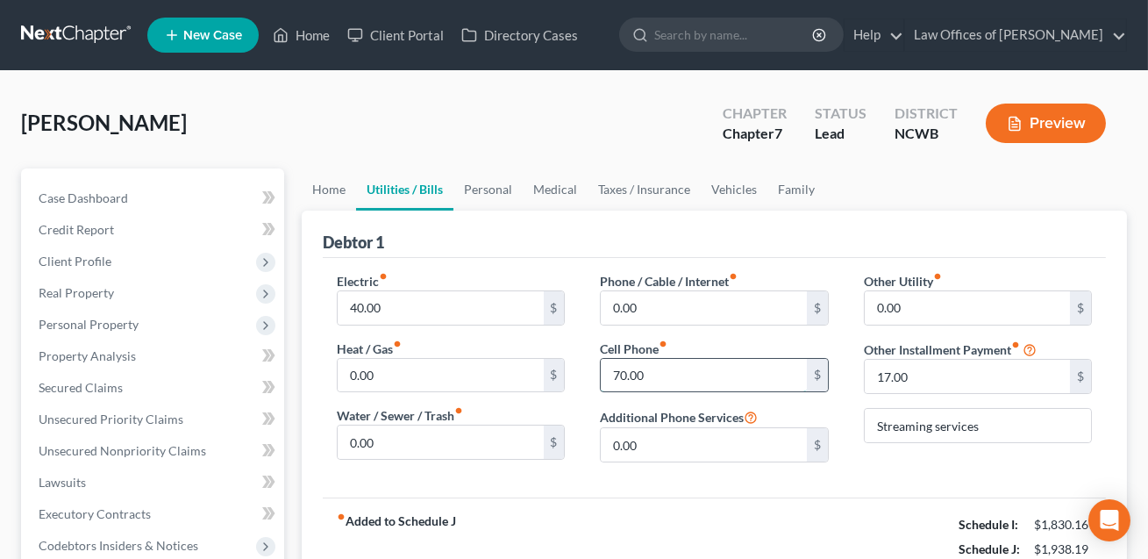
click at [659, 369] on input "70.00" at bounding box center [703, 375] width 205 height 33
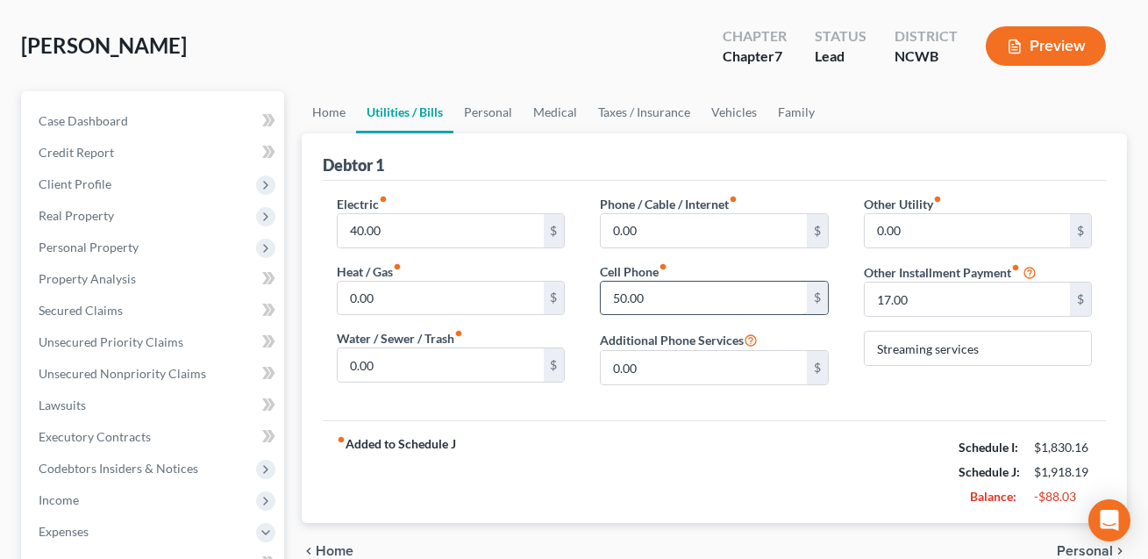
scroll to position [75, 0]
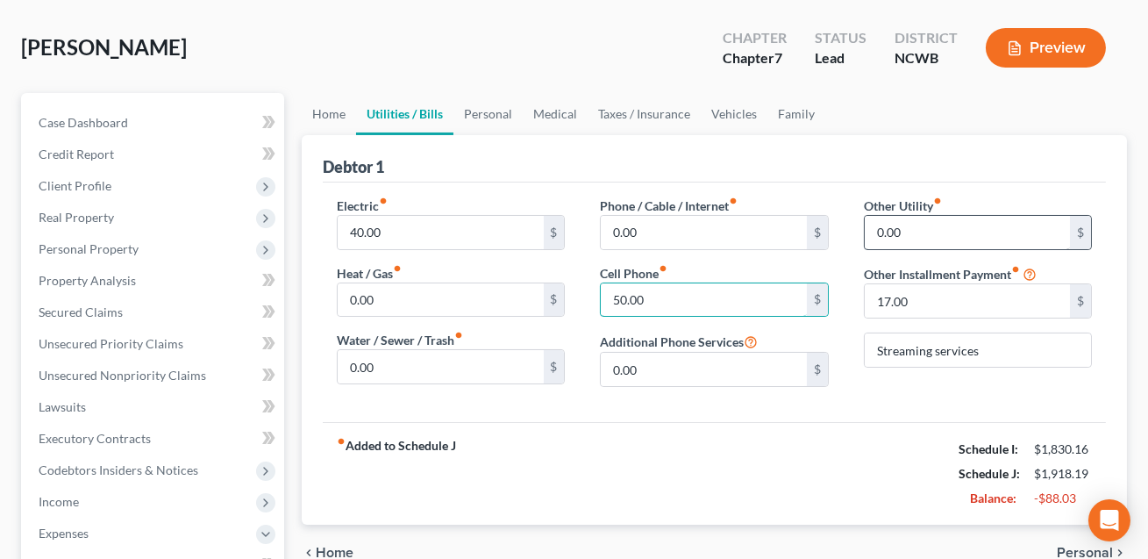
type input "50.00"
click at [914, 233] on input "0.00" at bounding box center [967, 232] width 205 height 33
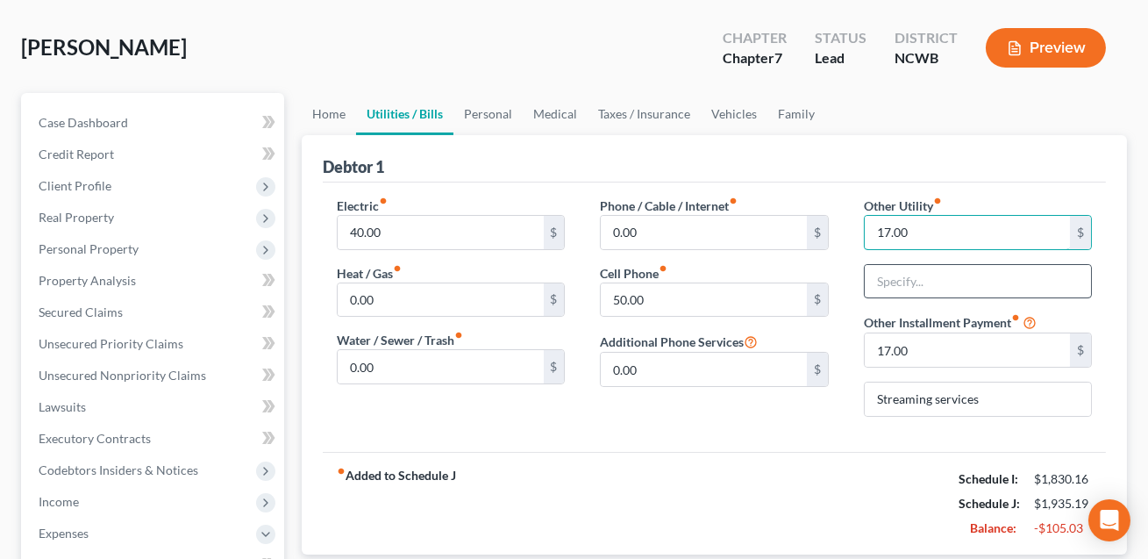
type input "17.00"
click at [908, 276] on input "text" at bounding box center [978, 281] width 226 height 33
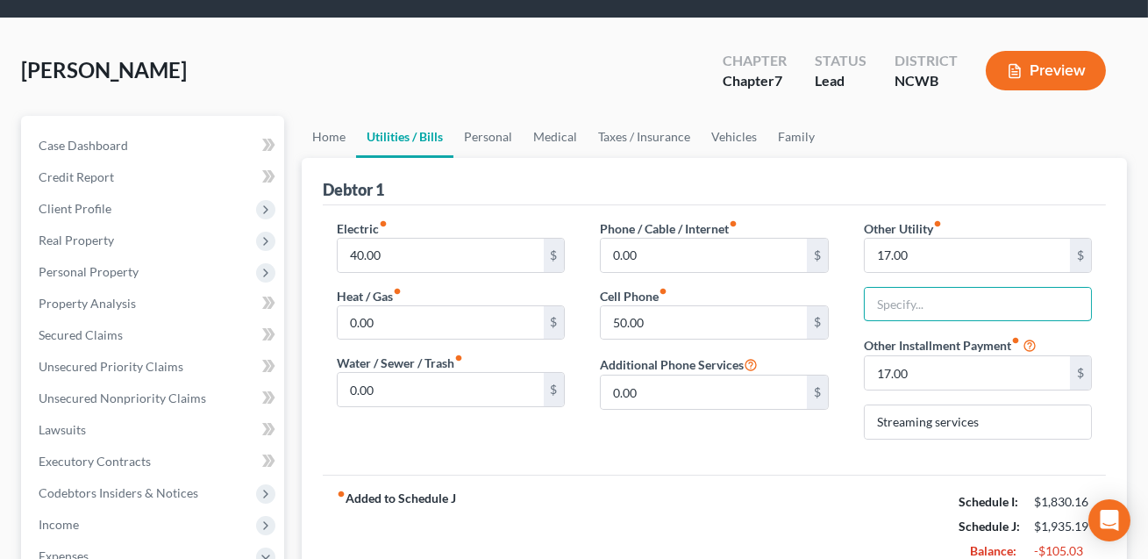
scroll to position [53, 0]
click at [933, 293] on input "text" at bounding box center [978, 304] width 226 height 33
type input "Streaming Services"
click at [933, 362] on input "17.00" at bounding box center [967, 372] width 205 height 33
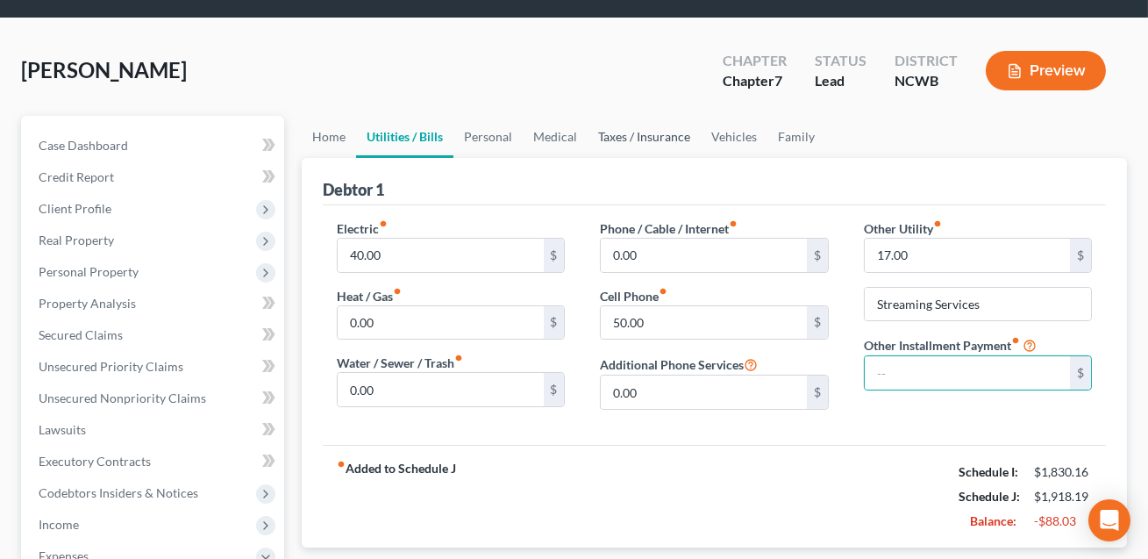
click at [642, 134] on link "Taxes / Insurance" at bounding box center [644, 137] width 113 height 42
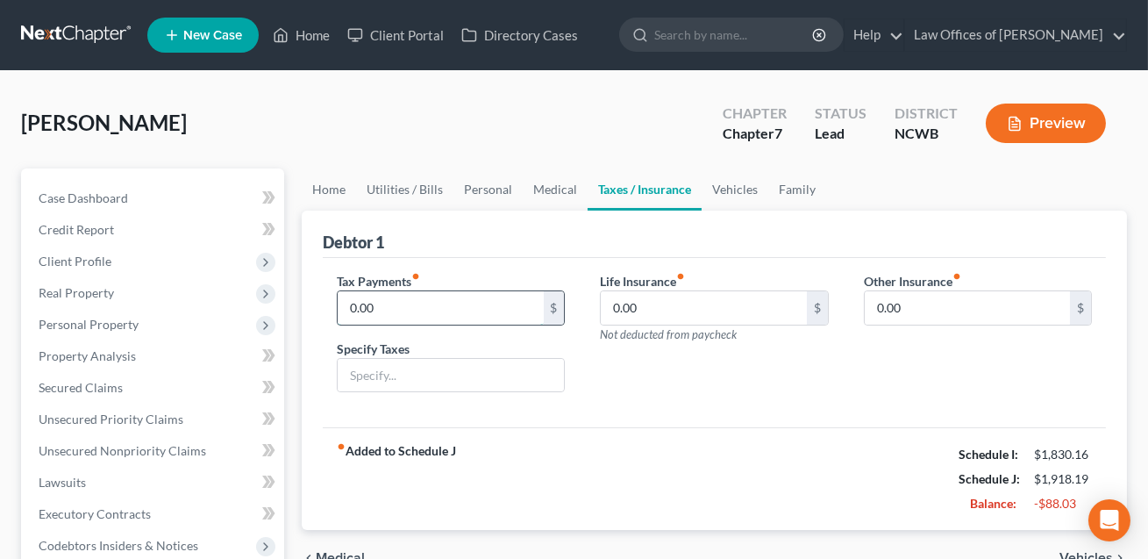
click at [379, 305] on input "0.00" at bounding box center [440, 307] width 205 height 33
type input "5.00"
click at [391, 362] on input "text" at bounding box center [451, 375] width 226 height 33
type input "County taxes"
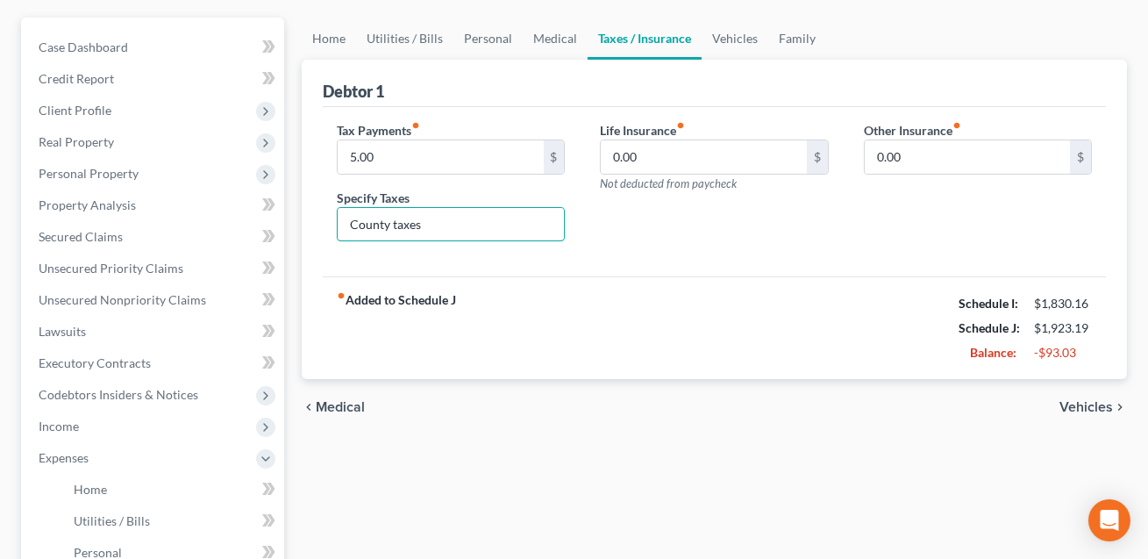
scroll to position [154, 0]
